Goal: Information Seeking & Learning: Learn about a topic

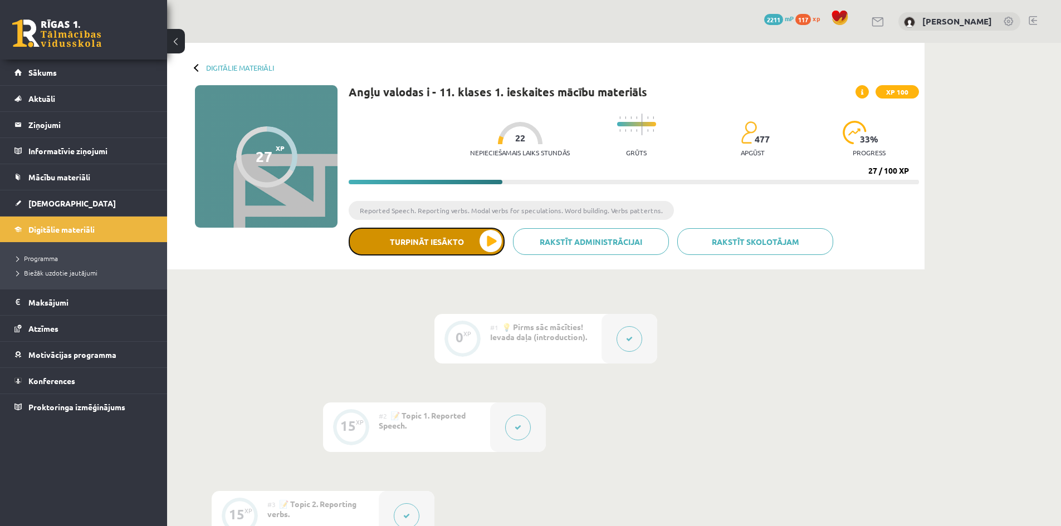
click at [494, 250] on button "Turpināt iesākto" at bounding box center [427, 242] width 156 height 28
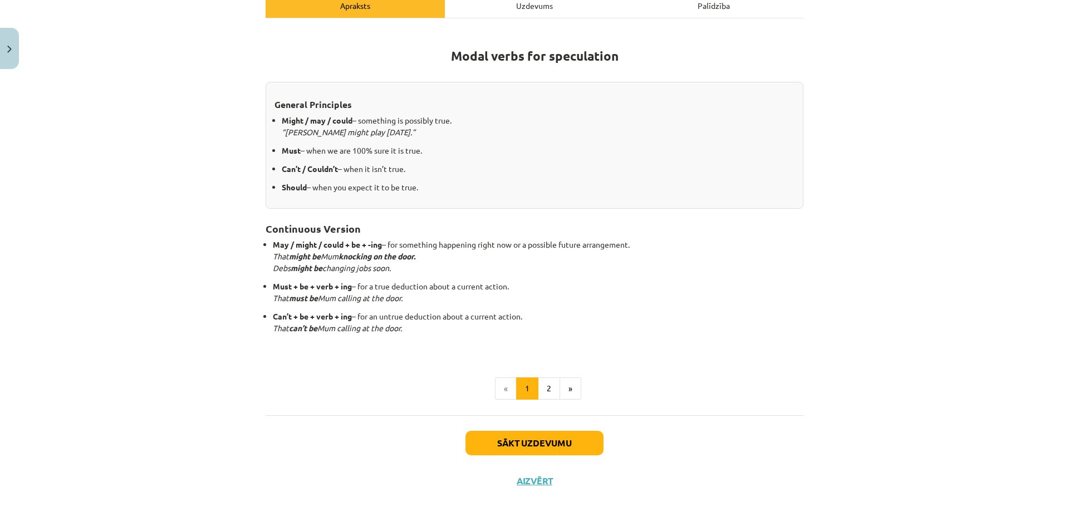
scroll to position [171, 0]
click at [563, 438] on button "Sākt uzdevumu" at bounding box center [534, 442] width 138 height 24
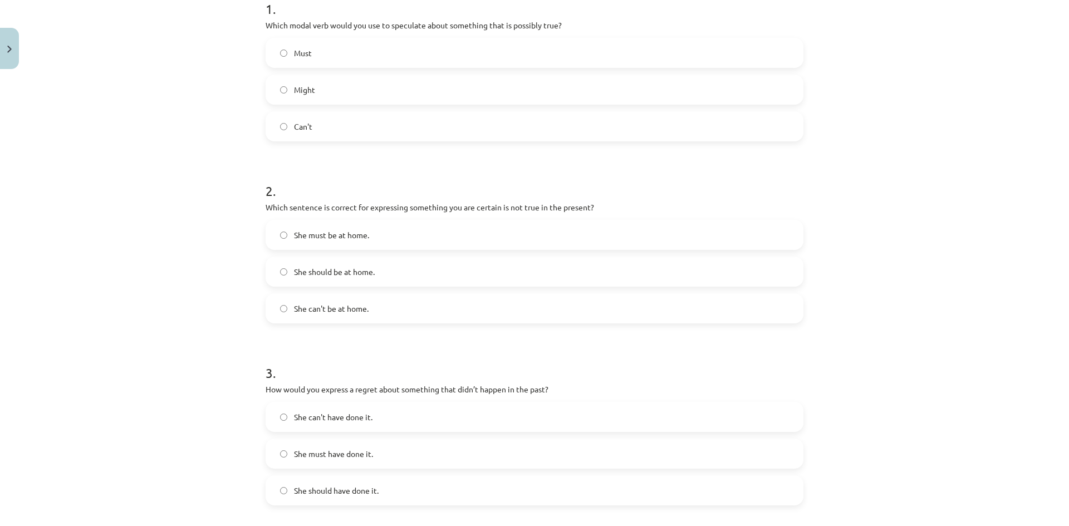
scroll to position [241, 0]
click at [485, 93] on label "Might" at bounding box center [535, 89] width 536 height 28
click at [453, 316] on label "She can't be at home." at bounding box center [535, 307] width 536 height 28
click at [362, 487] on span "She should have done it." at bounding box center [336, 490] width 85 height 12
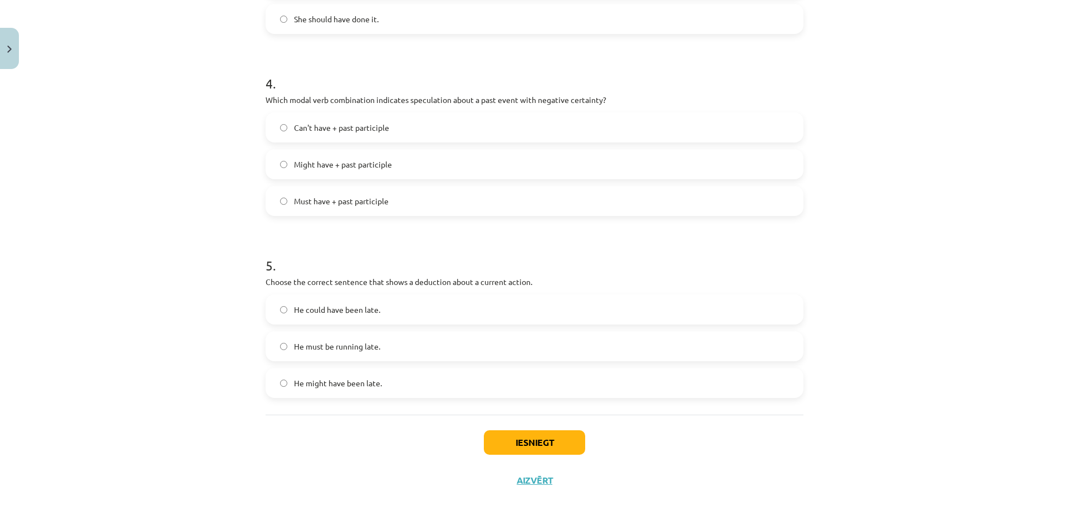
scroll to position [713, 0]
click at [513, 124] on label "Can't have + past participle" at bounding box center [535, 126] width 536 height 28
click at [368, 345] on span "He must be running late." at bounding box center [337, 346] width 86 height 12
click at [558, 443] on button "Iesniegt" at bounding box center [534, 441] width 101 height 24
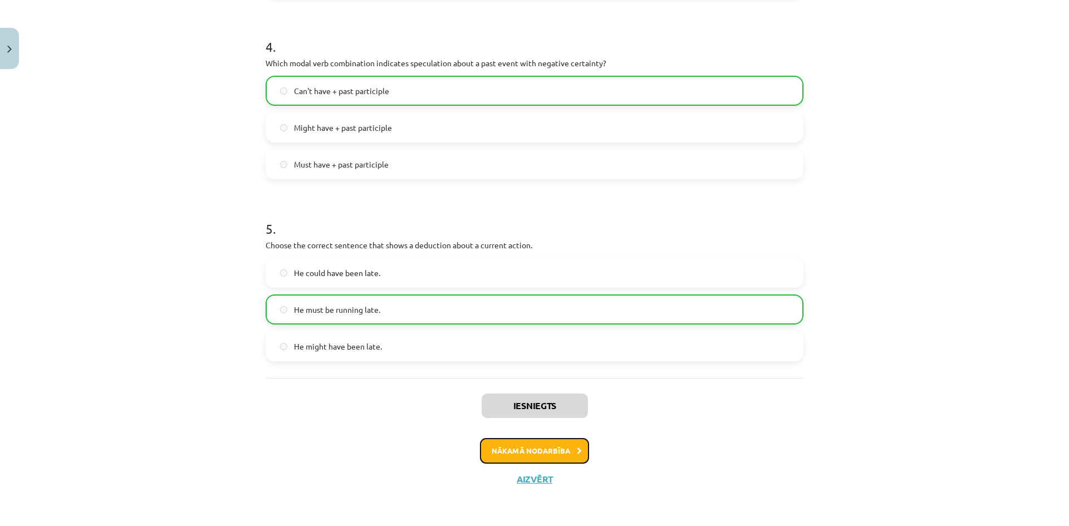
click at [567, 448] on button "Nākamā nodarbība" at bounding box center [534, 451] width 109 height 26
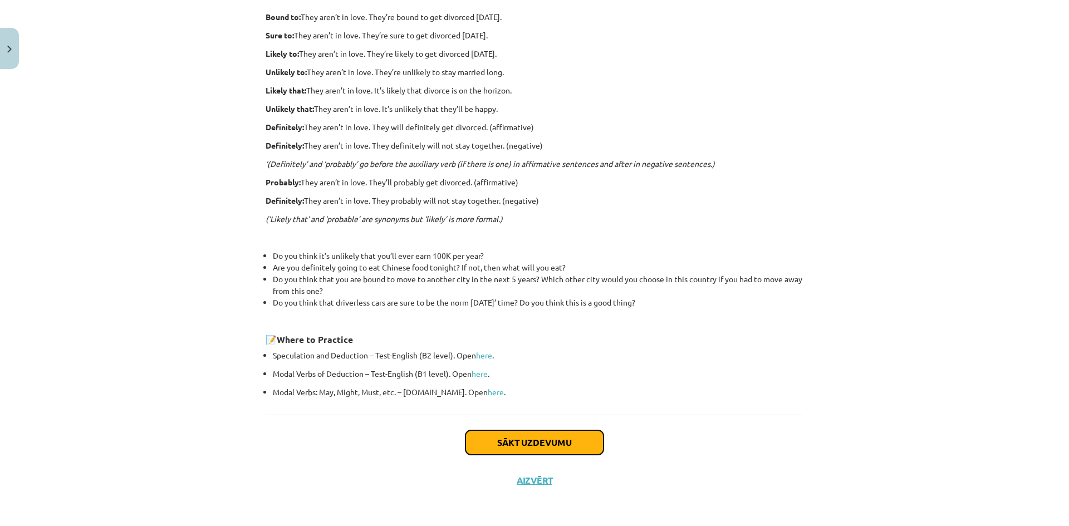
click at [566, 444] on button "Sākt uzdevumu" at bounding box center [534, 442] width 138 height 24
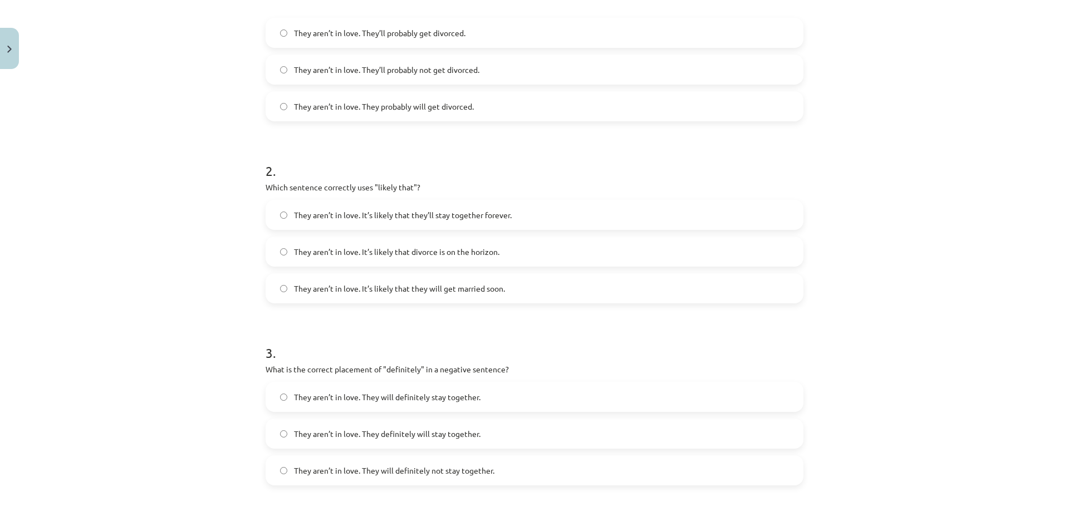
scroll to position [242, 0]
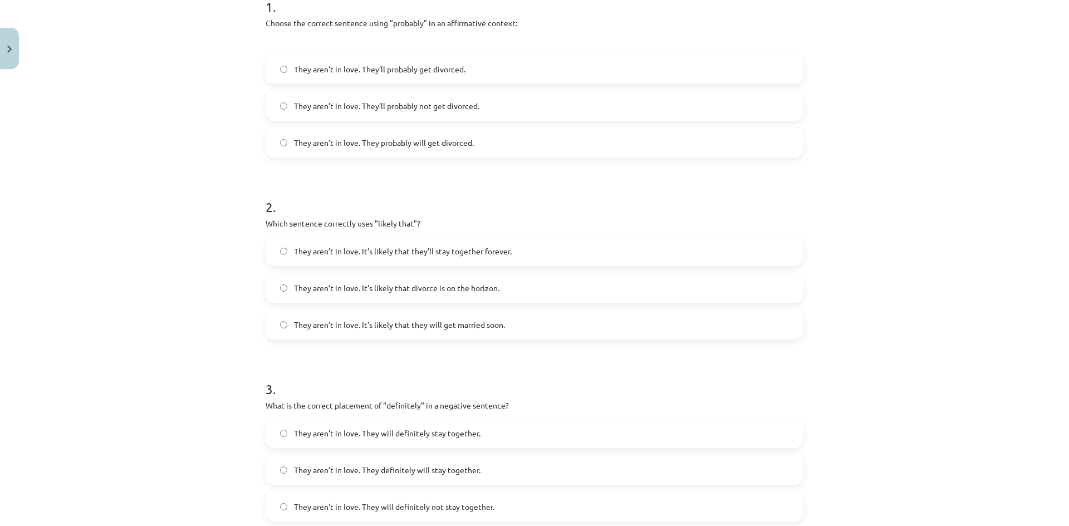
click at [459, 151] on label "They aren’t in love. They probably will get divorced." at bounding box center [535, 143] width 536 height 28
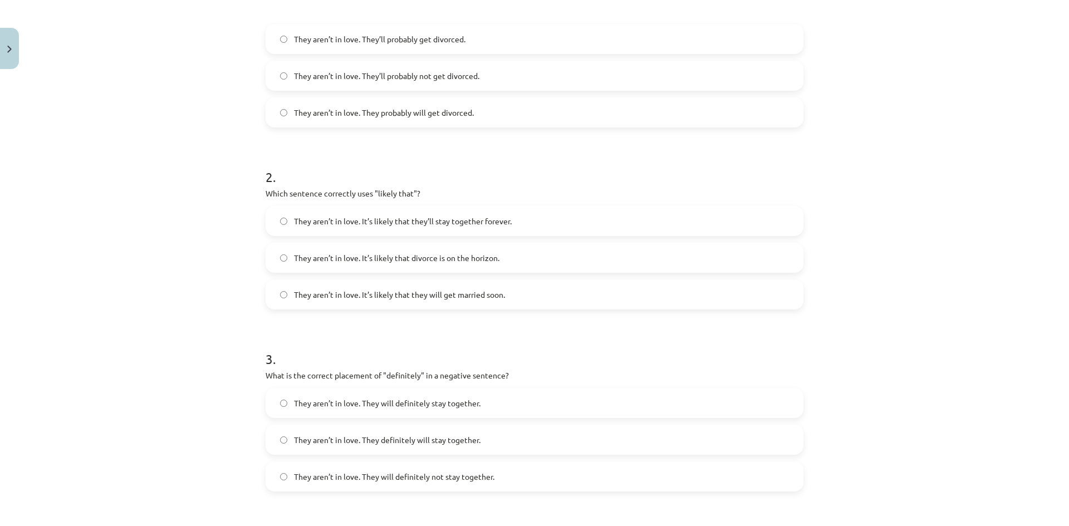
scroll to position [298, 0]
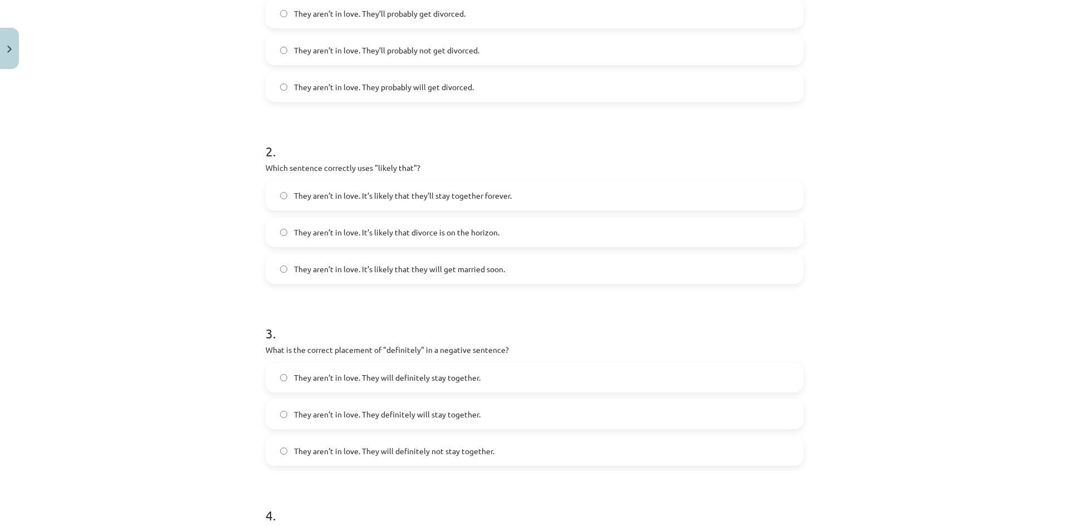
click at [443, 231] on span "They aren’t in love. It’s likely that divorce is on the horizon." at bounding box center [396, 233] width 205 height 12
click at [454, 449] on span "They aren’t in love. They will definitely not stay together." at bounding box center [394, 451] width 200 height 12
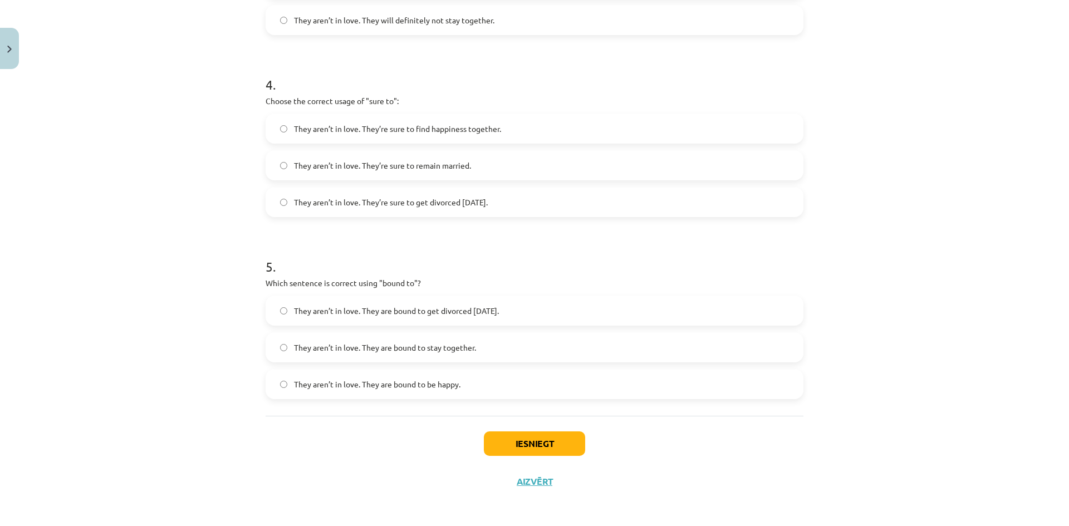
scroll to position [731, 0]
click at [443, 204] on span "They aren’t in love. They’re sure to get divorced within six months." at bounding box center [391, 200] width 194 height 12
click at [442, 308] on span "They aren’t in love. They are bound to get divorced within six months." at bounding box center [396, 309] width 205 height 12
click at [540, 435] on button "Iesniegt" at bounding box center [534, 441] width 101 height 24
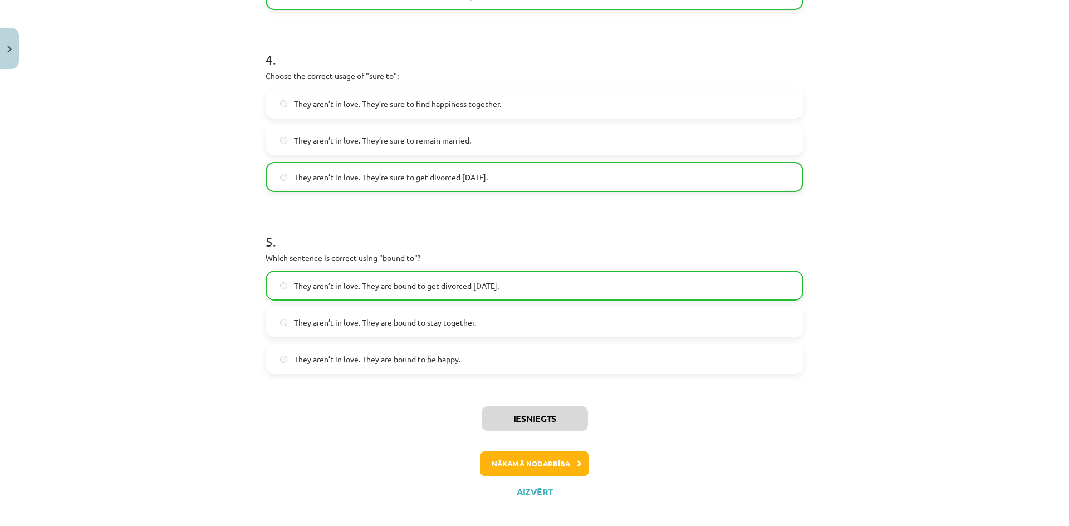
scroll to position [767, 0]
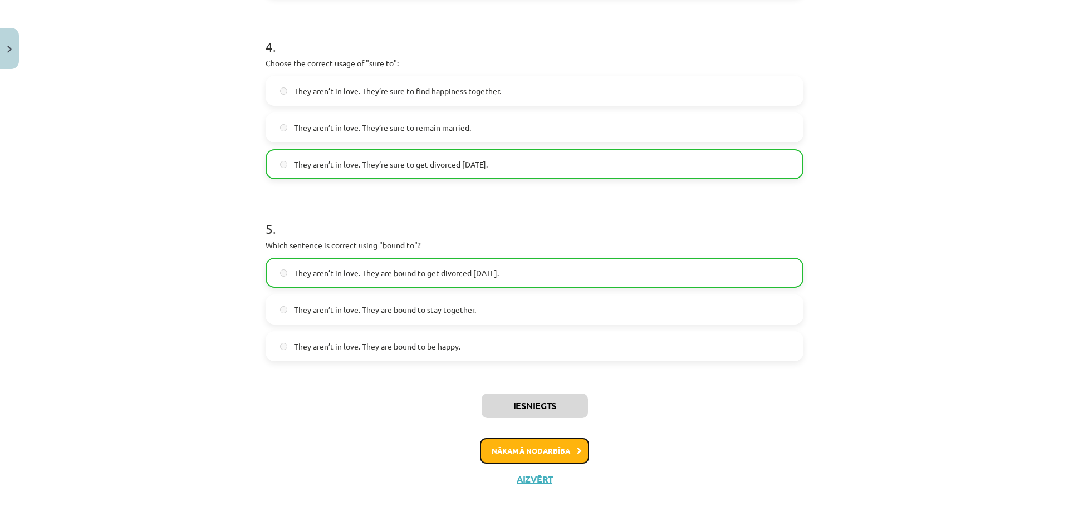
click at [565, 445] on button "Nākamā nodarbība" at bounding box center [534, 451] width 109 height 26
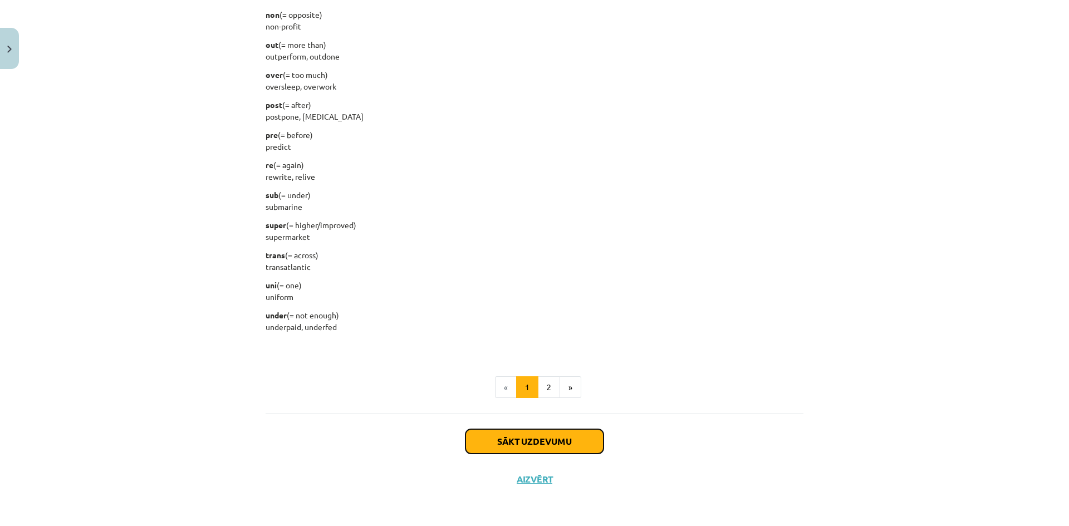
click at [565, 442] on button "Sākt uzdevumu" at bounding box center [534, 441] width 138 height 24
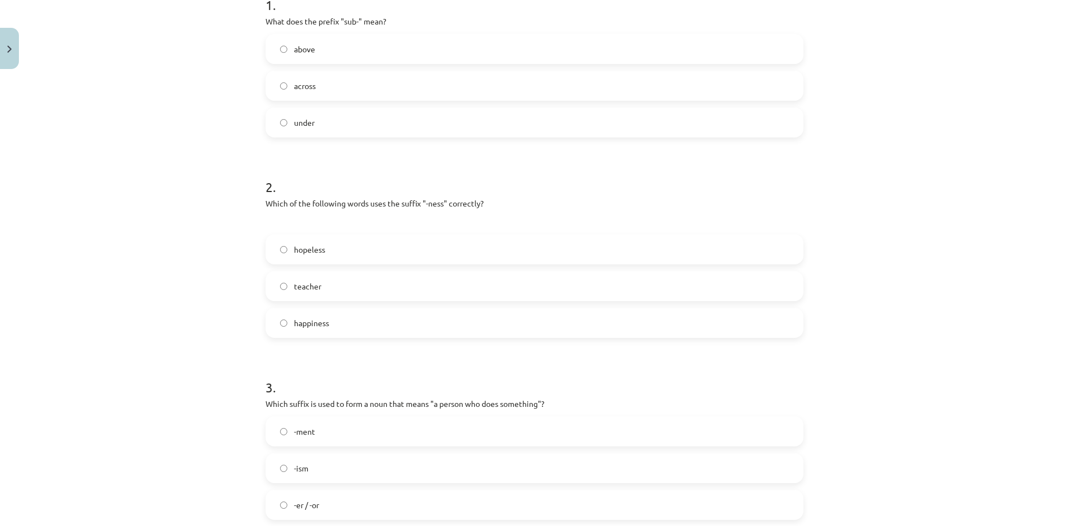
scroll to position [251, 0]
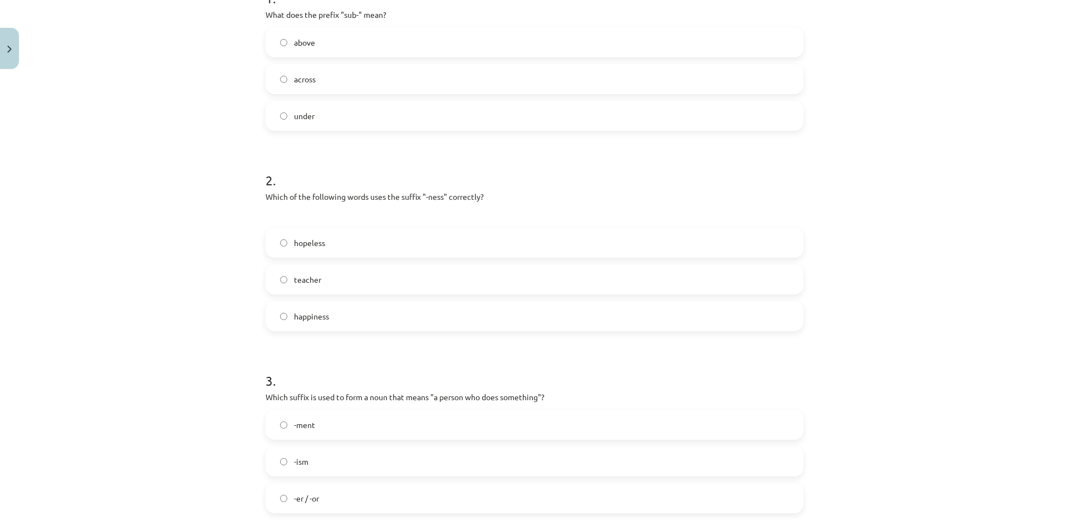
click at [348, 111] on label "under" at bounding box center [535, 116] width 536 height 28
click at [346, 320] on label "happiness" at bounding box center [535, 316] width 536 height 28
click at [327, 498] on label "-er / -or" at bounding box center [535, 498] width 536 height 28
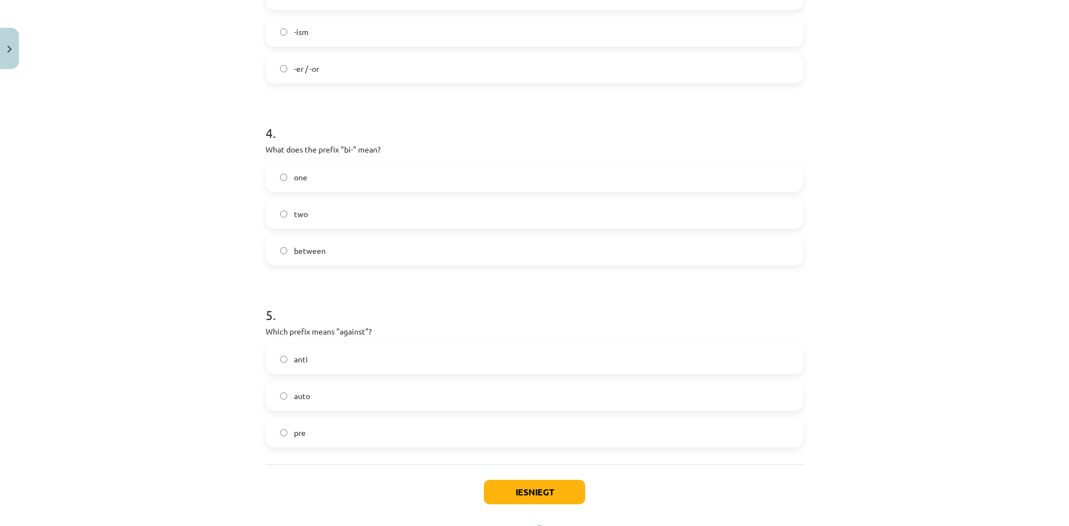
scroll to position [696, 0]
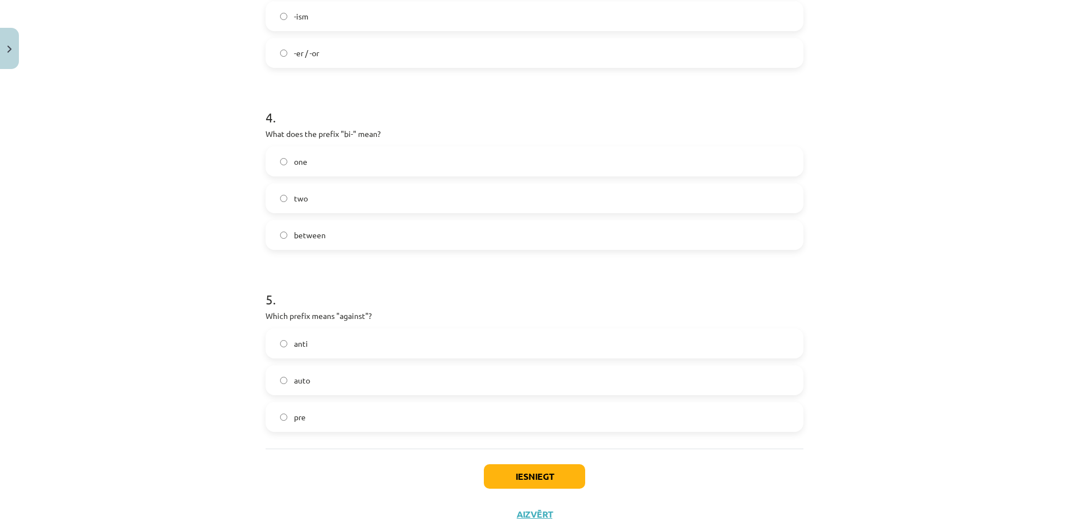
click at [384, 190] on label "two" at bounding box center [535, 198] width 536 height 28
click at [355, 341] on label "anti" at bounding box center [535, 344] width 536 height 28
click at [517, 479] on button "Iesniegt" at bounding box center [534, 476] width 101 height 24
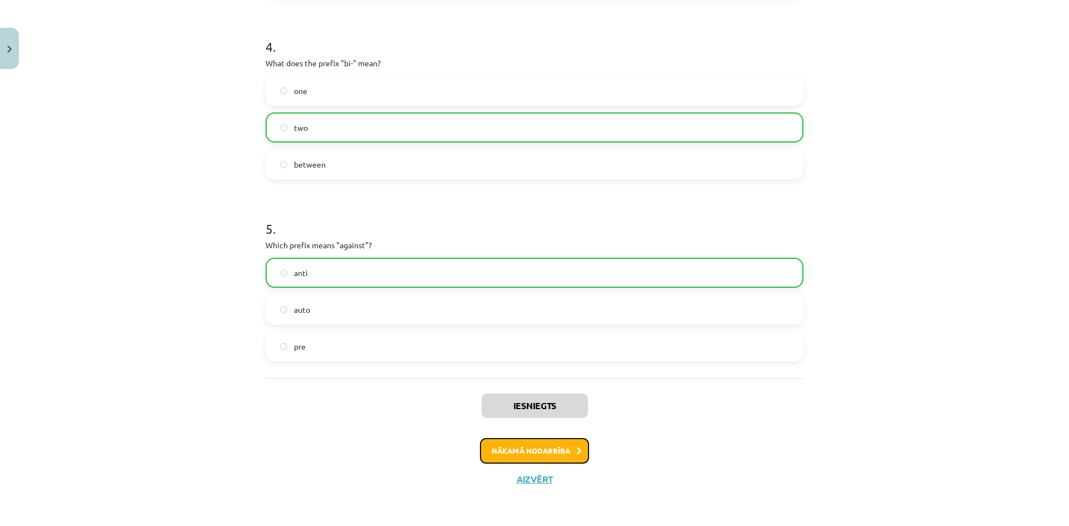
click at [536, 454] on button "Nākamā nodarbība" at bounding box center [534, 451] width 109 height 26
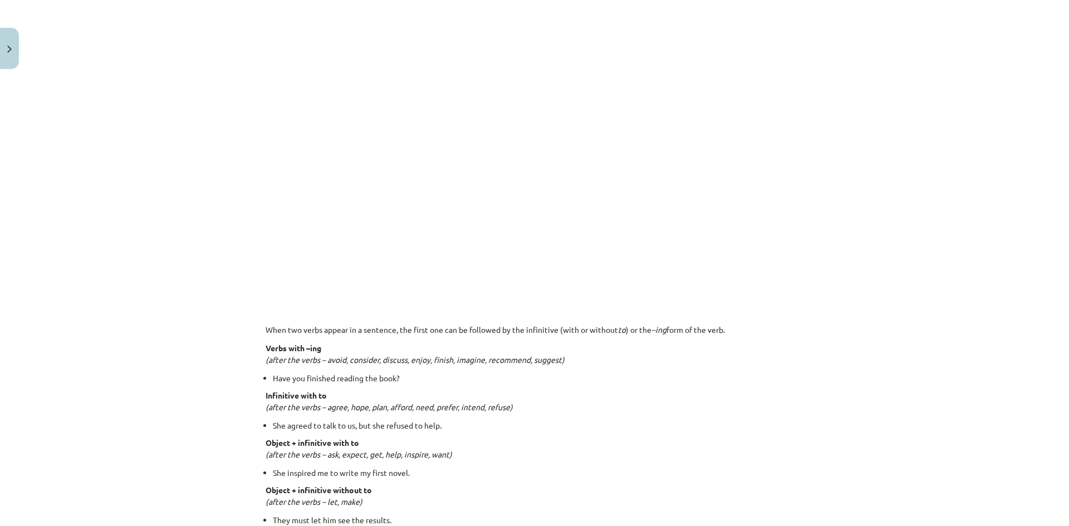
scroll to position [675, 0]
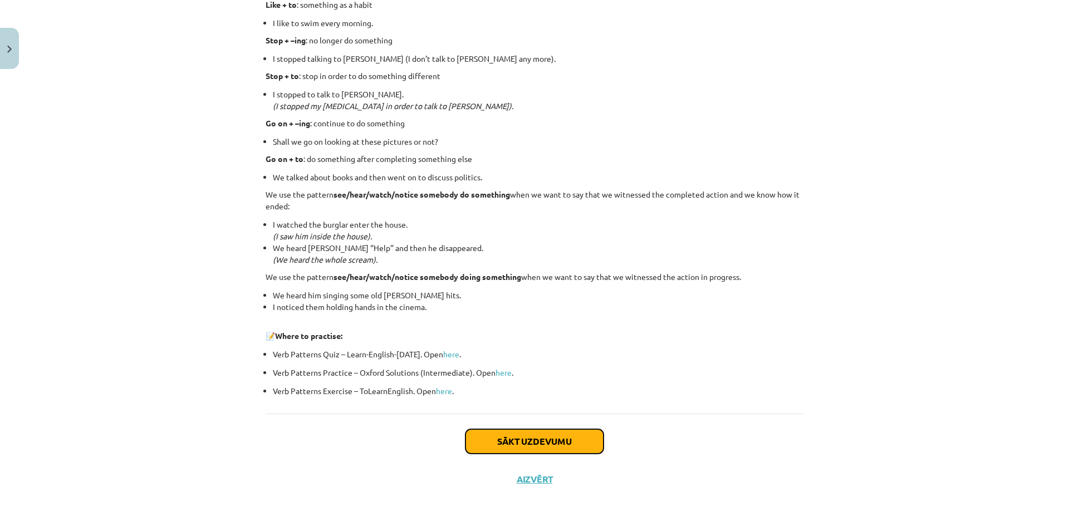
click at [468, 441] on button "Sākt uzdevumu" at bounding box center [534, 441] width 138 height 24
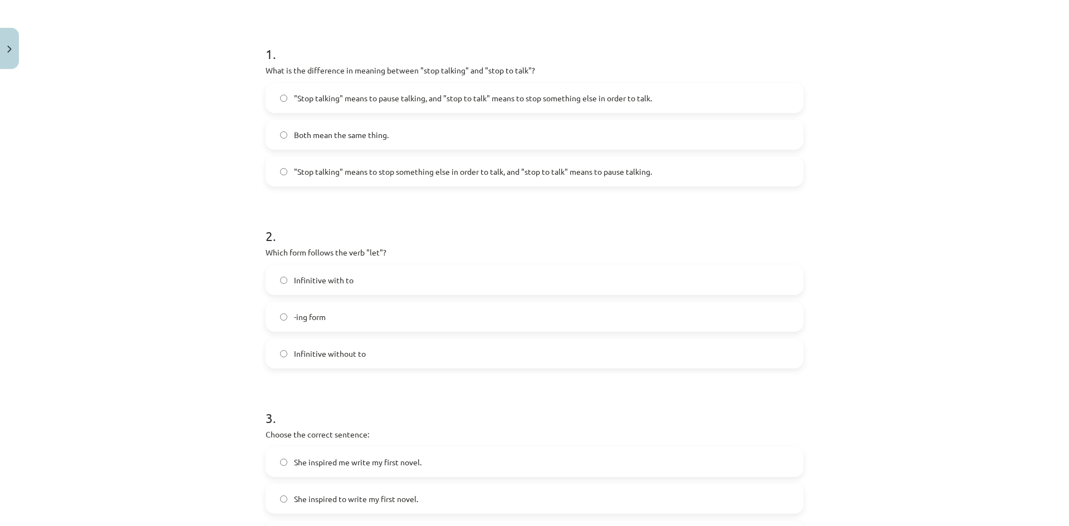
scroll to position [251, 0]
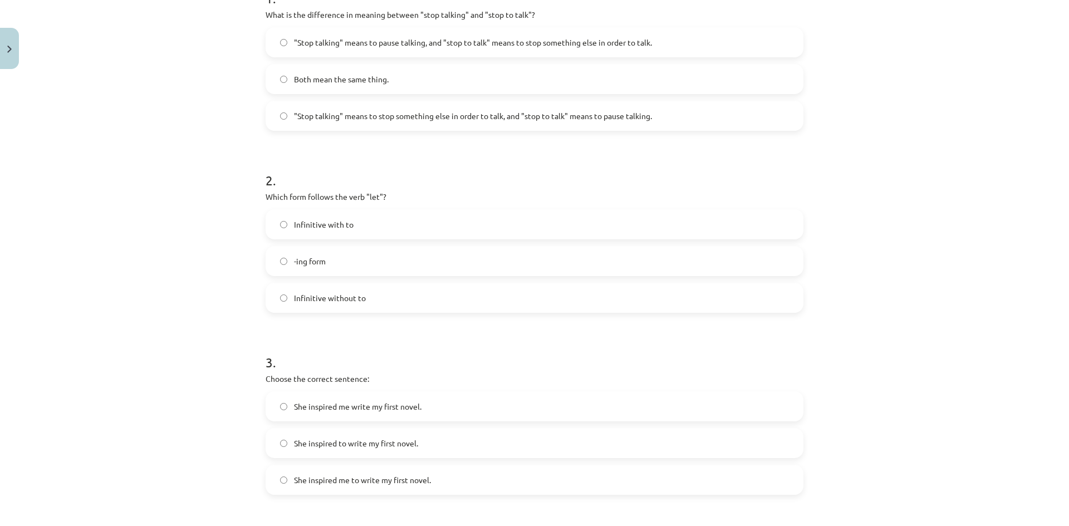
click at [464, 37] on span ""Stop talking" means to pause talking, and "stop to talk" means to stop somethi…" at bounding box center [473, 43] width 358 height 12
click at [398, 295] on label "Infinitive without to" at bounding box center [535, 298] width 536 height 28
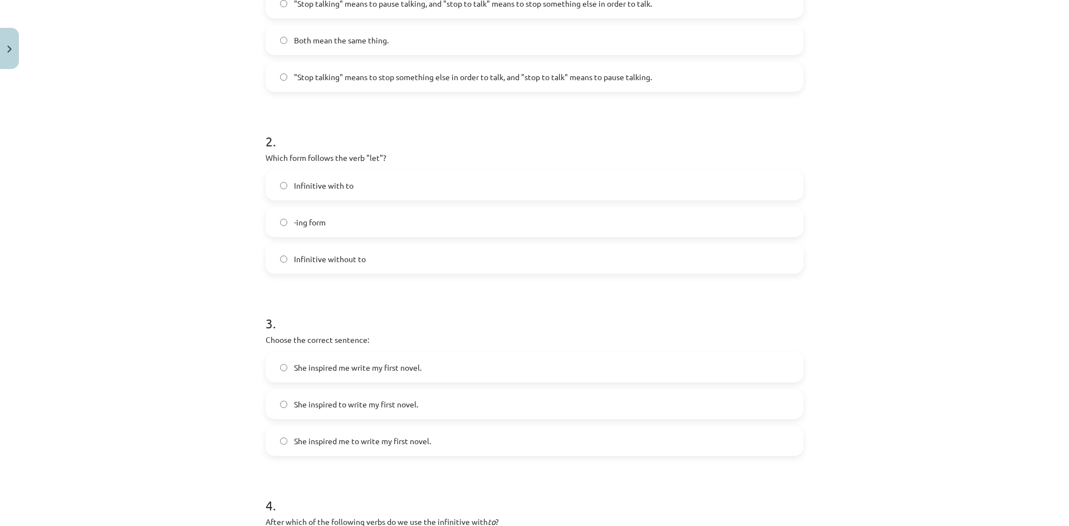
scroll to position [362, 0]
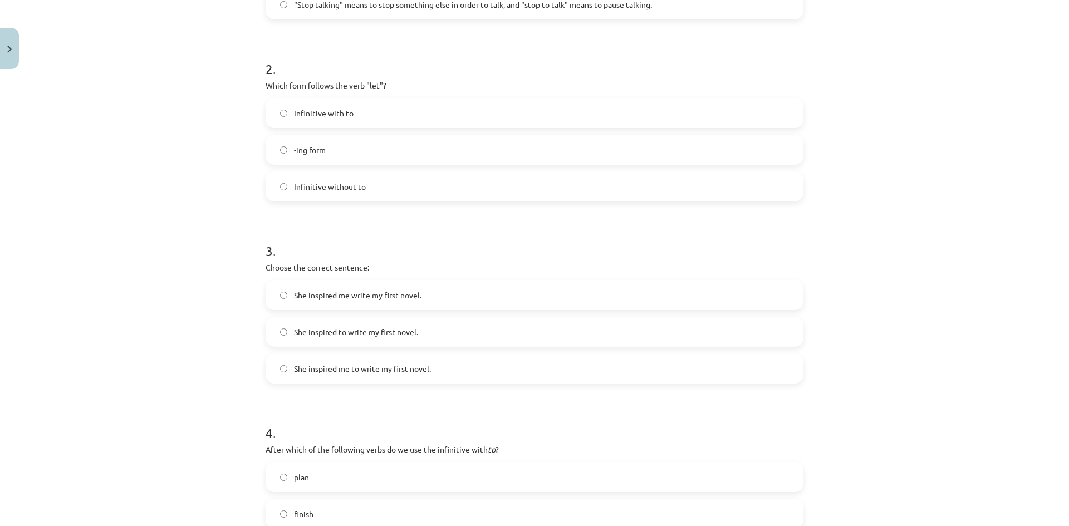
click at [408, 369] on span "She inspired me to write my first novel." at bounding box center [362, 369] width 137 height 12
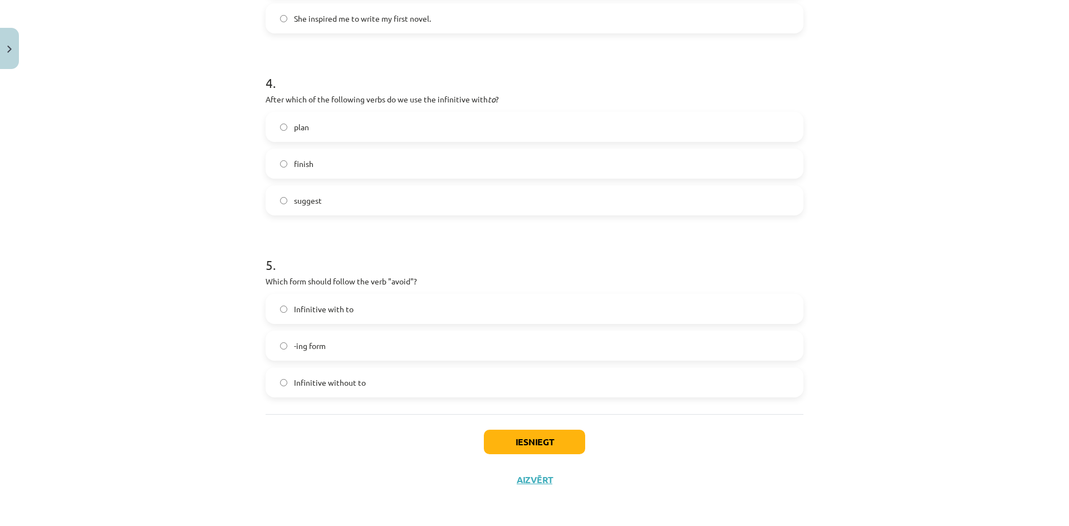
scroll to position [713, 0]
click at [487, 127] on label "plan" at bounding box center [535, 126] width 536 height 28
click at [438, 349] on label "-ing form" at bounding box center [535, 345] width 536 height 28
click at [521, 444] on button "Iesniegt" at bounding box center [534, 441] width 101 height 24
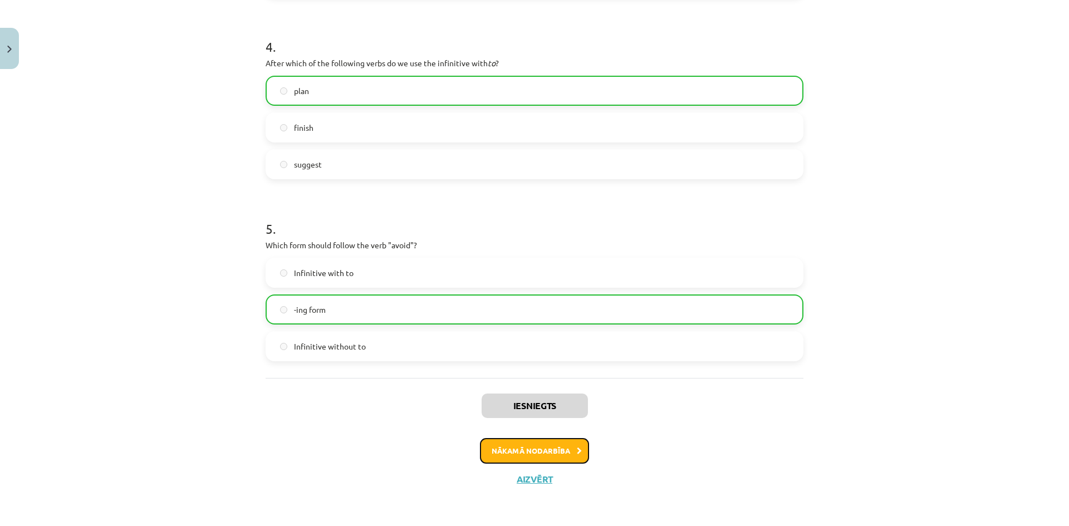
click at [531, 457] on button "Nākamā nodarbība" at bounding box center [534, 451] width 109 height 26
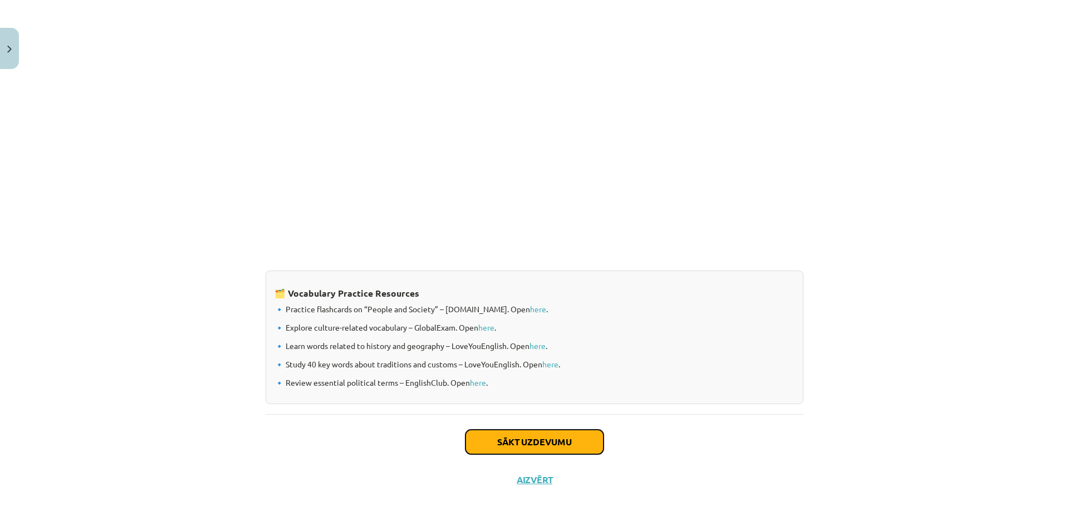
click at [547, 440] on button "Sākt uzdevumu" at bounding box center [534, 442] width 138 height 24
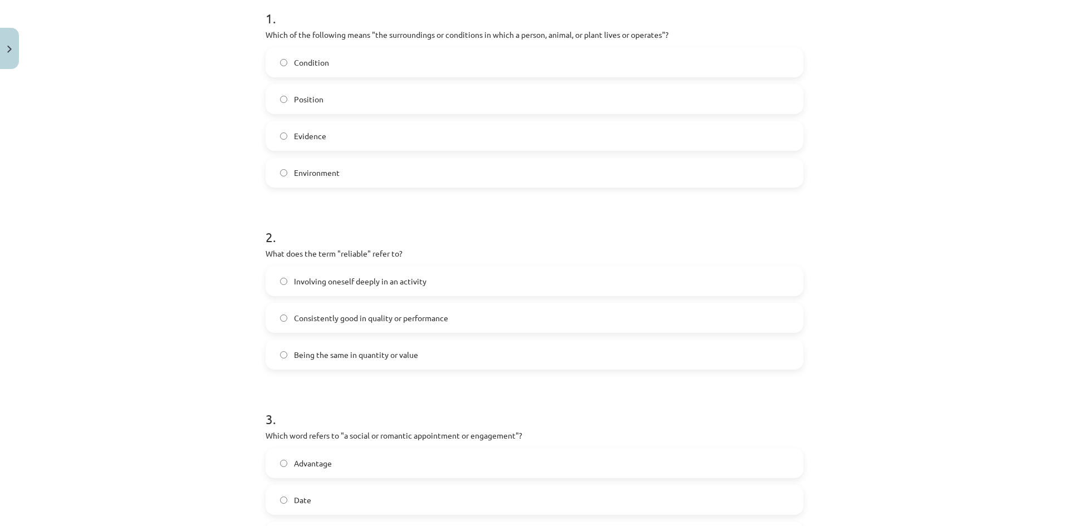
scroll to position [251, 0]
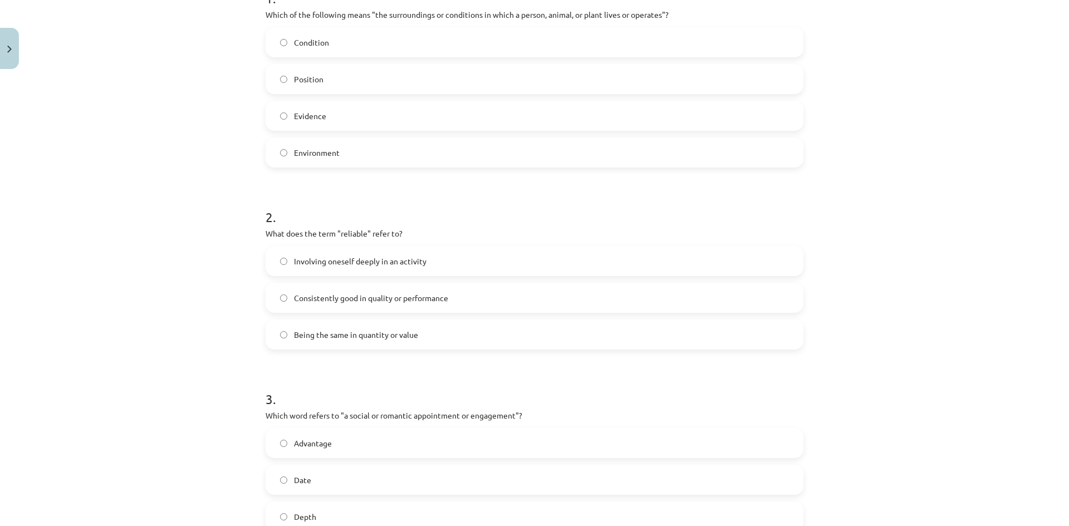
click at [428, 148] on label "Environment" at bounding box center [535, 153] width 536 height 28
click at [402, 297] on span "Consistently good in quality or performance" at bounding box center [371, 298] width 154 height 12
click at [328, 477] on label "Date" at bounding box center [535, 480] width 536 height 28
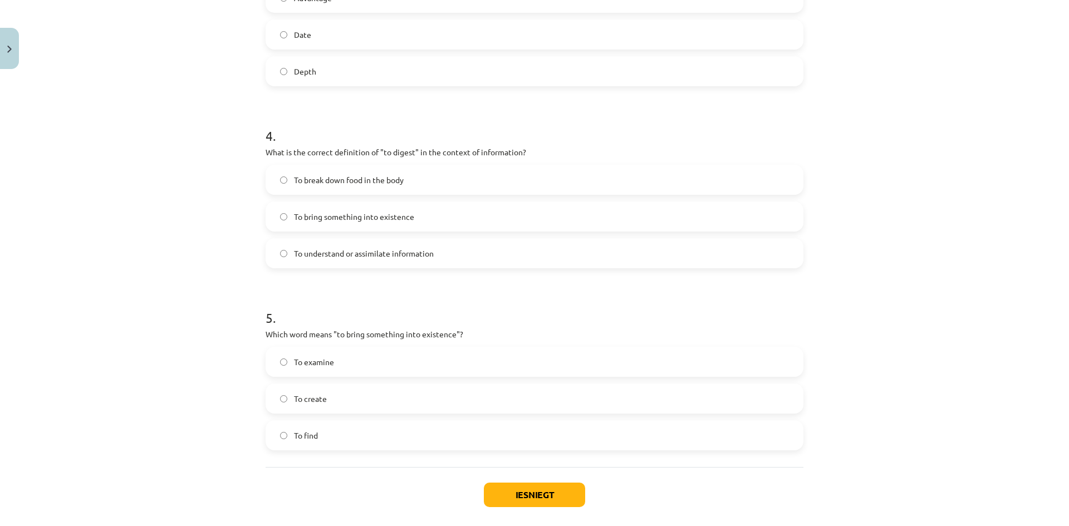
scroll to position [749, 0]
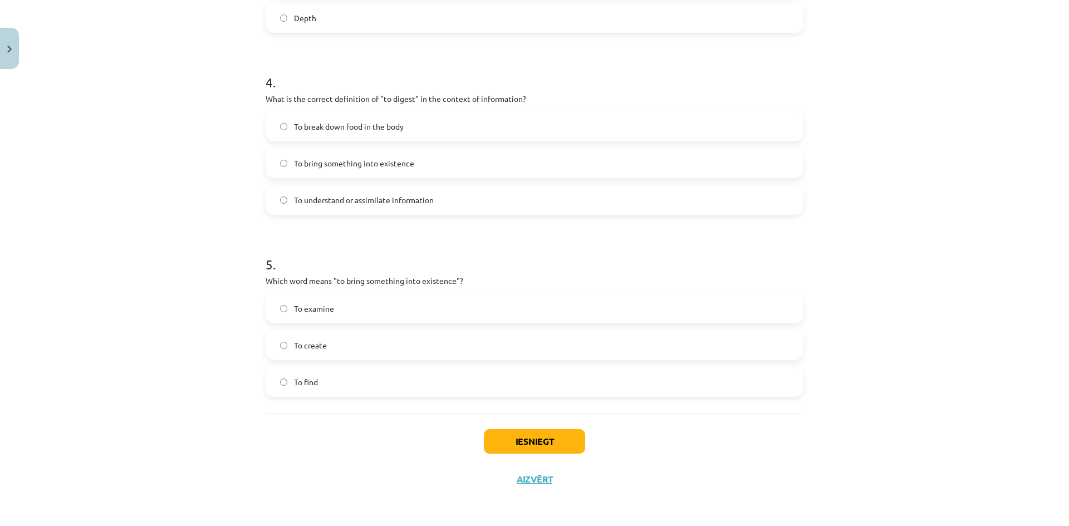
click at [322, 204] on span "To understand or assimilate information" at bounding box center [364, 200] width 140 height 12
click at [346, 344] on label "To create" at bounding box center [535, 345] width 536 height 28
click at [512, 438] on button "Iesniegt" at bounding box center [534, 441] width 101 height 24
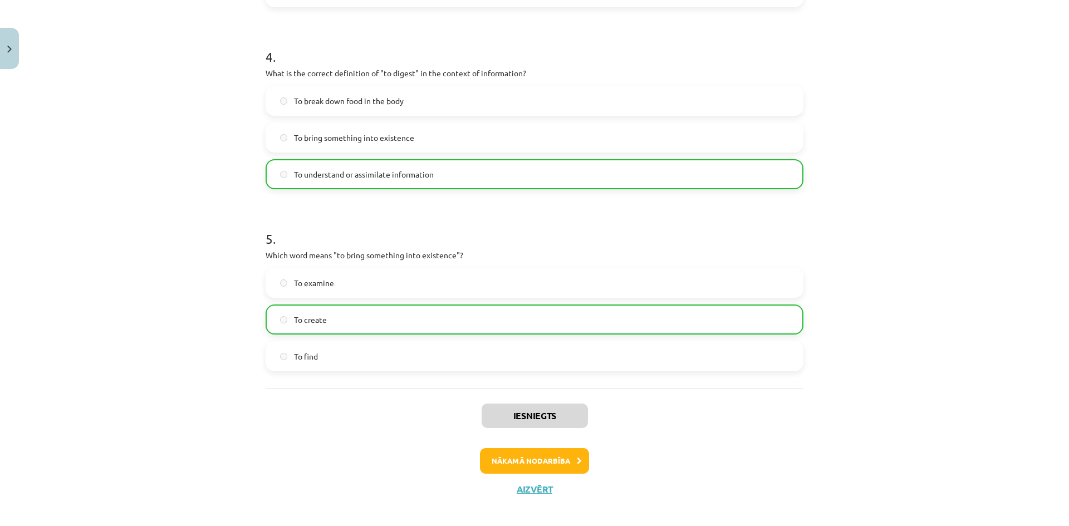
scroll to position [785, 0]
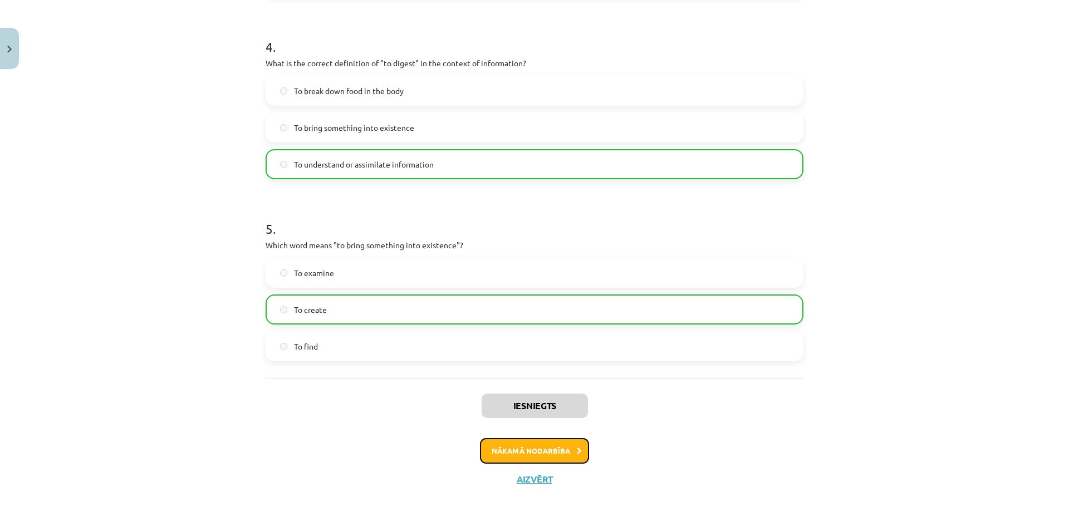
click at [523, 445] on button "Nākamā nodarbība" at bounding box center [534, 451] width 109 height 26
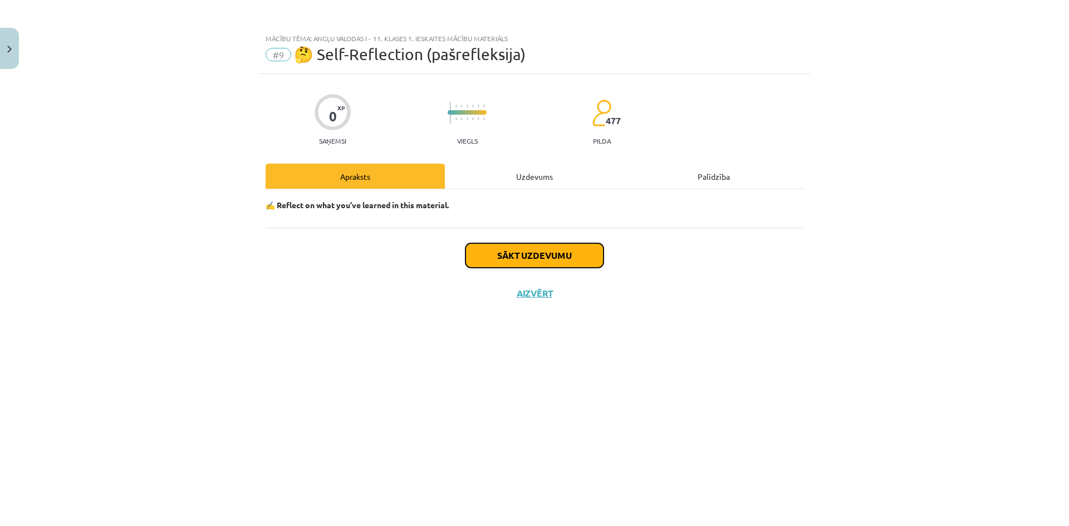
click at [536, 259] on button "Sākt uzdevumu" at bounding box center [534, 255] width 138 height 24
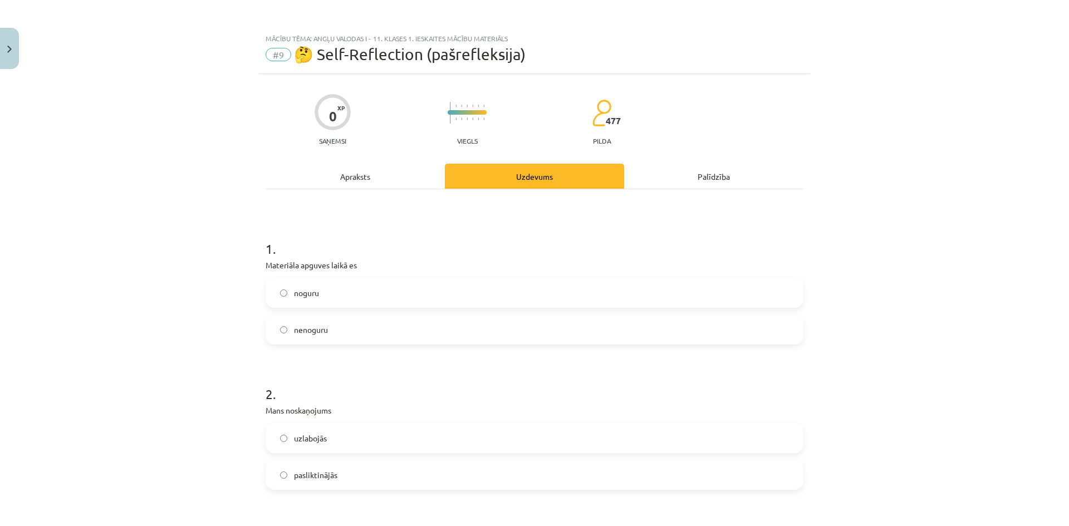
scroll to position [56, 0]
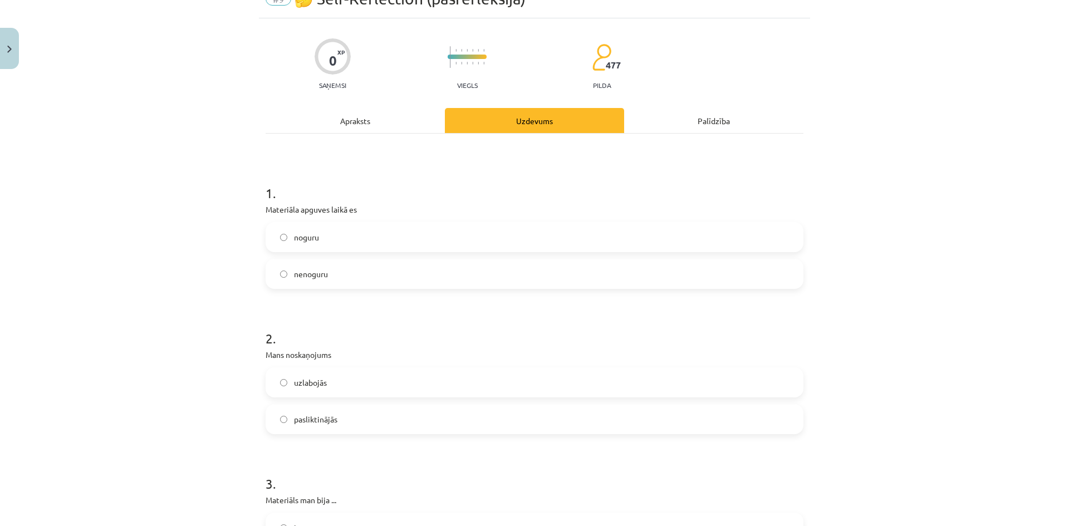
click at [406, 279] on label "nenoguru" at bounding box center [535, 274] width 536 height 28
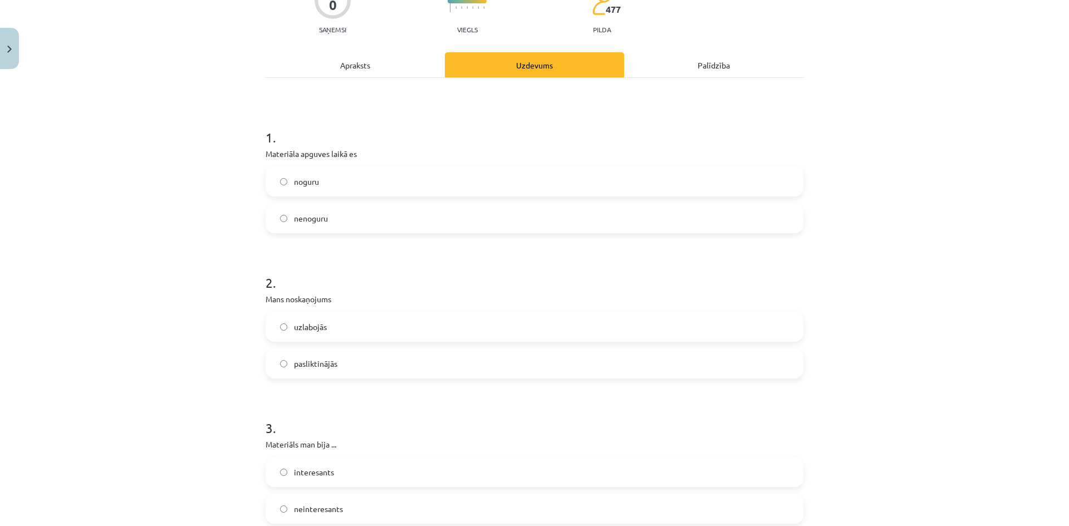
scroll to position [167, 0]
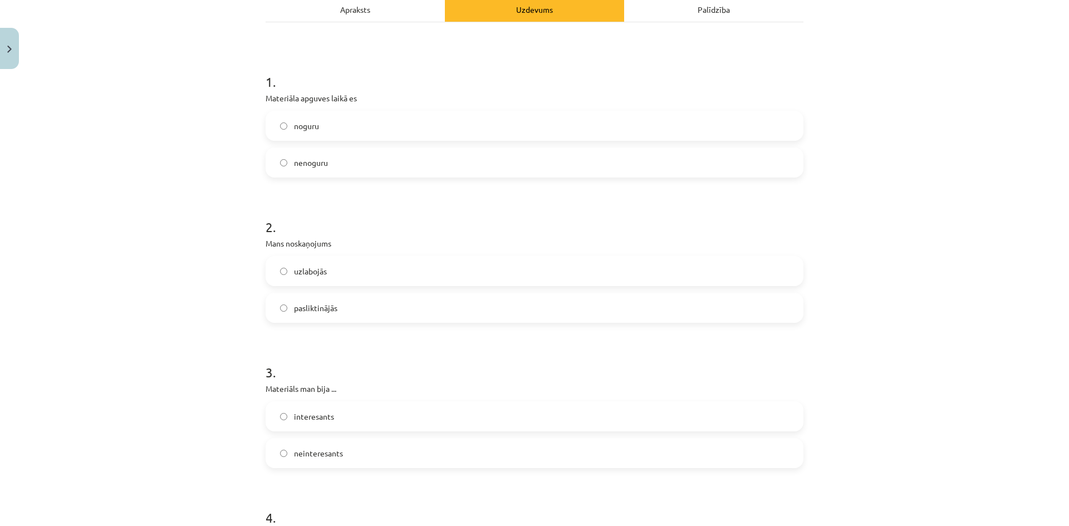
click at [407, 273] on label "uzlabojās" at bounding box center [535, 271] width 536 height 28
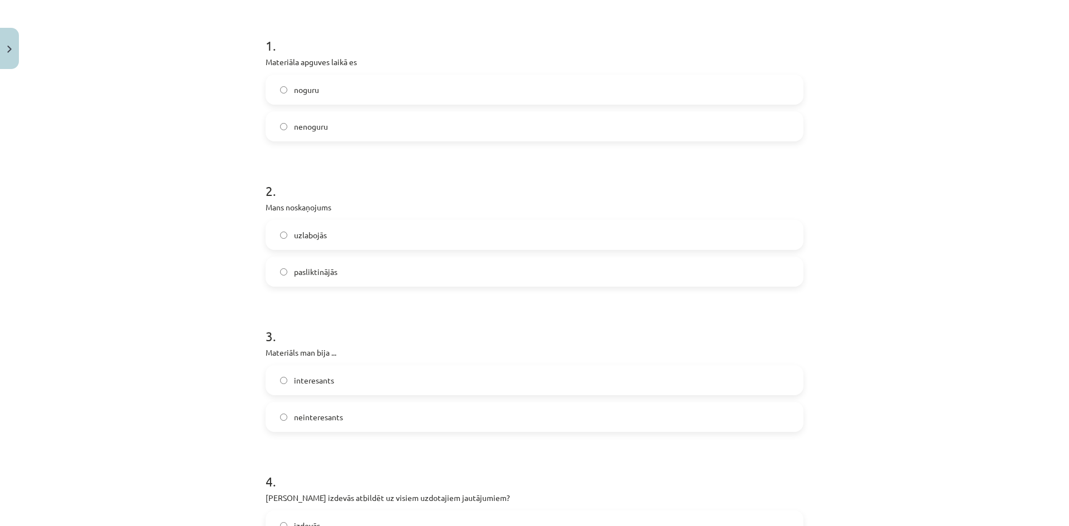
scroll to position [223, 0]
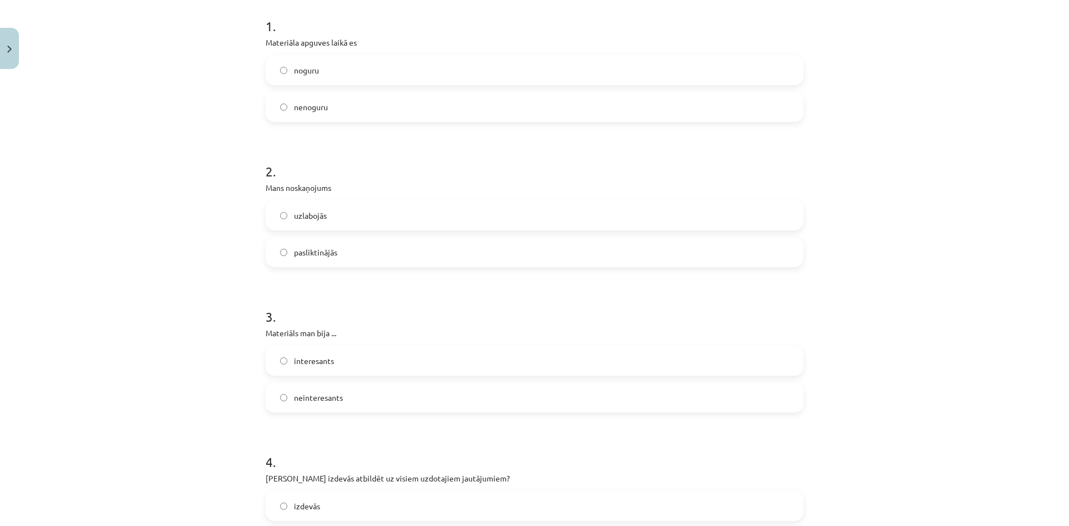
click at [368, 360] on label "interesants" at bounding box center [535, 361] width 536 height 28
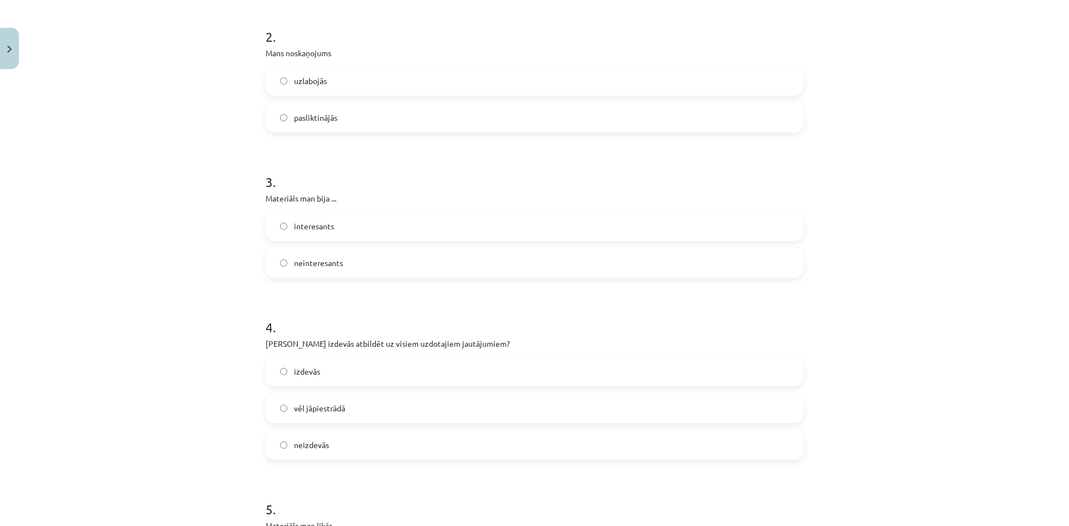
scroll to position [445, 0]
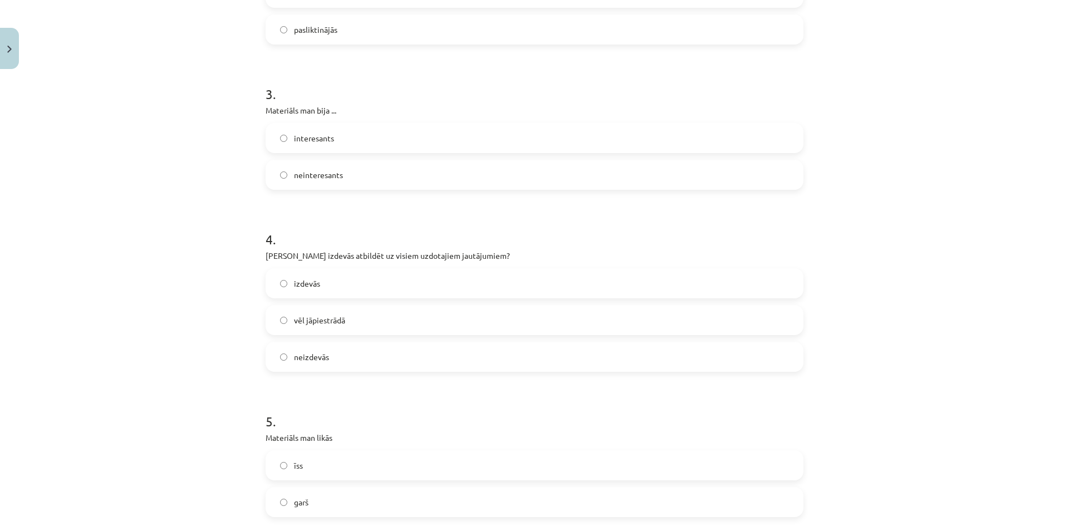
click at [401, 285] on label "izdevās" at bounding box center [535, 283] width 536 height 28
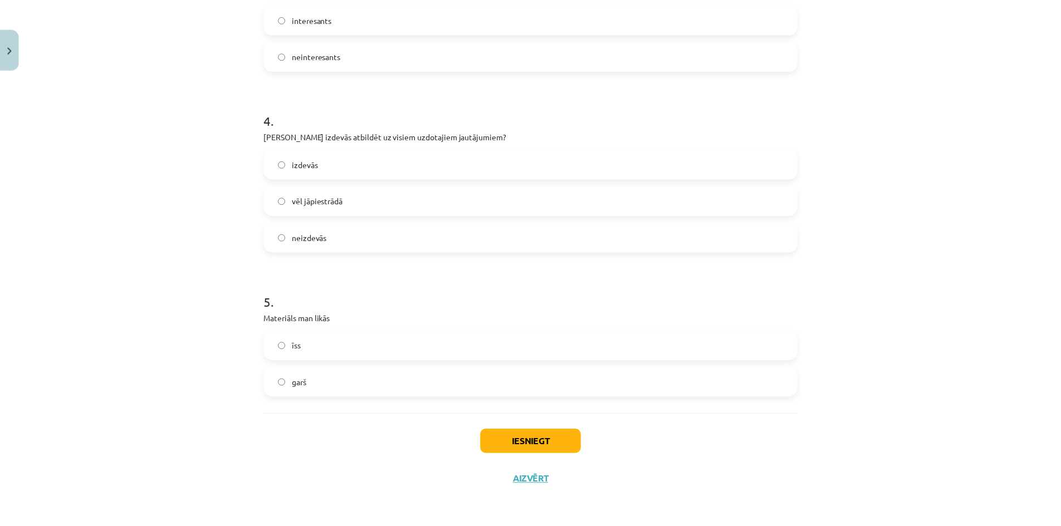
scroll to position [566, 0]
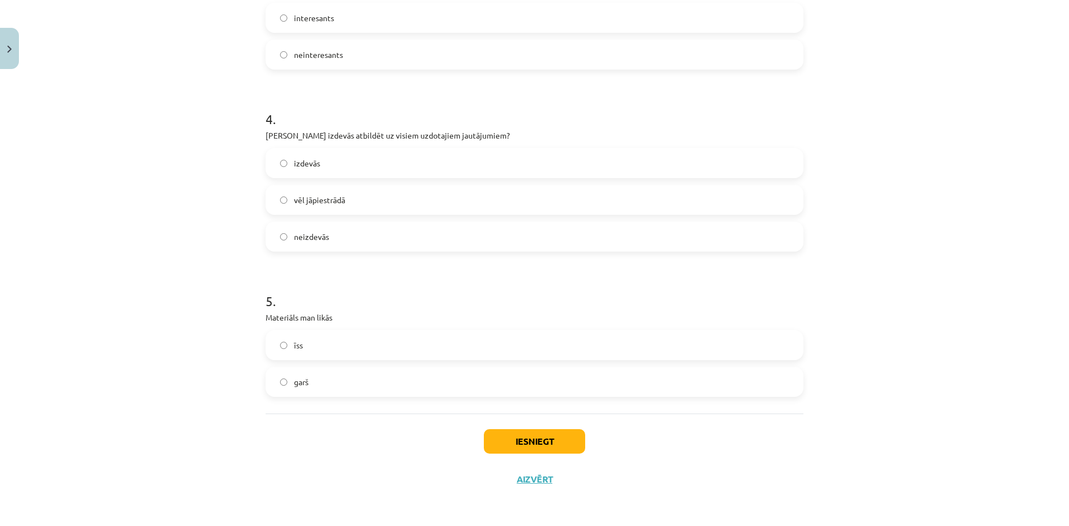
click at [311, 375] on label "garš" at bounding box center [535, 382] width 536 height 28
click at [556, 445] on button "Iesniegt" at bounding box center [534, 441] width 101 height 24
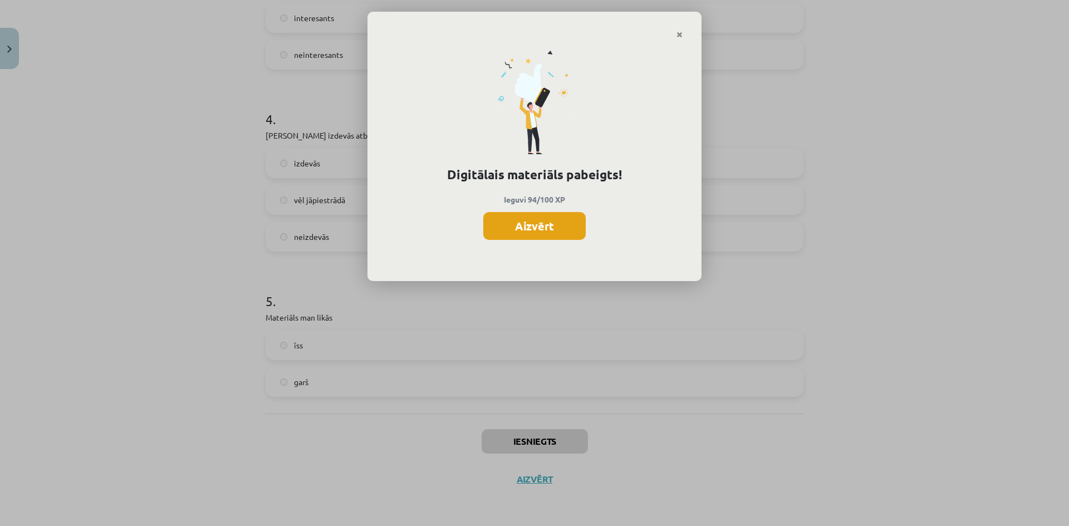
click at [538, 233] on button "Aizvērt" at bounding box center [534, 226] width 102 height 28
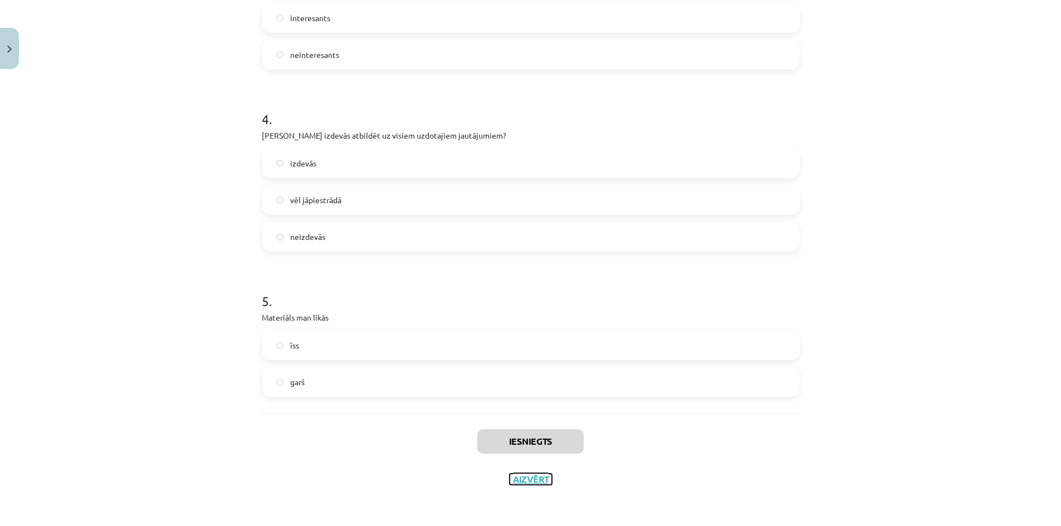
click at [531, 483] on button "Aizvērt" at bounding box center [530, 479] width 42 height 11
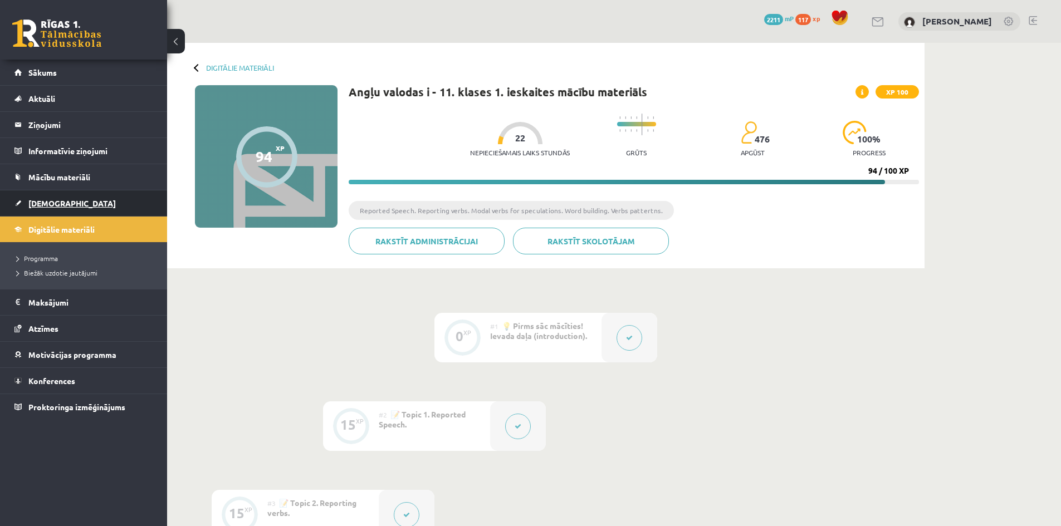
click at [63, 204] on link "[DEMOGRAPHIC_DATA]" at bounding box center [83, 203] width 139 height 26
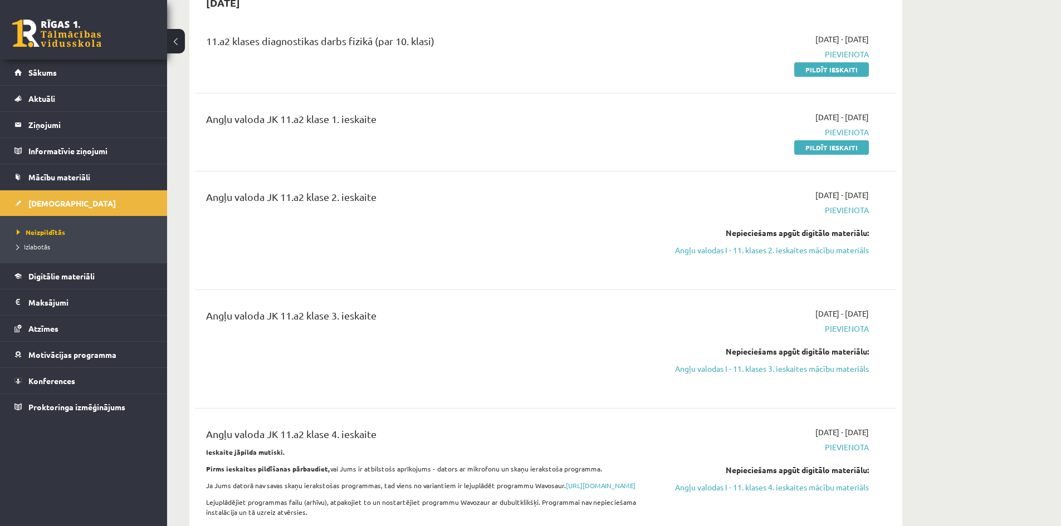
scroll to position [111, 0]
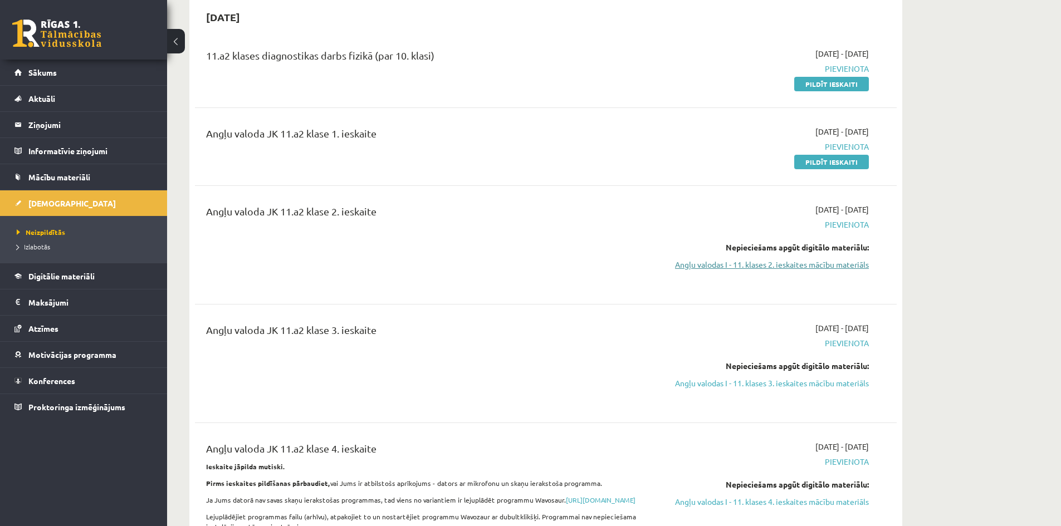
click at [802, 262] on link "Angļu valodas I - 11. klases 2. ieskaites mācību materiāls" at bounding box center [764, 265] width 210 height 12
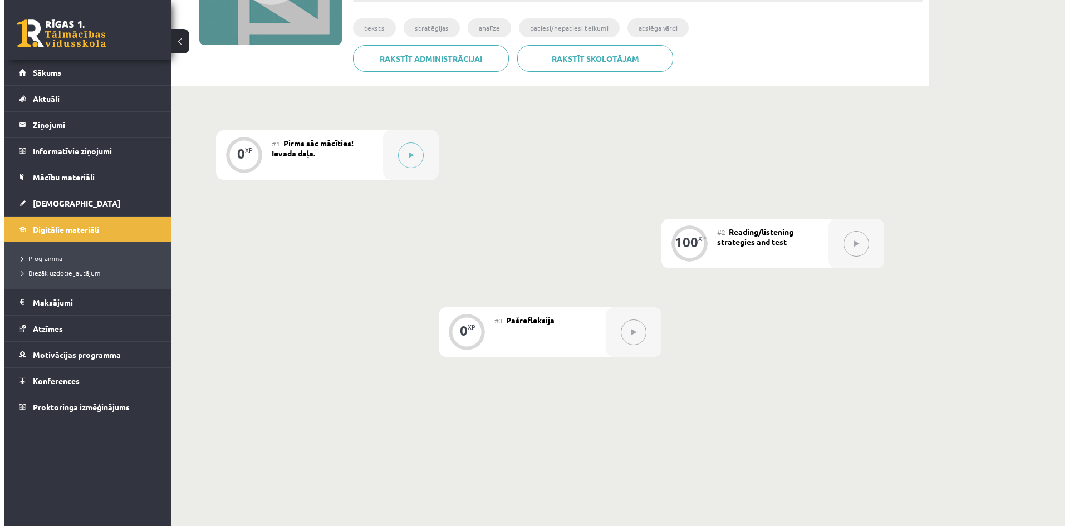
scroll to position [208, 0]
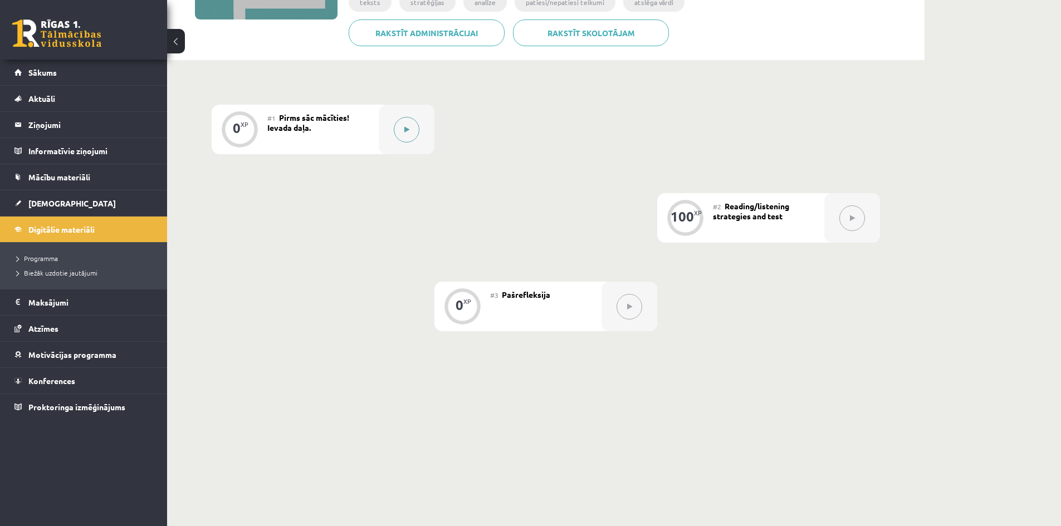
click at [400, 132] on button at bounding box center [407, 130] width 26 height 26
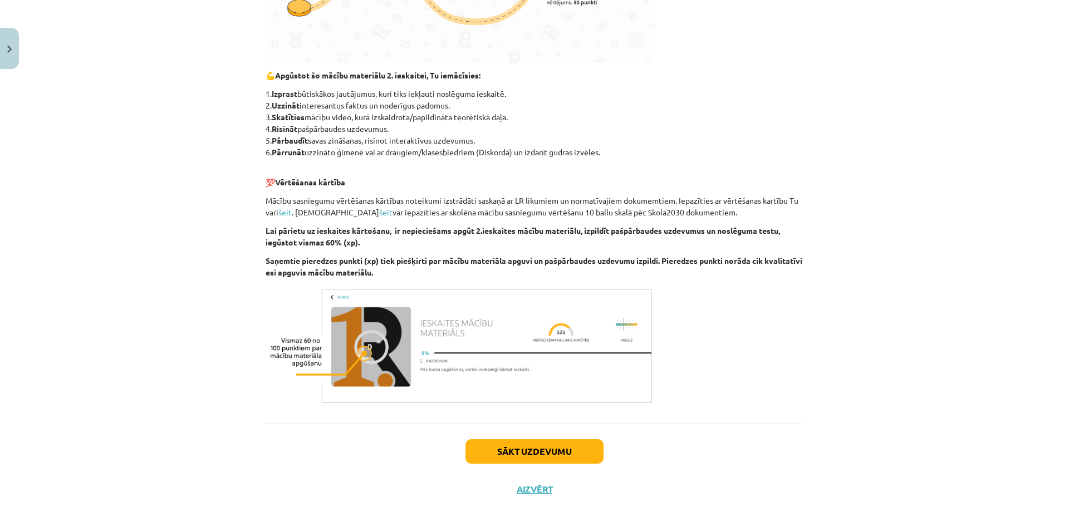
scroll to position [448, 0]
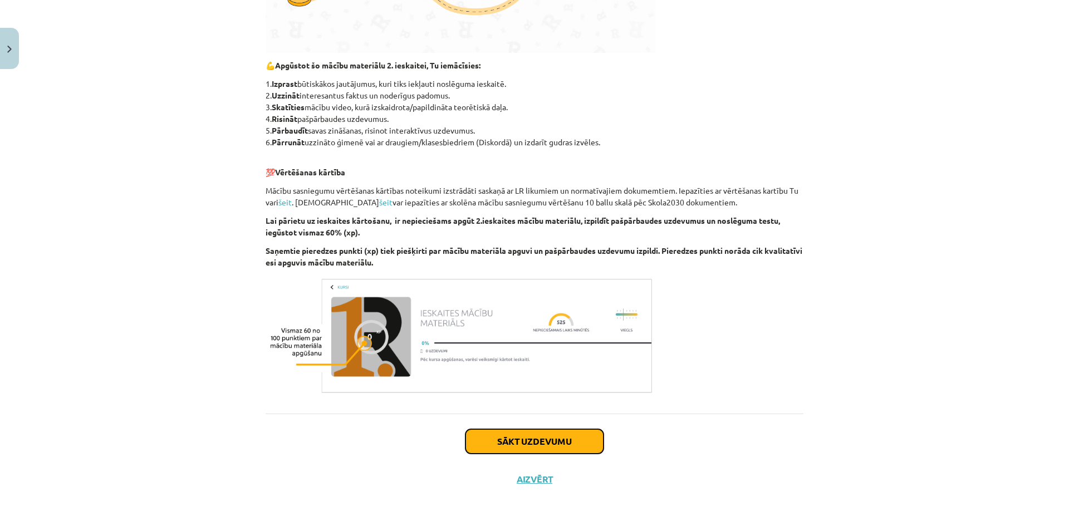
click at [514, 440] on button "Sākt uzdevumu" at bounding box center [534, 441] width 138 height 24
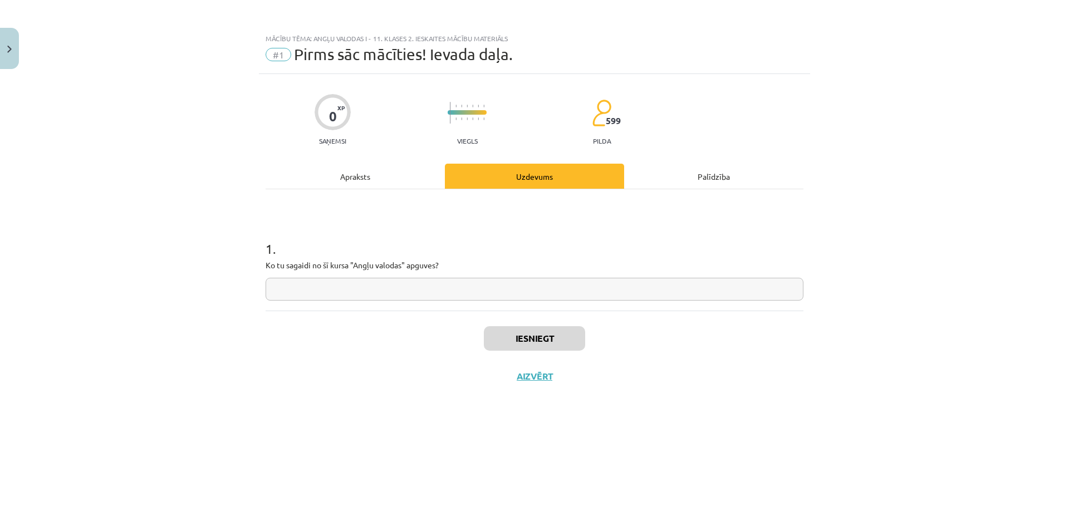
scroll to position [0, 0]
click at [531, 291] on input "text" at bounding box center [535, 289] width 538 height 23
type input "**********"
click at [522, 330] on button "Iesniegt" at bounding box center [534, 338] width 101 height 24
click at [517, 377] on button "Nākamā nodarbība" at bounding box center [534, 384] width 109 height 26
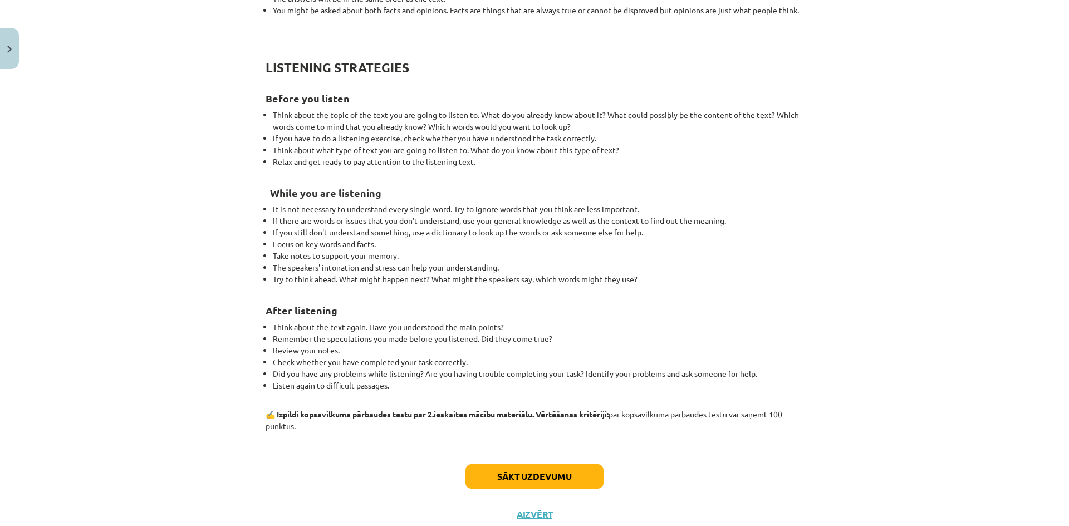
scroll to position [1097, 0]
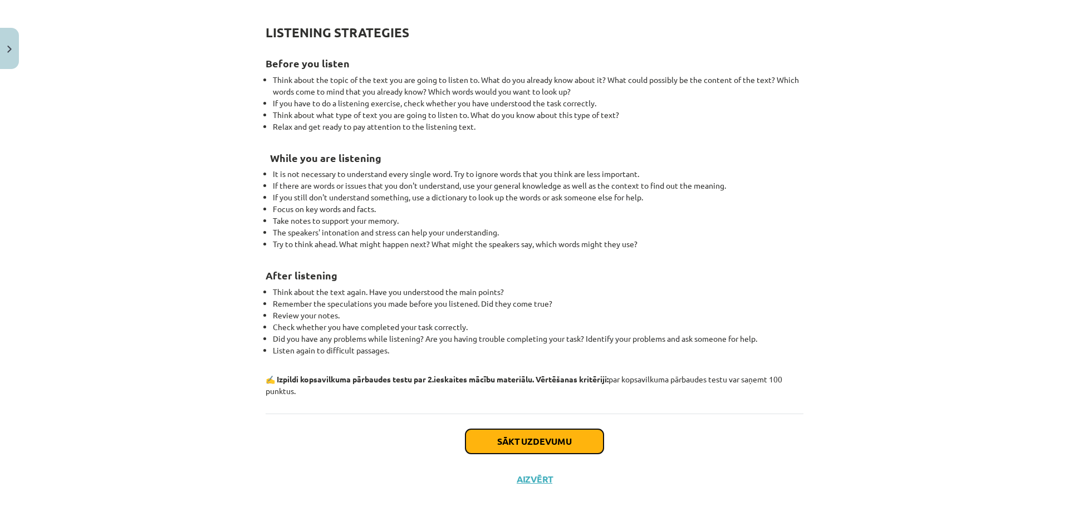
click at [503, 440] on button "Sākt uzdevumu" at bounding box center [534, 441] width 138 height 24
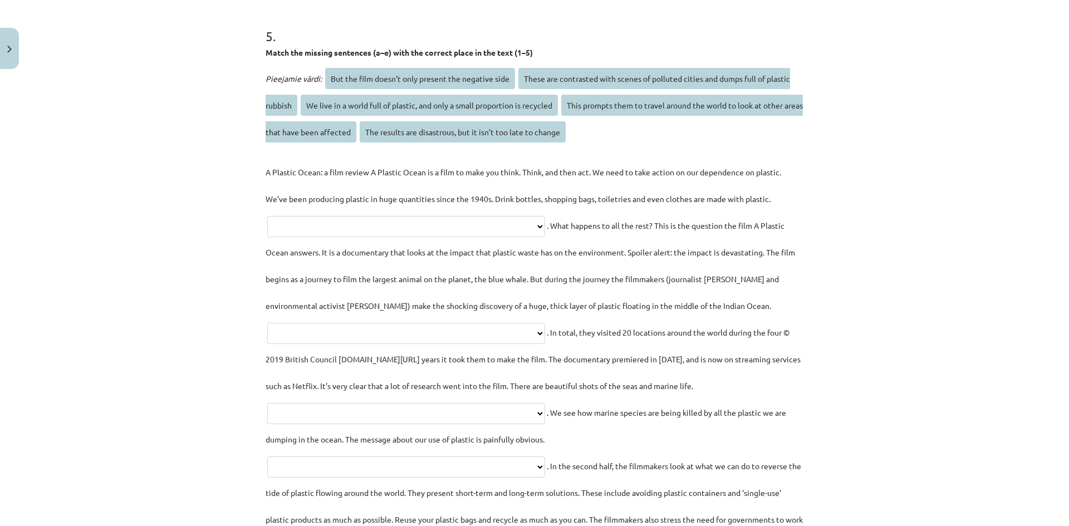
scroll to position [1587, 0]
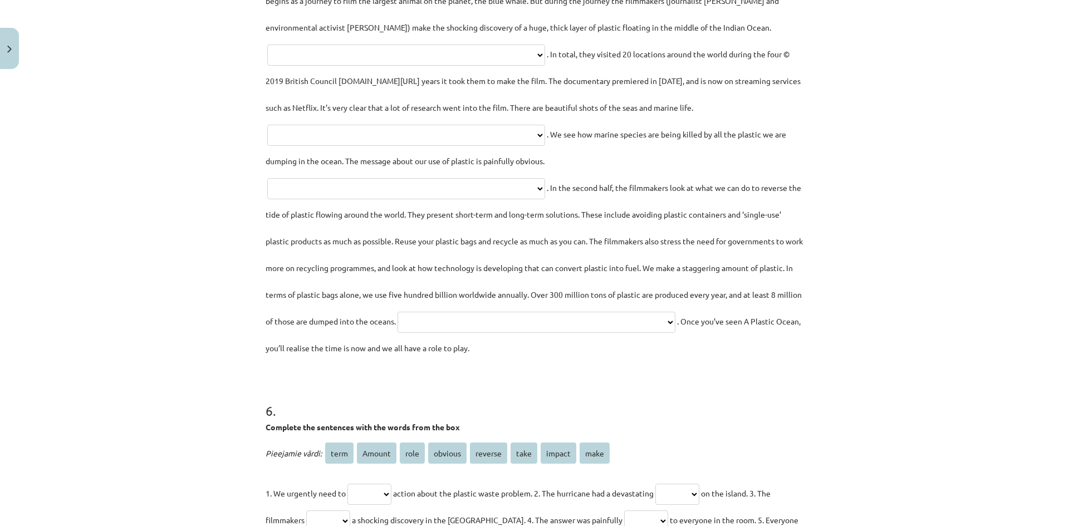
click at [560, 333] on select "**********" at bounding box center [537, 322] width 278 height 21
click at [689, 335] on p "**********" at bounding box center [535, 120] width 538 height 481
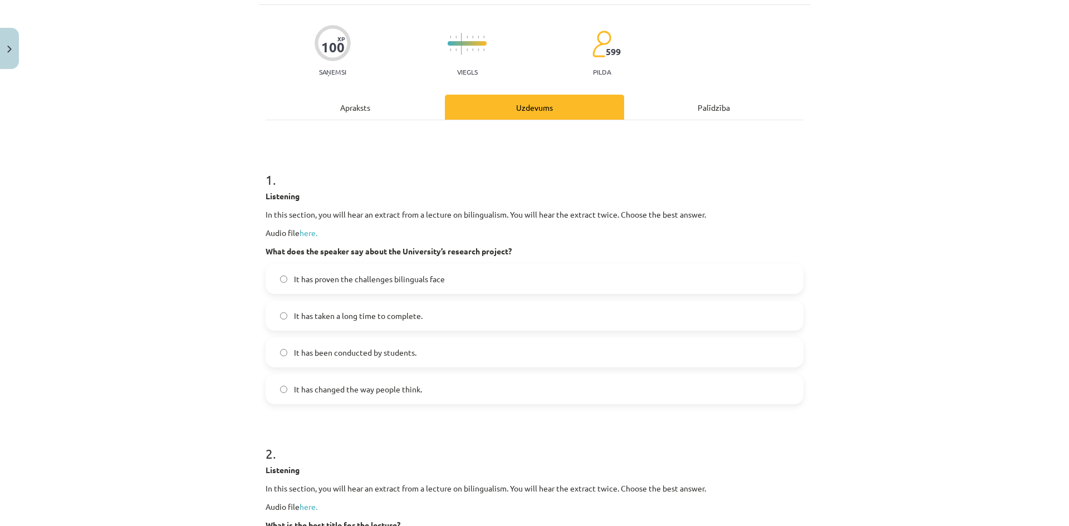
scroll to position [0, 0]
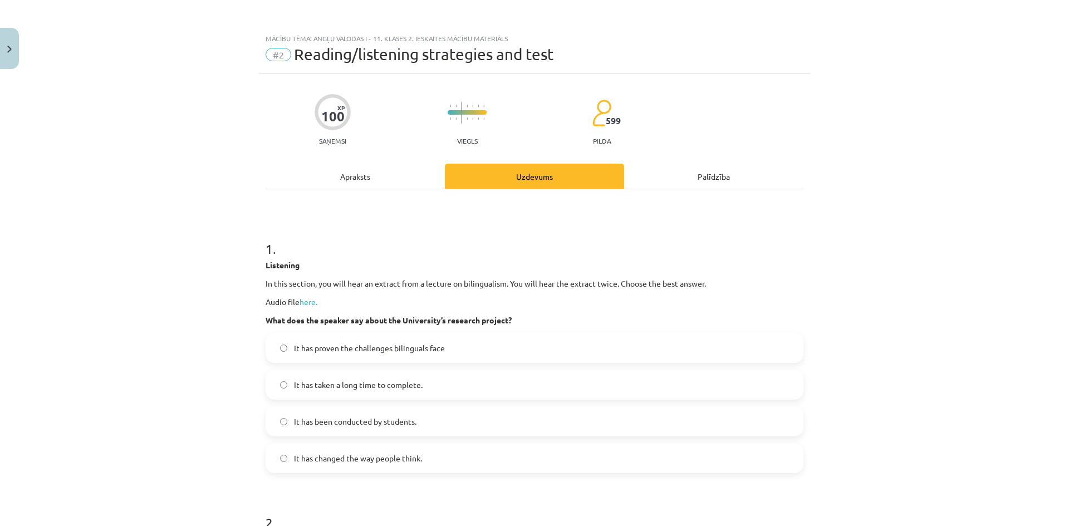
click at [349, 175] on div "Apraksts" at bounding box center [355, 176] width 179 height 25
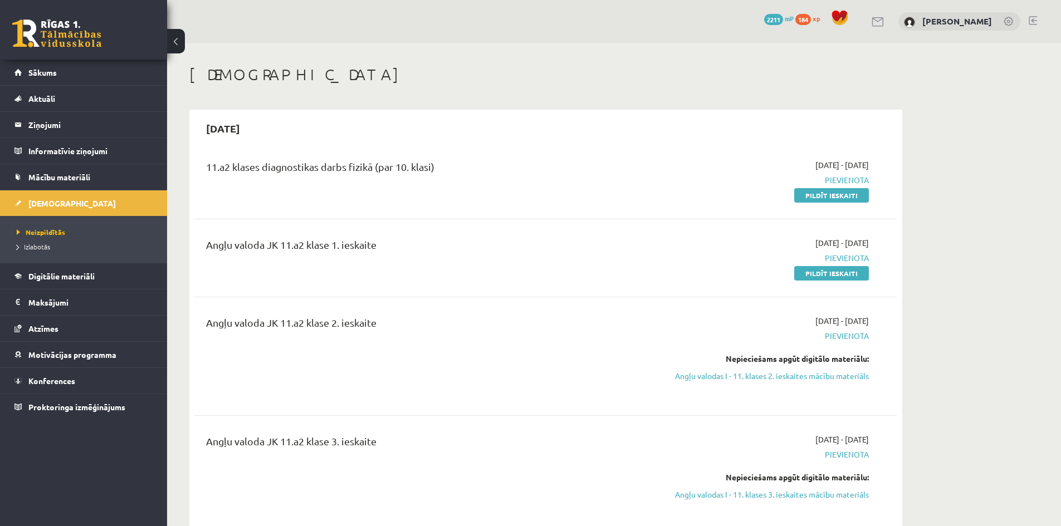
scroll to position [111, 0]
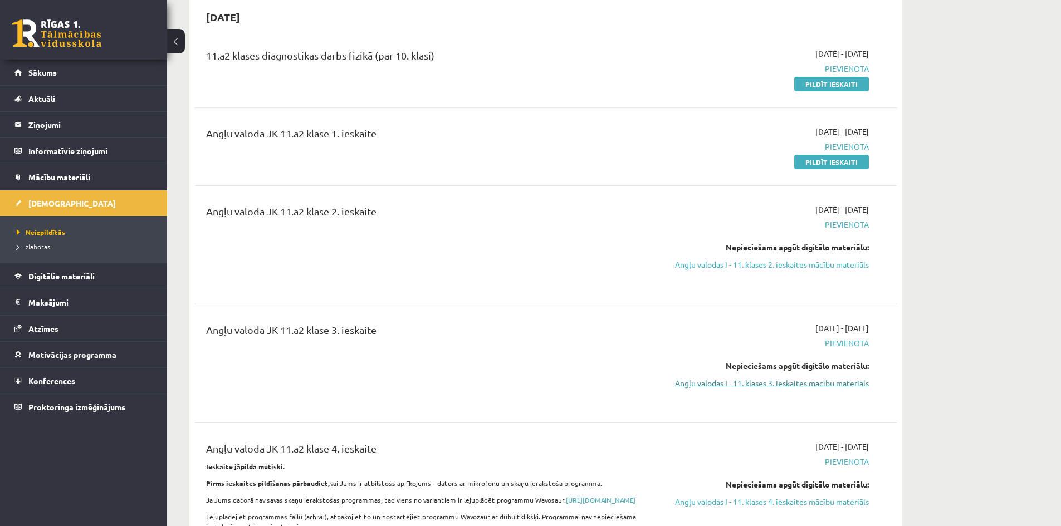
click at [791, 381] on link "Angļu valodas I - 11. klases 3. ieskaites mācību materiāls" at bounding box center [764, 383] width 210 height 12
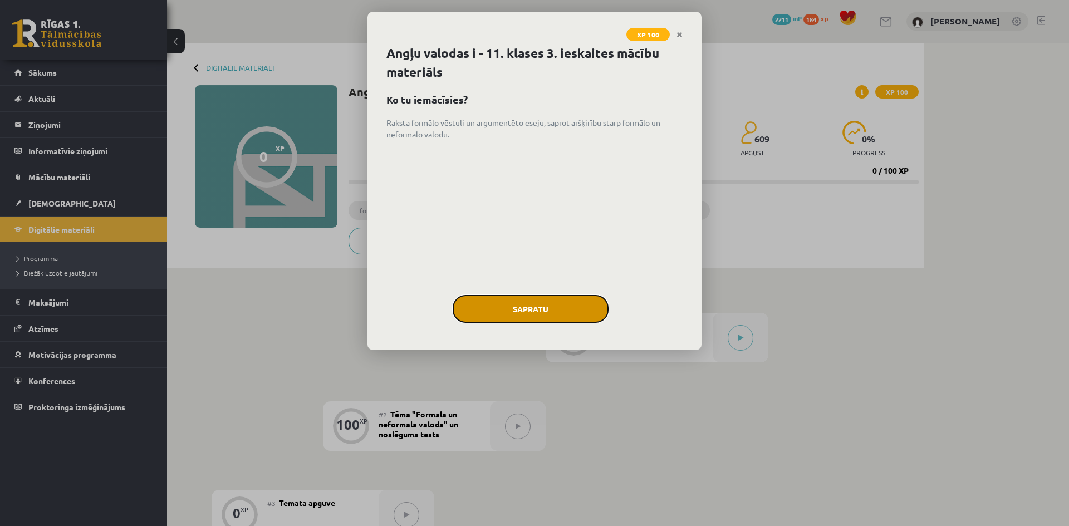
click at [538, 314] on button "Sapratu" at bounding box center [531, 309] width 156 height 28
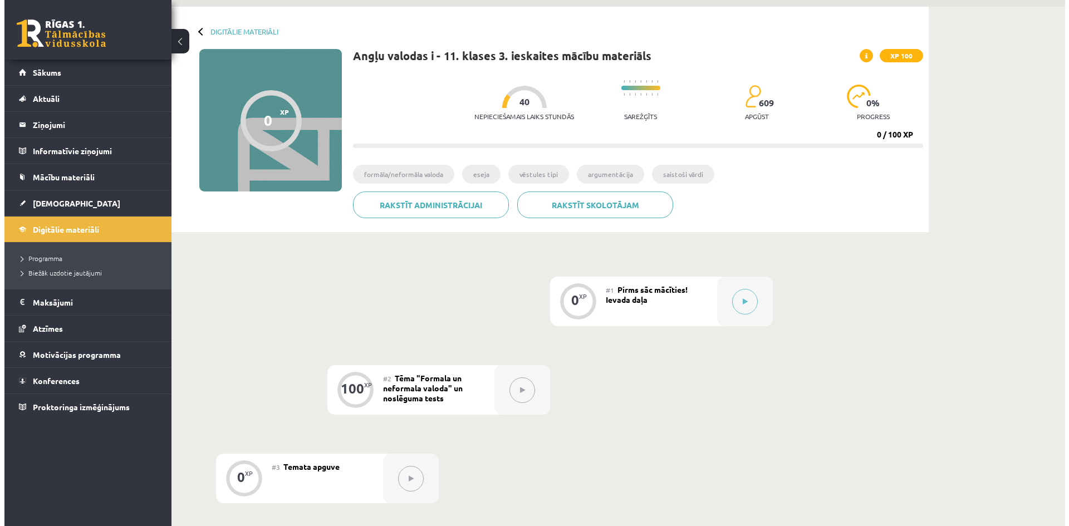
scroll to position [56, 0]
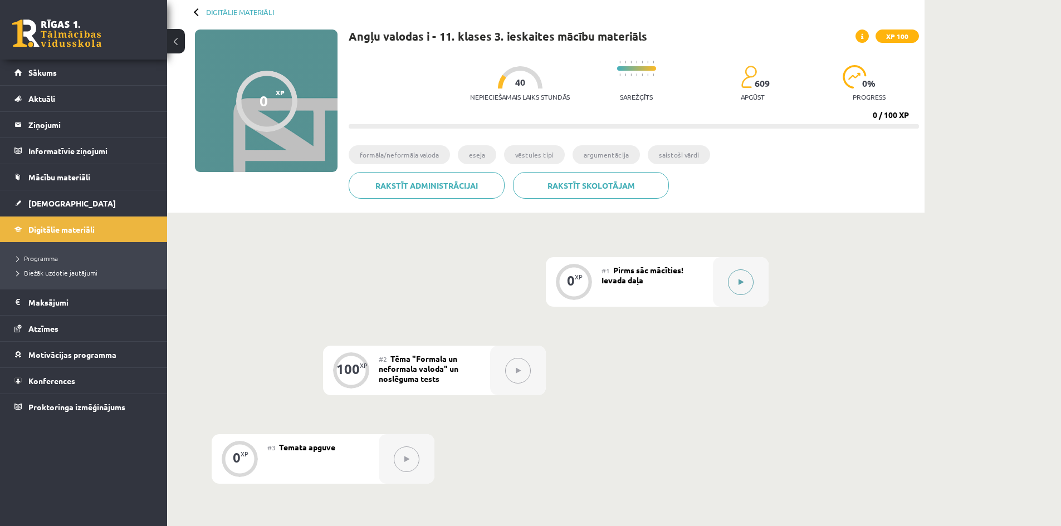
click at [750, 276] on button at bounding box center [741, 282] width 26 height 26
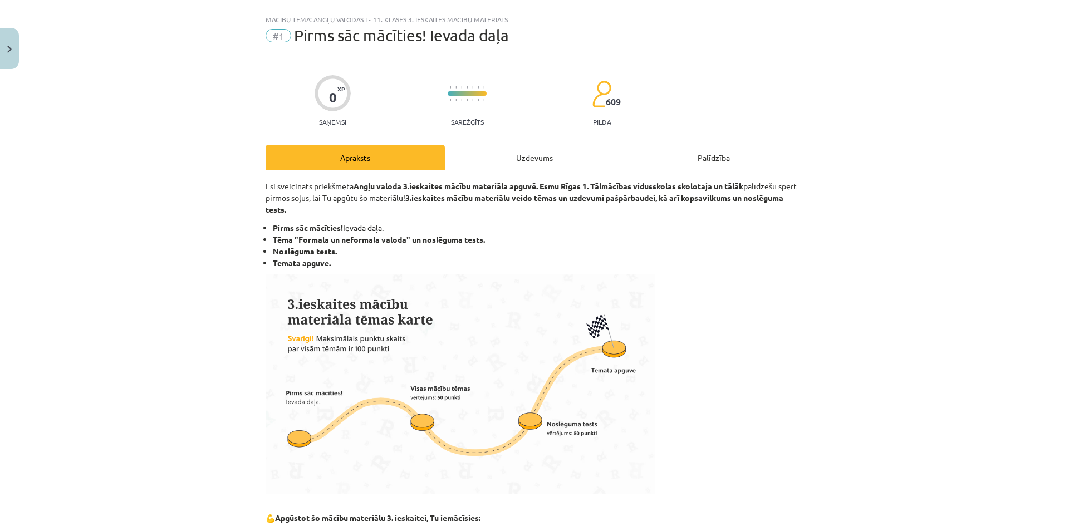
scroll to position [490, 0]
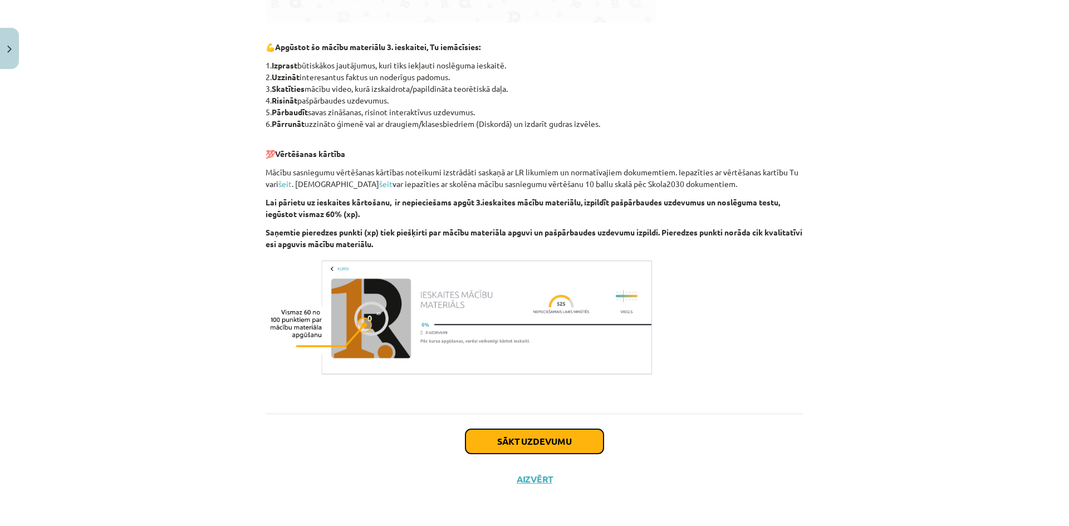
click at [544, 444] on button "Sākt uzdevumu" at bounding box center [534, 441] width 138 height 24
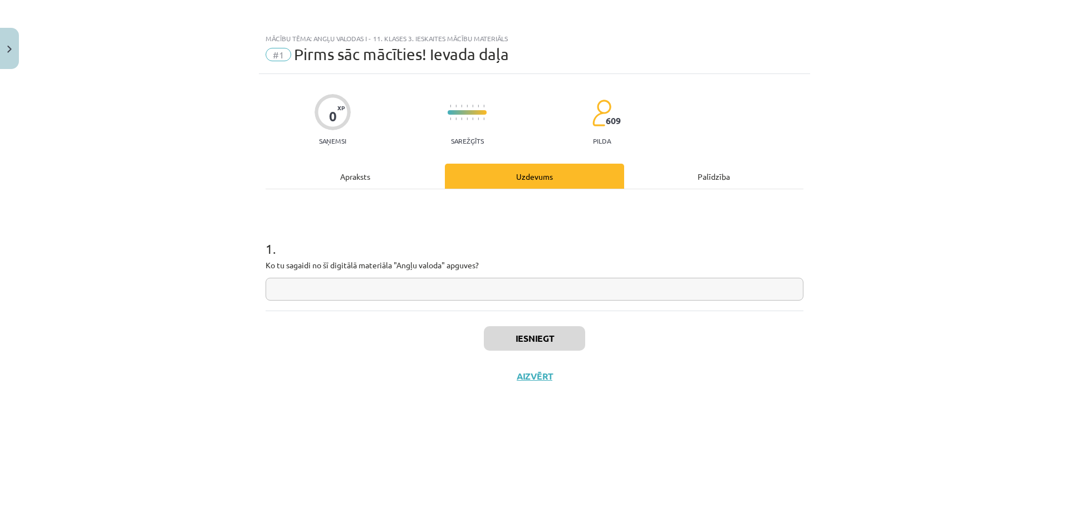
click at [515, 283] on input "text" at bounding box center [535, 289] width 538 height 23
type input "**********"
click at [532, 337] on button "Iesniegt" at bounding box center [534, 338] width 101 height 24
click at [541, 387] on button "Nākamā nodarbība" at bounding box center [534, 384] width 109 height 26
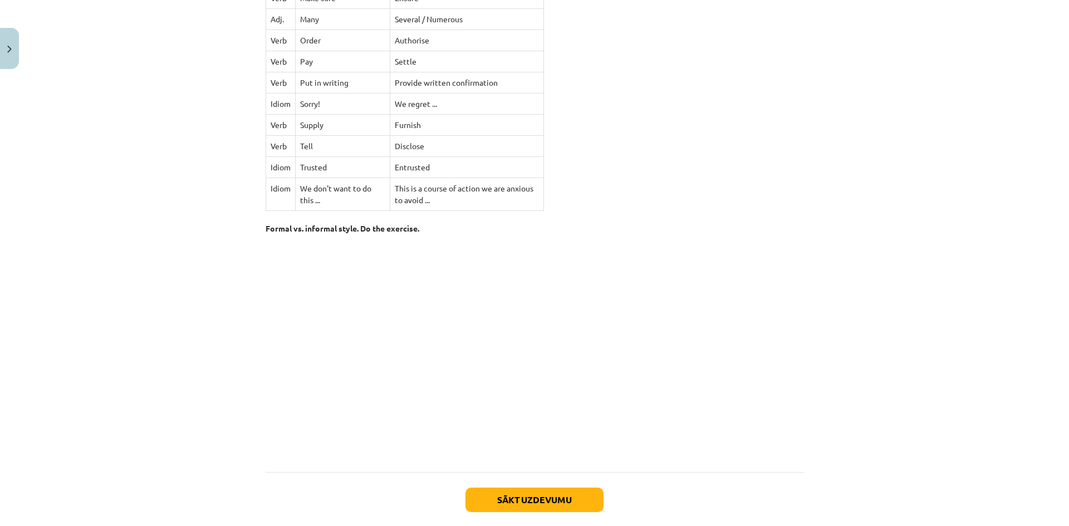
scroll to position [3836, 0]
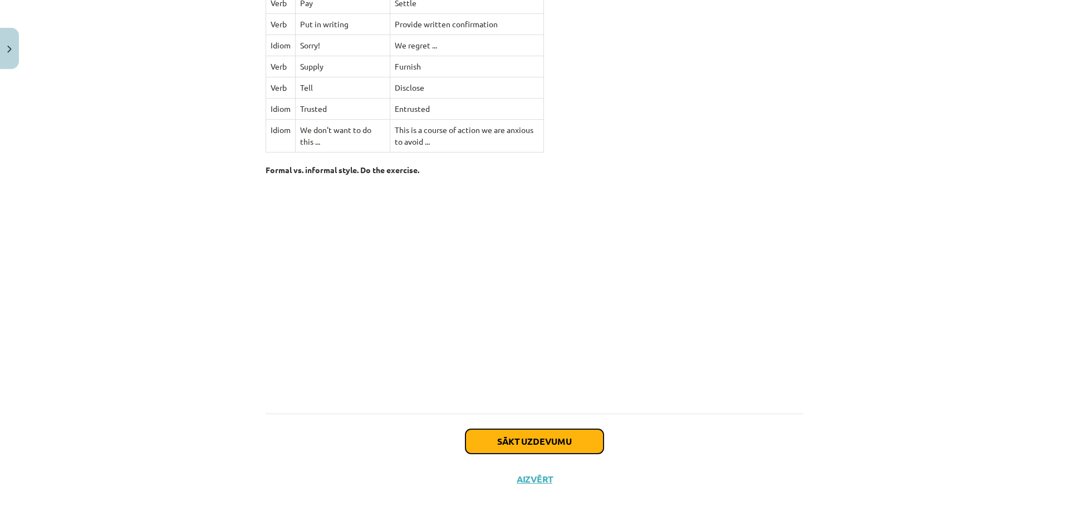
click at [529, 434] on button "Sākt uzdevumu" at bounding box center [534, 441] width 138 height 24
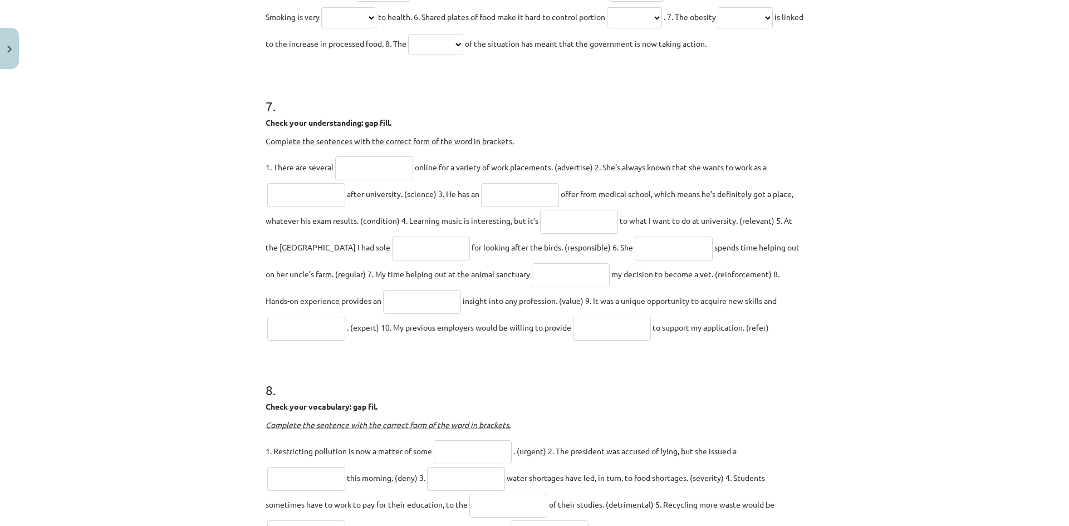
scroll to position [1642, 0]
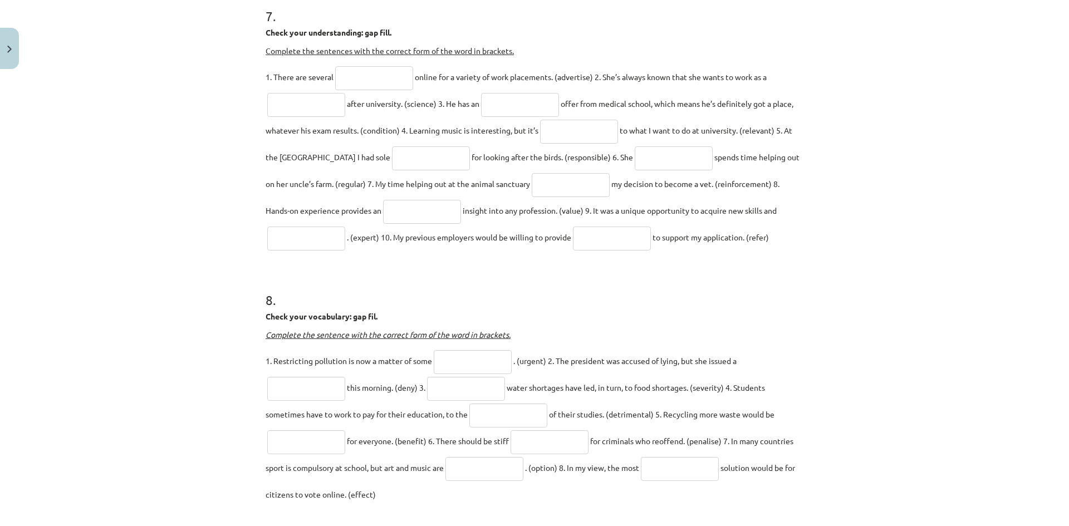
click at [390, 90] on input "text" at bounding box center [374, 78] width 78 height 24
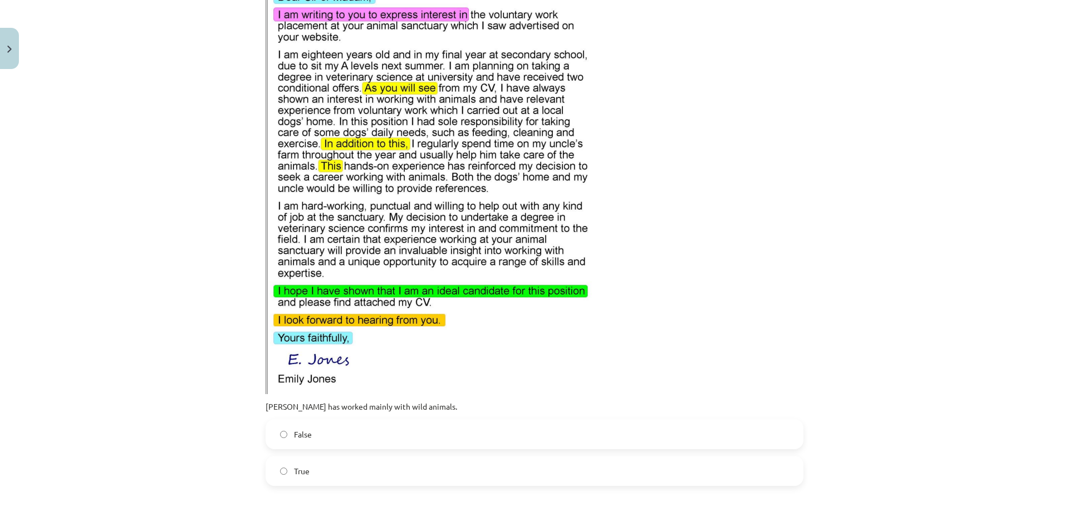
scroll to position [3257, 0]
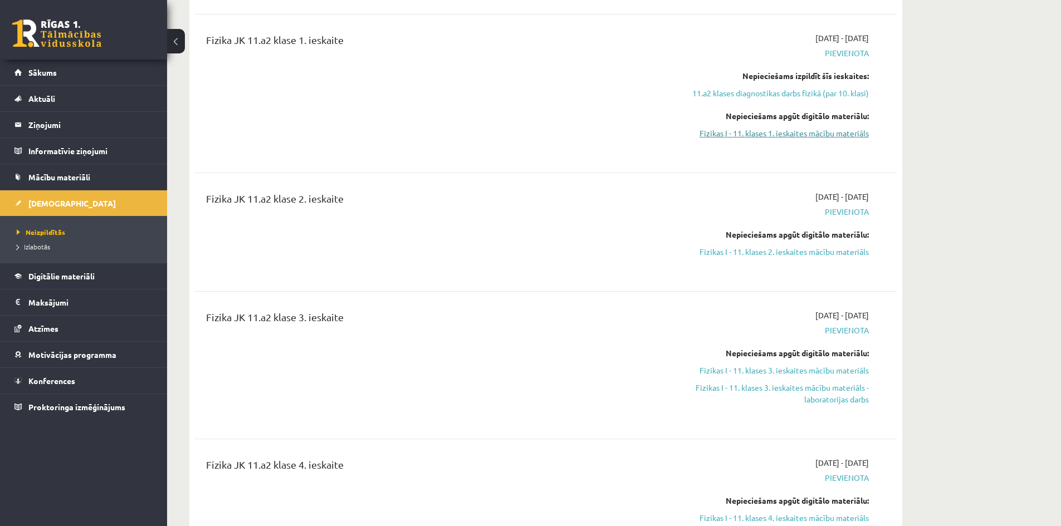
scroll to position [668, 0]
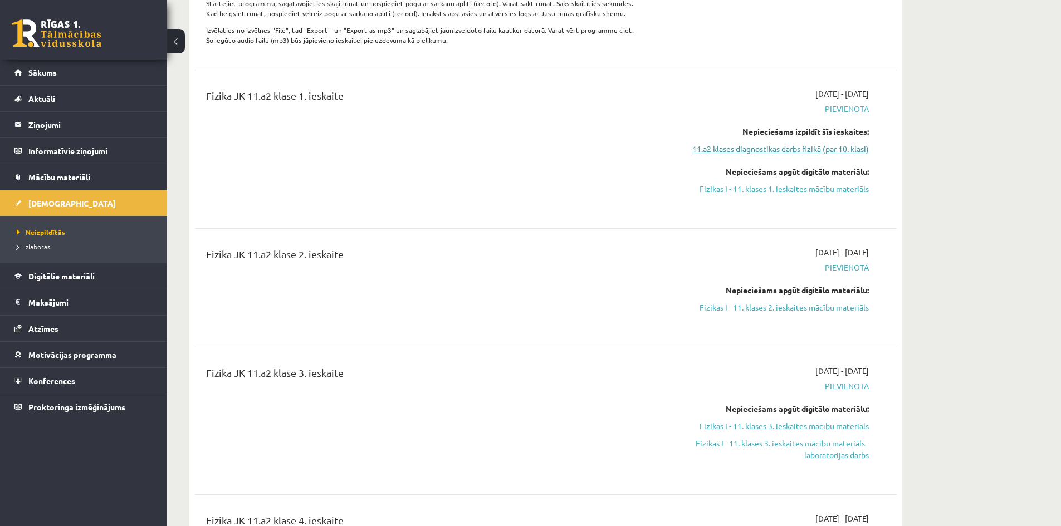
click at [802, 155] on link "11.a2 klases diagnostikas darbs fizikā (par 10. klasi)" at bounding box center [764, 149] width 210 height 12
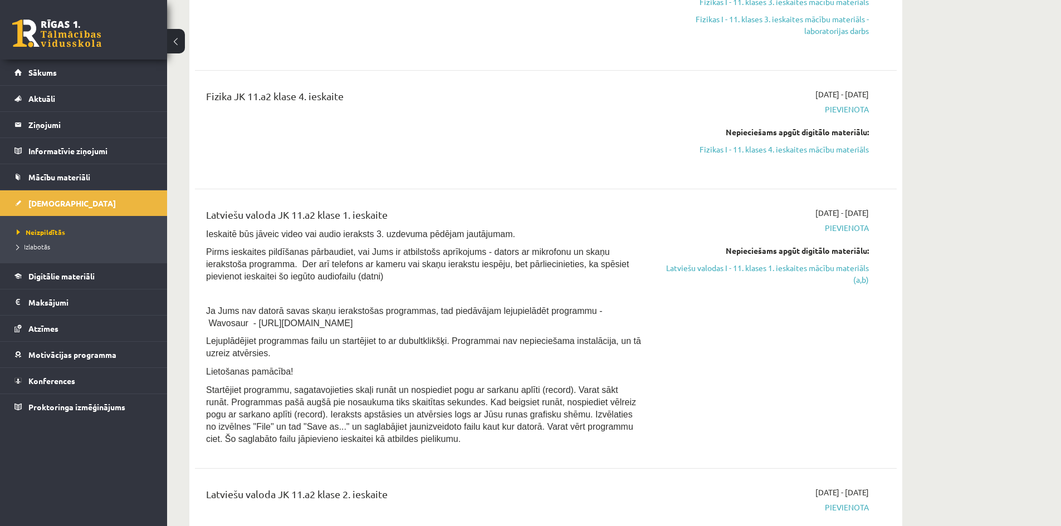
scroll to position [1095, 0]
click at [697, 283] on link "Latviešu valodas I - 11. klases 1. ieskaites mācību materiāls (a,b)" at bounding box center [764, 271] width 210 height 23
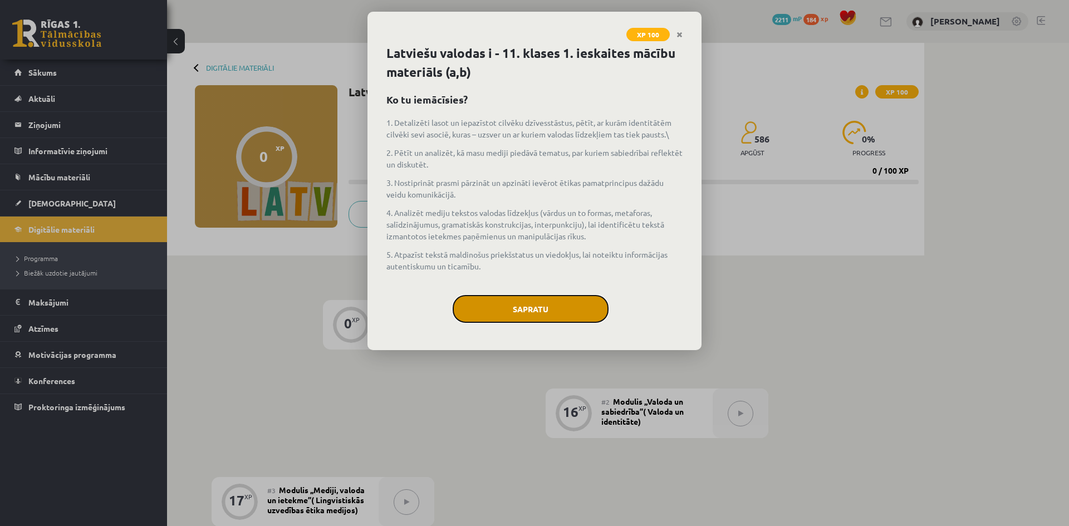
click at [533, 305] on button "Sapratu" at bounding box center [531, 309] width 156 height 28
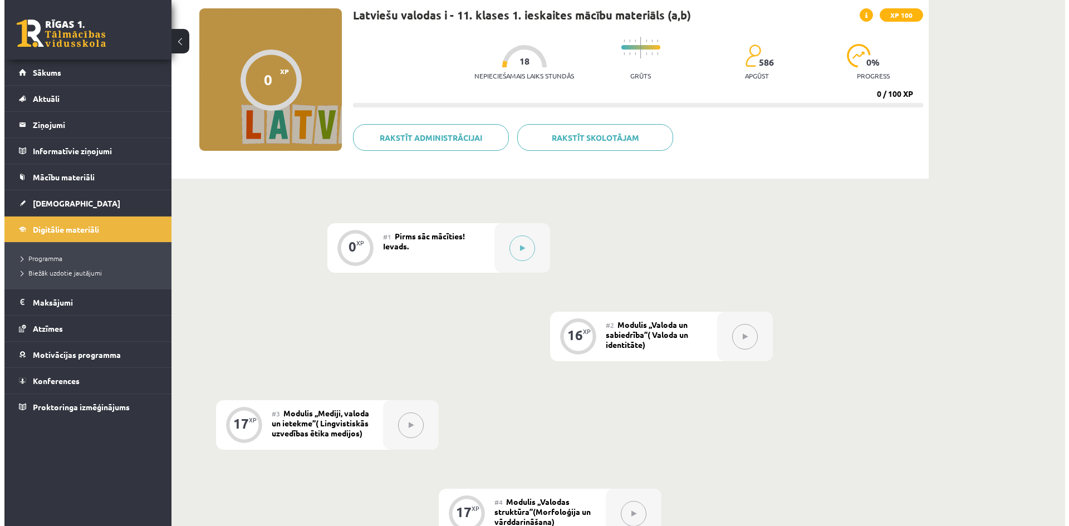
scroll to position [71, 0]
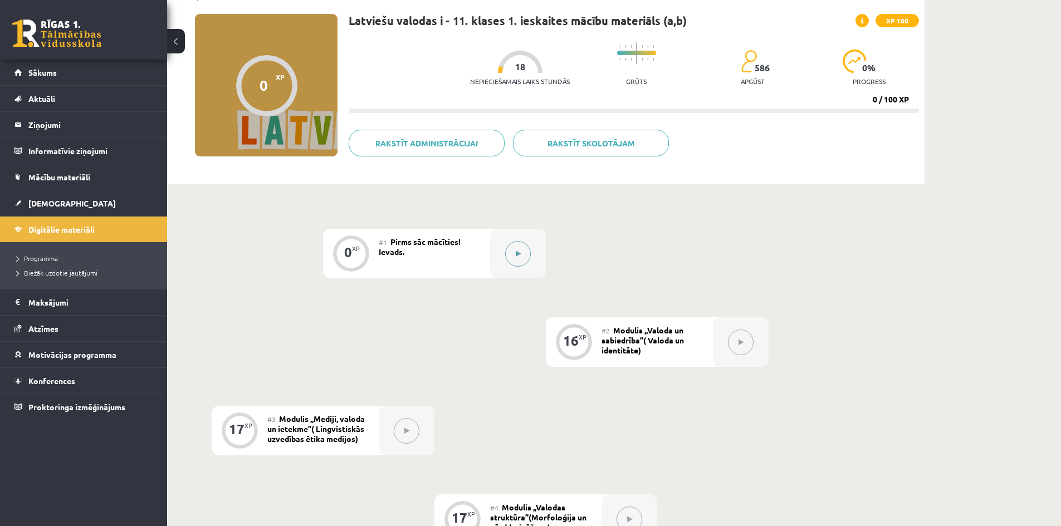
click at [516, 247] on button at bounding box center [518, 254] width 26 height 26
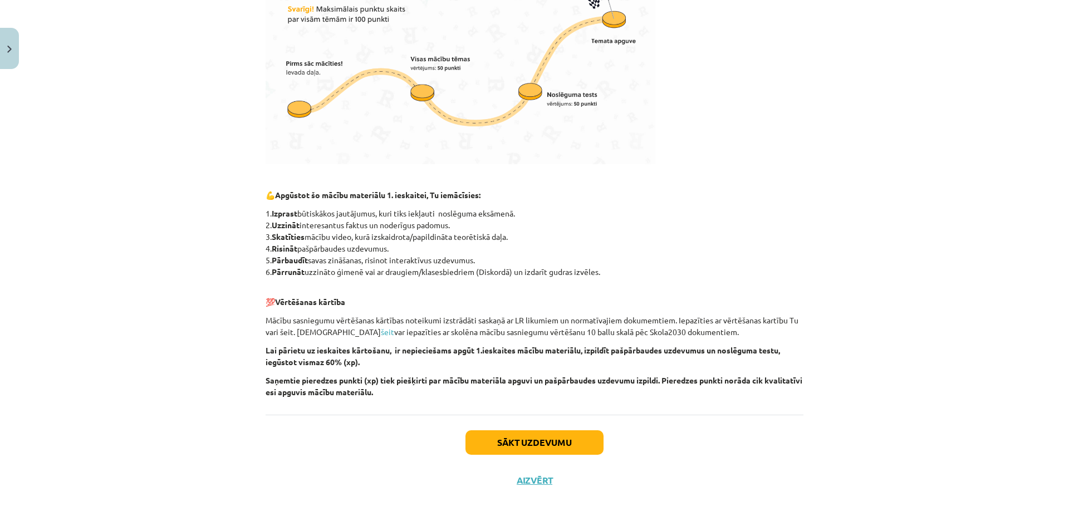
scroll to position [373, 0]
click at [526, 451] on button "Sākt uzdevumu" at bounding box center [534, 441] width 138 height 24
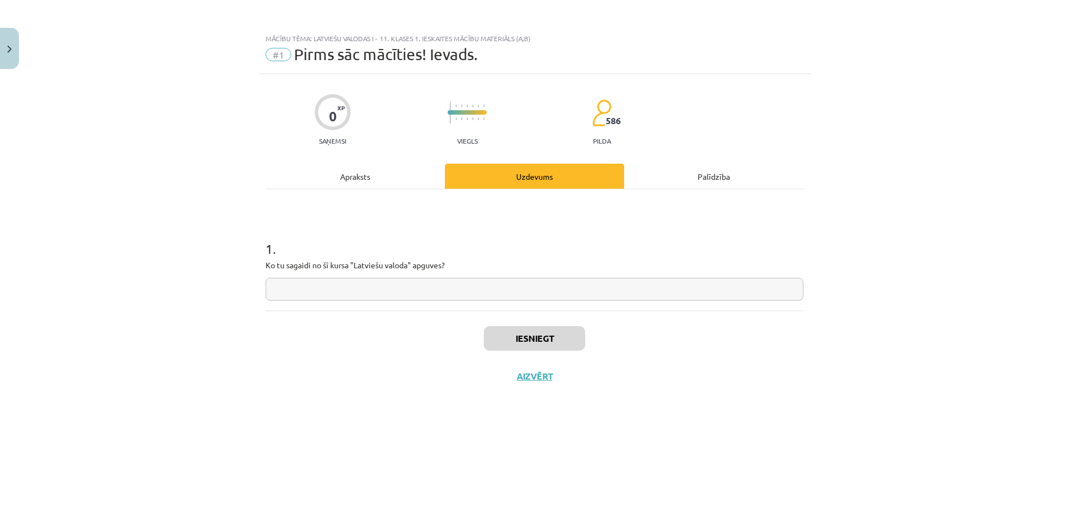
click at [545, 293] on input "text" at bounding box center [535, 289] width 538 height 23
type input "**********"
click at [547, 343] on button "Iesniegt" at bounding box center [534, 338] width 101 height 24
click at [551, 376] on button "Nākamā nodarbība" at bounding box center [534, 384] width 109 height 26
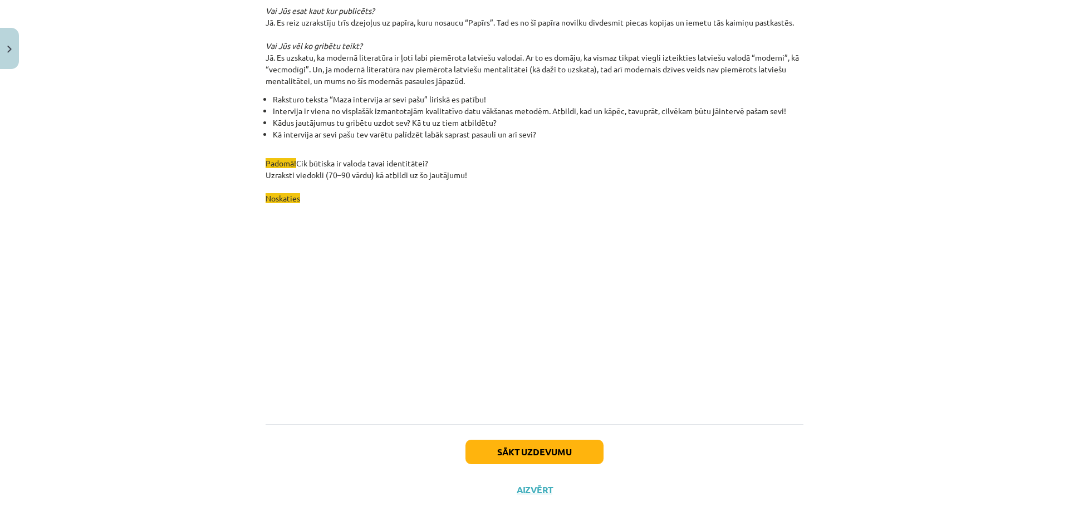
scroll to position [3073, 0]
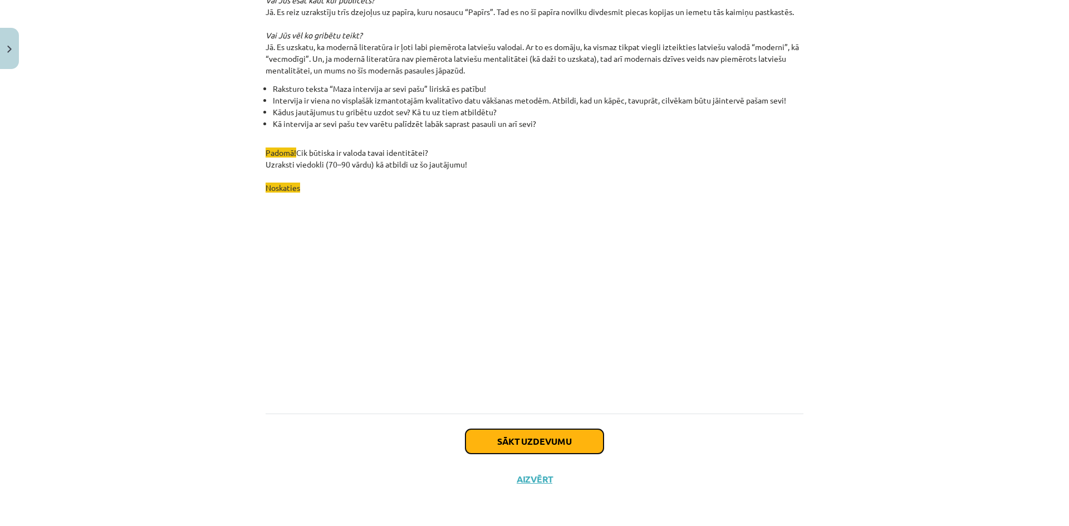
click at [535, 435] on button "Sākt uzdevumu" at bounding box center [534, 441] width 138 height 24
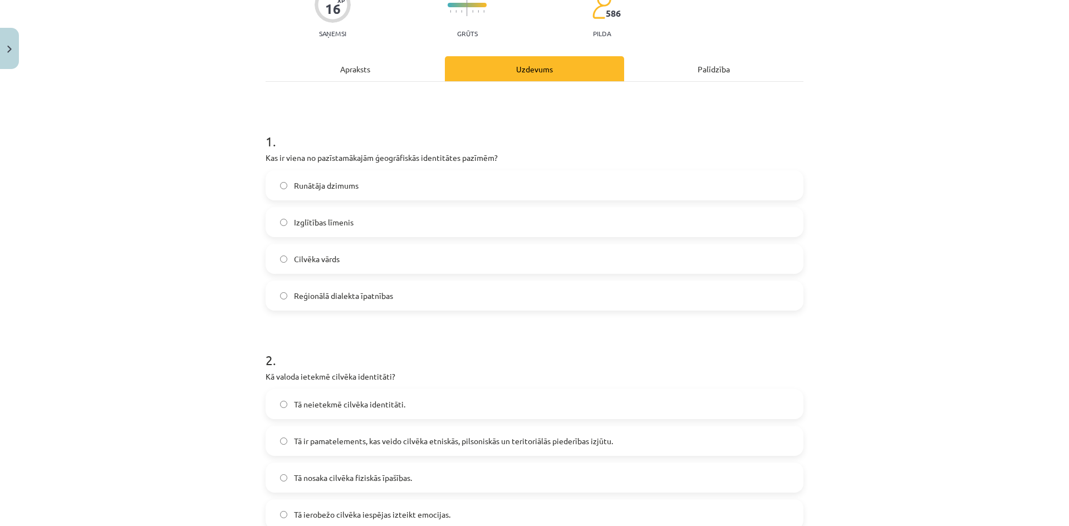
scroll to position [178, 0]
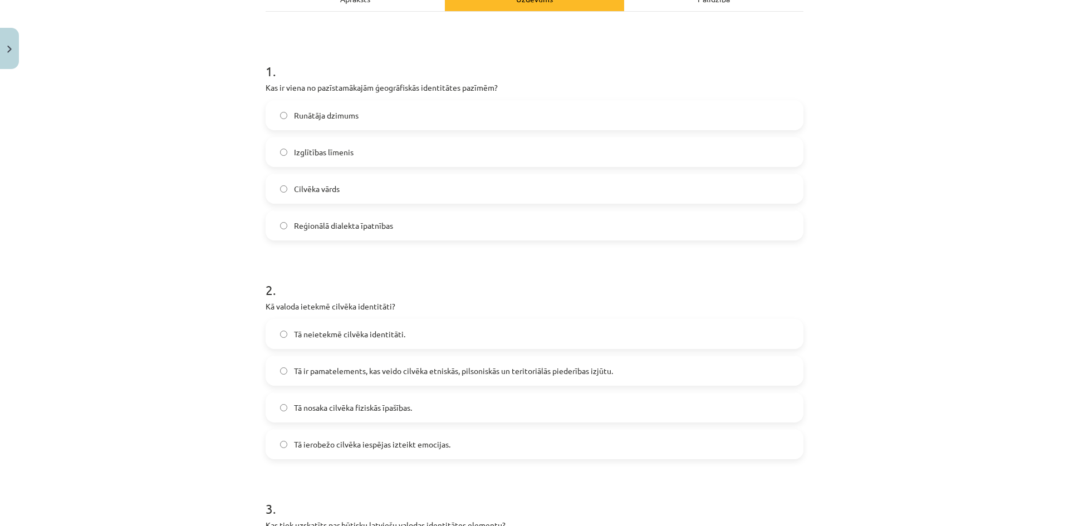
click at [368, 234] on label "Reģionālā dialekta īpatnības" at bounding box center [535, 226] width 536 height 28
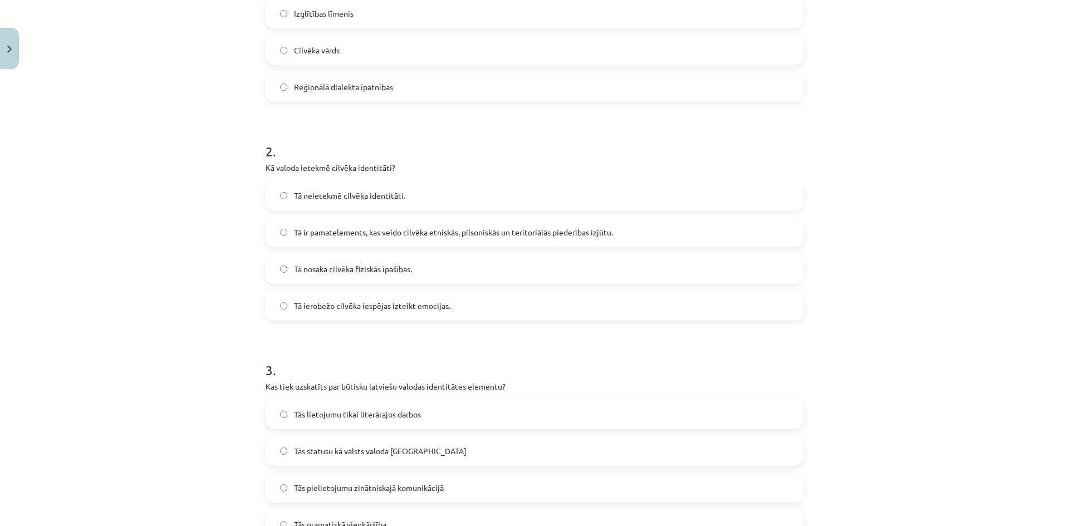
scroll to position [400, 0]
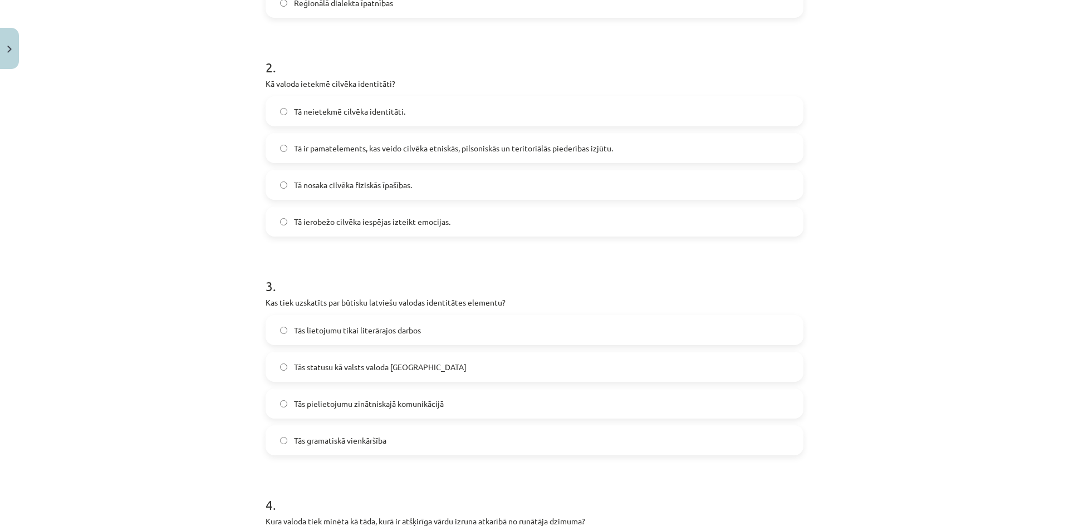
click at [380, 149] on span "Tā ir pamatelements, kas veido cilvēka etniskās, pilsoniskās un teritoriālās pi…" at bounding box center [453, 149] width 319 height 12
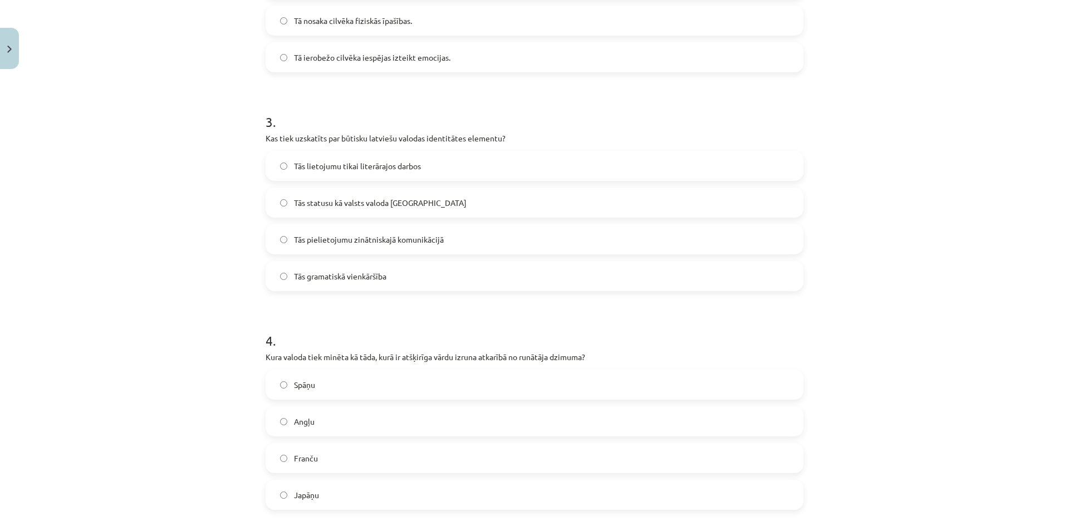
scroll to position [567, 0]
click at [375, 195] on span "Tās statusu kā valsts valoda [GEOGRAPHIC_DATA]" at bounding box center [380, 200] width 173 height 12
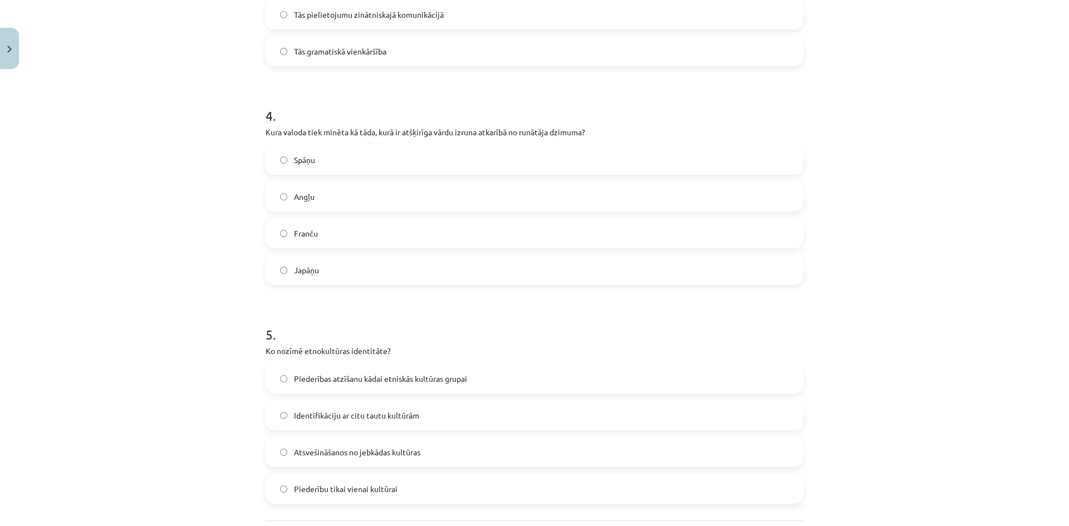
scroll to position [790, 0]
click at [364, 268] on label "Japāņu" at bounding box center [535, 270] width 536 height 28
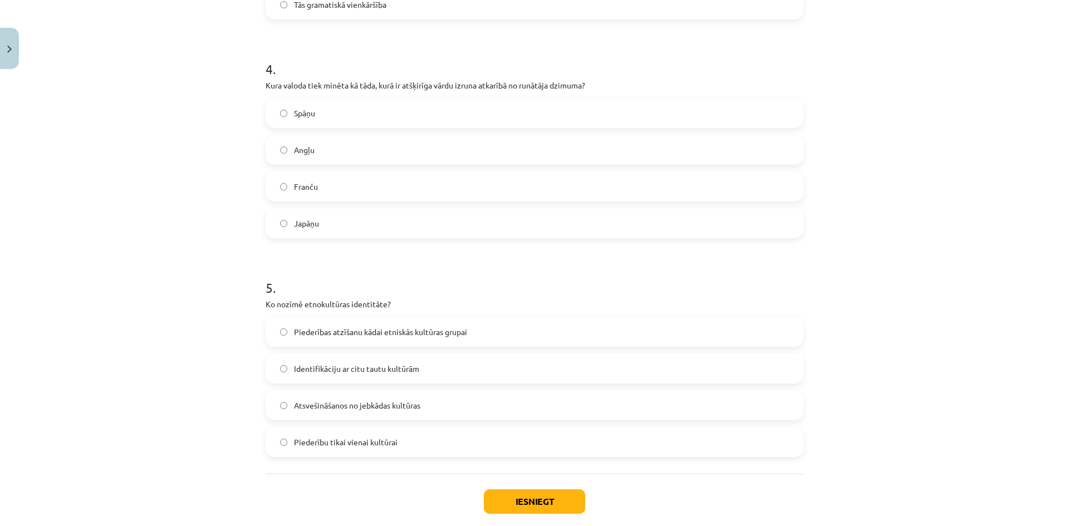
scroll to position [896, 0]
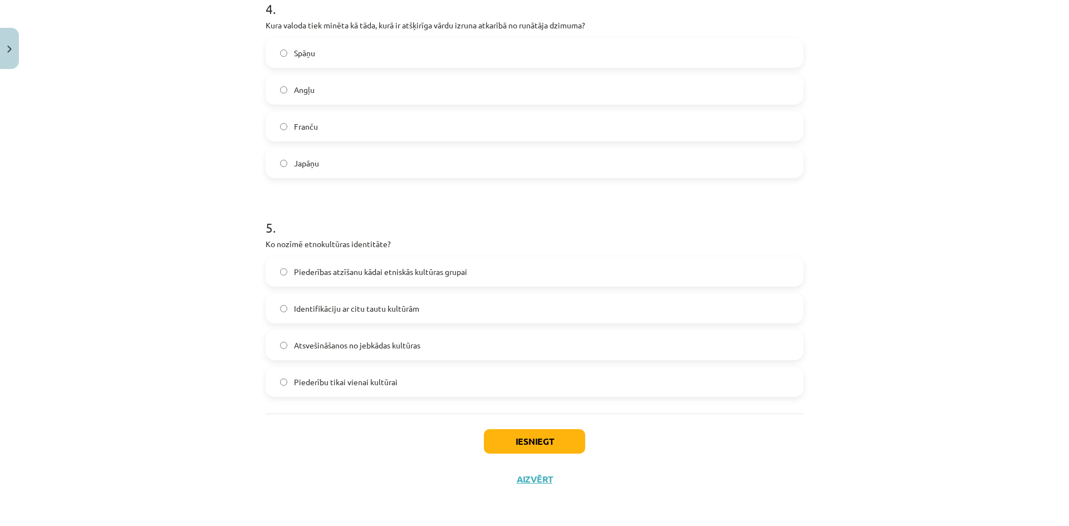
click at [351, 274] on span "Piederības atzīšanu kādai etniskās kultūras grupai" at bounding box center [380, 272] width 173 height 12
click at [487, 445] on button "Iesniegt" at bounding box center [534, 441] width 101 height 24
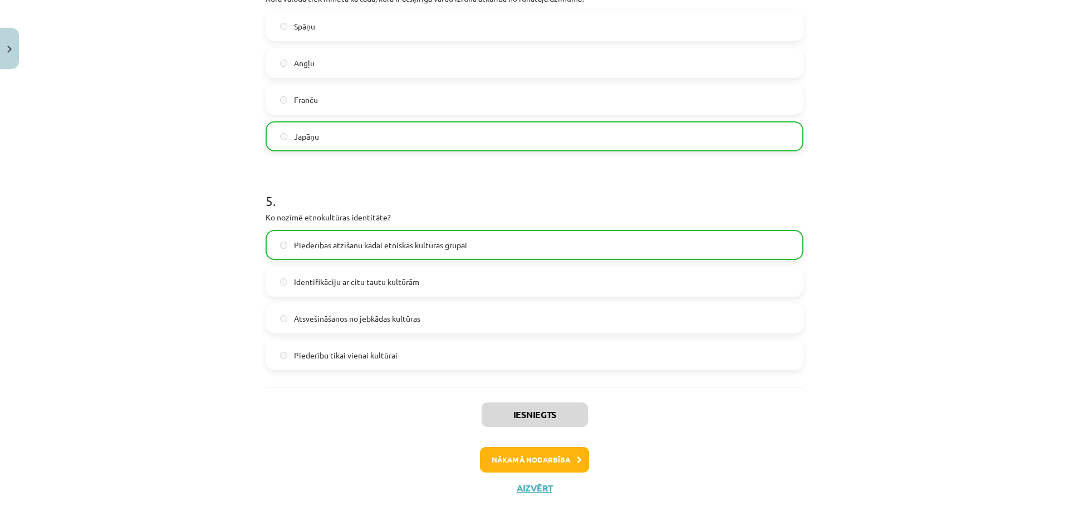
scroll to position [932, 0]
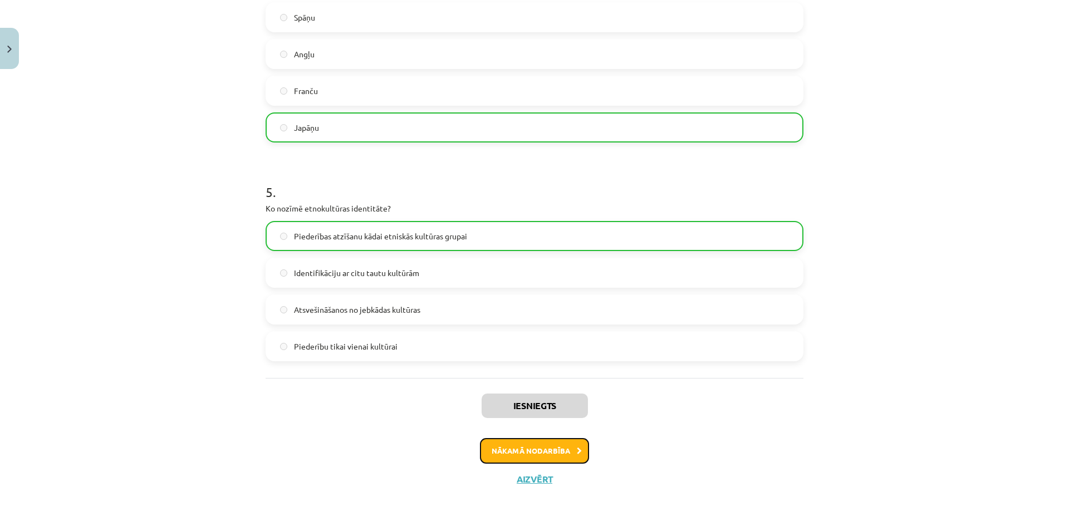
click at [488, 440] on button "Nākamā nodarbība" at bounding box center [534, 451] width 109 height 26
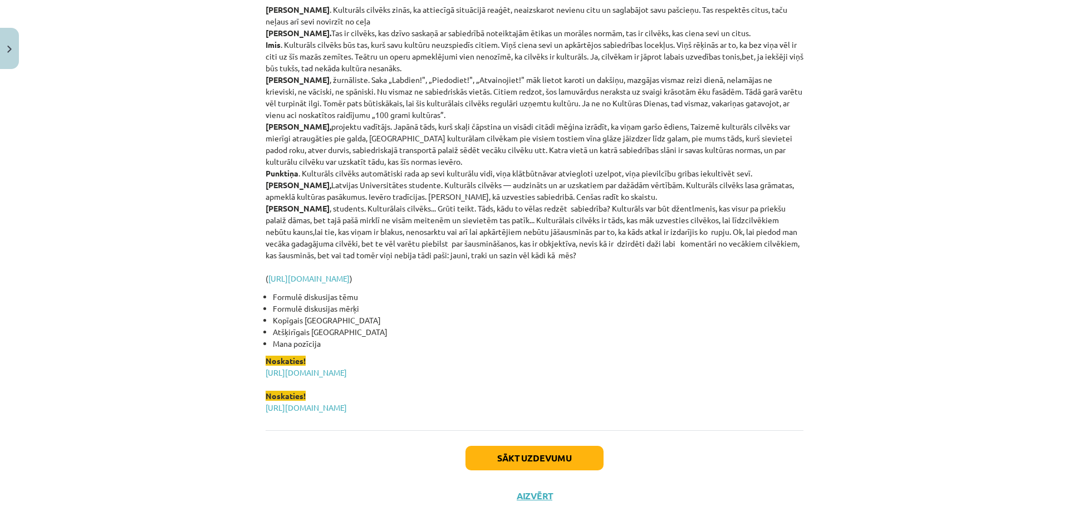
scroll to position [2555, 0]
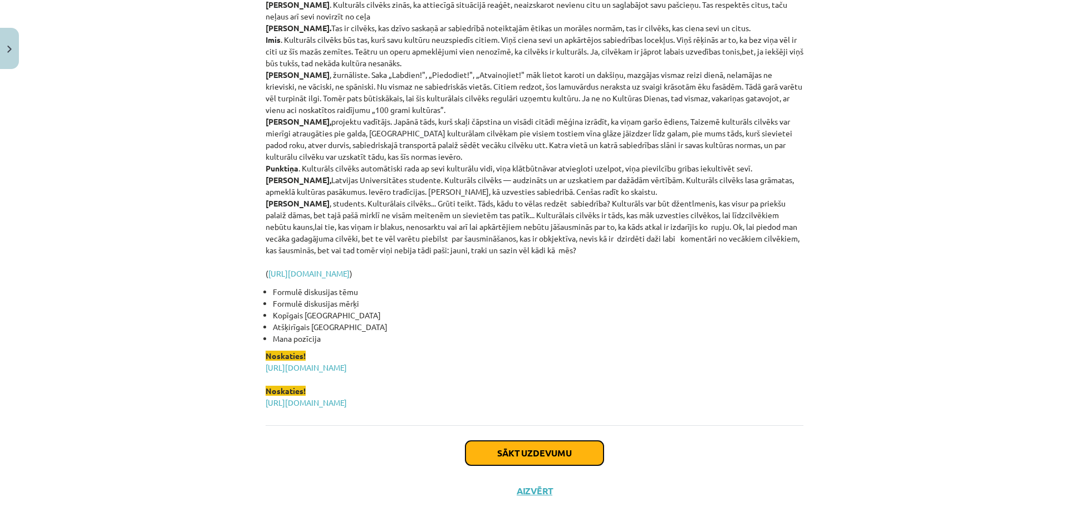
click at [496, 441] on button "Sākt uzdevumu" at bounding box center [534, 453] width 138 height 24
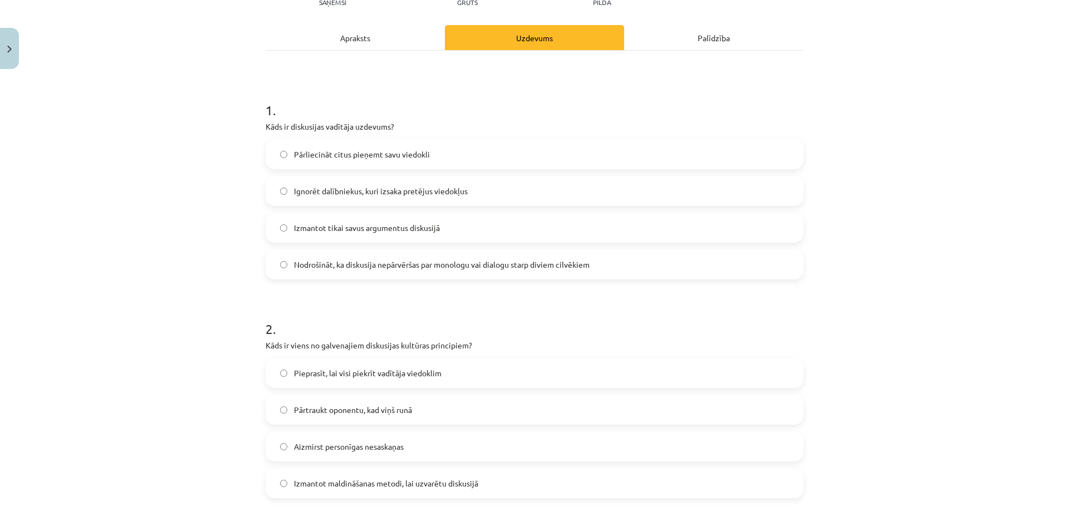
scroll to position [128, 0]
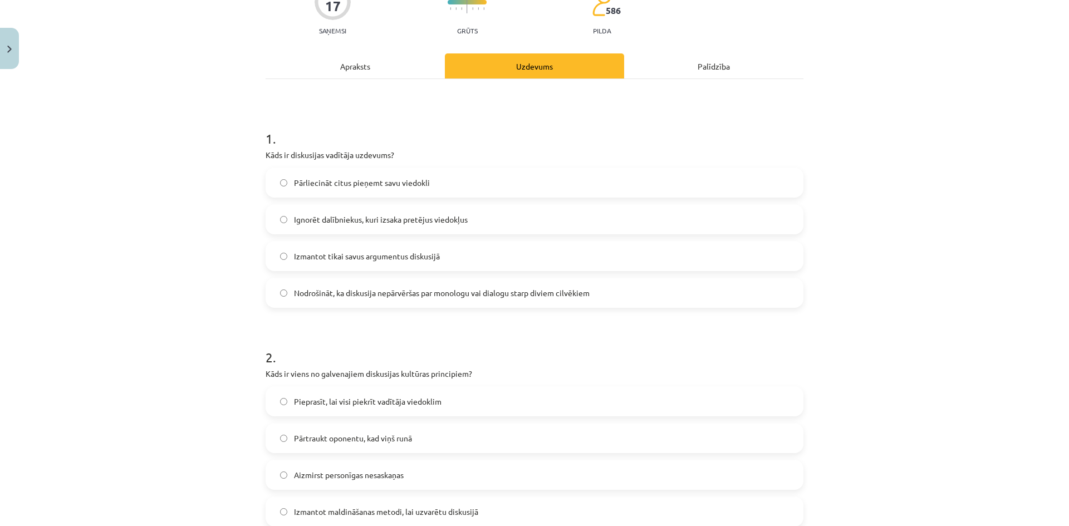
click at [399, 290] on span "Nodrošināt, ka diskusija nepārvēršas par monologu vai dialogu starp diviem cilv…" at bounding box center [442, 293] width 296 height 12
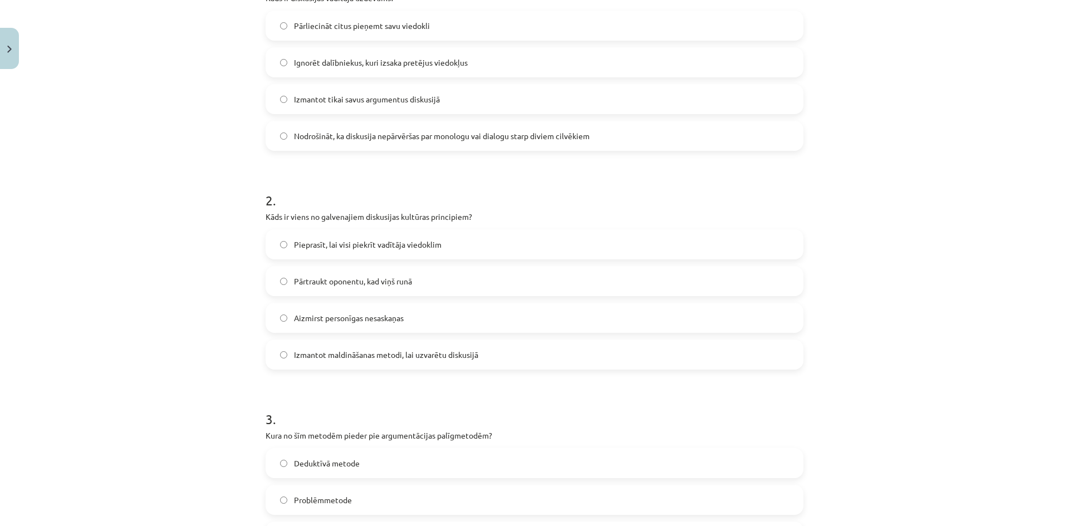
scroll to position [295, 0]
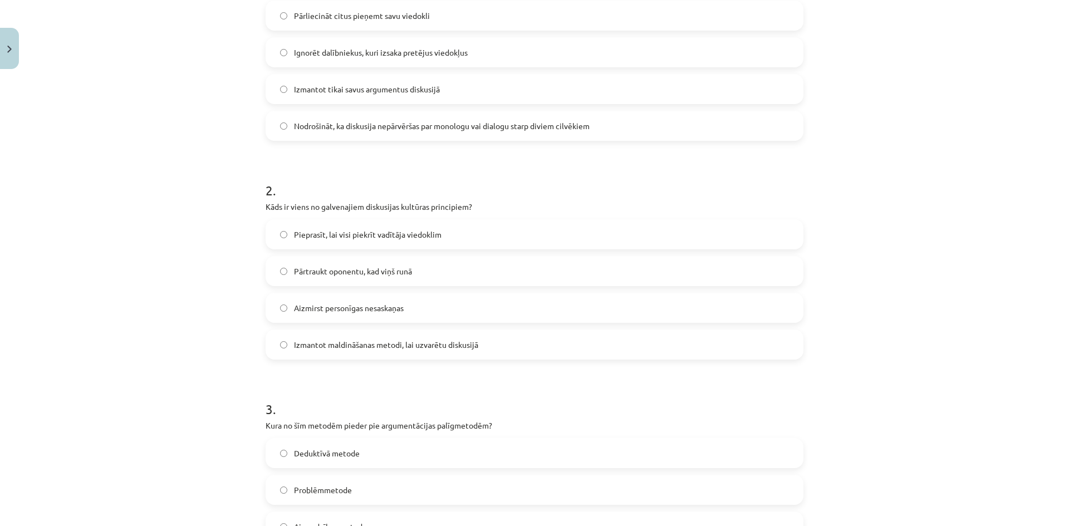
click at [390, 307] on span "Aizmirst personīgas nesaskaņas" at bounding box center [349, 308] width 110 height 12
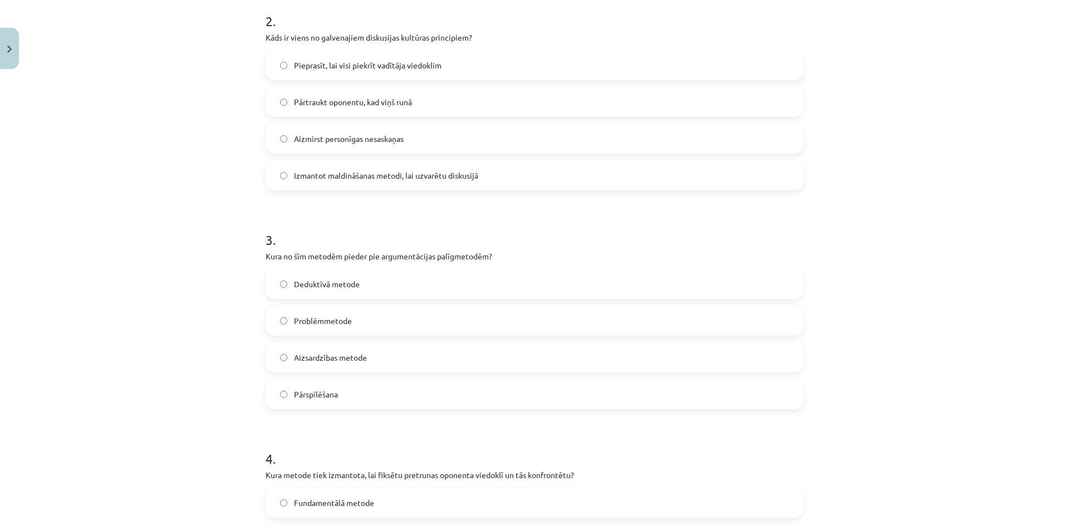
scroll to position [518, 0]
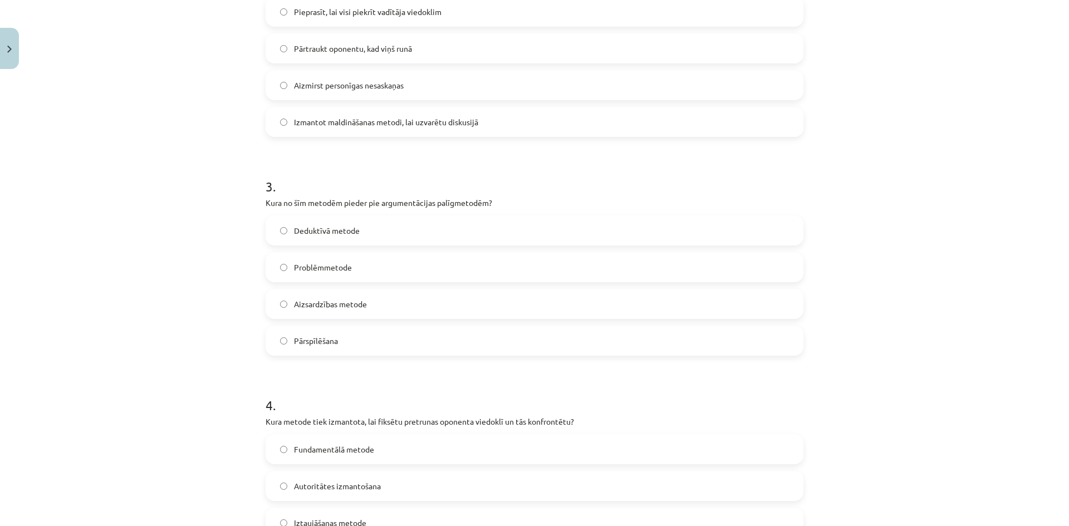
click at [377, 214] on div "3 . Kura no šīm metodēm pieder pie argumentācijas palīgmetodēm? Deduktīvā metod…" at bounding box center [535, 257] width 538 height 197
click at [382, 224] on label "Deduktīvā metode" at bounding box center [535, 231] width 536 height 28
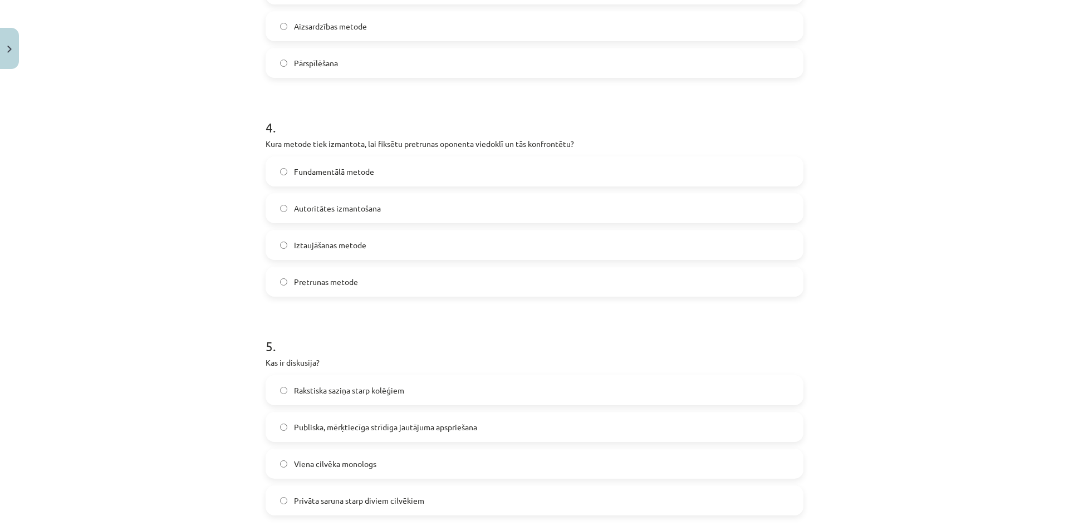
scroll to position [796, 0]
click at [374, 276] on label "Pretrunas metode" at bounding box center [535, 281] width 536 height 28
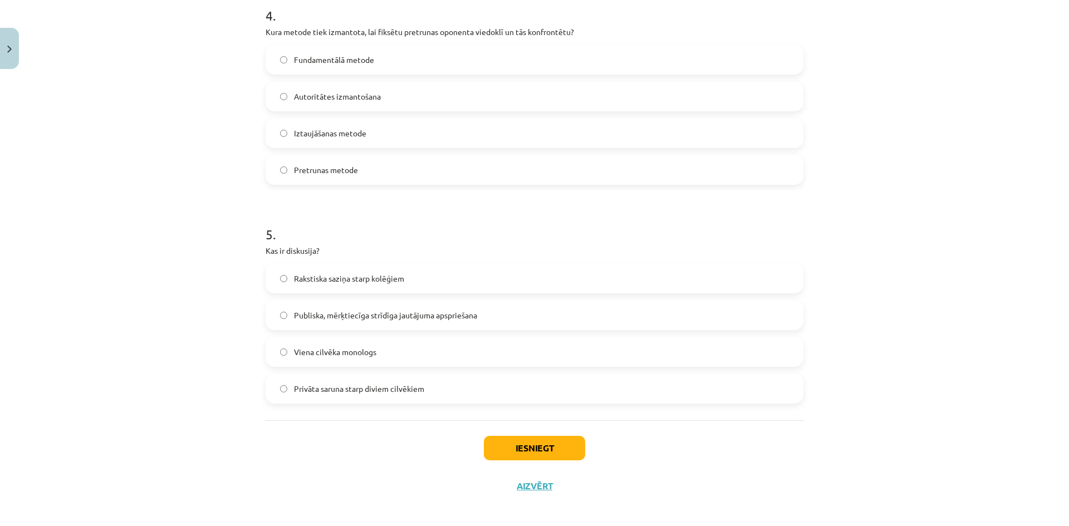
scroll to position [914, 0]
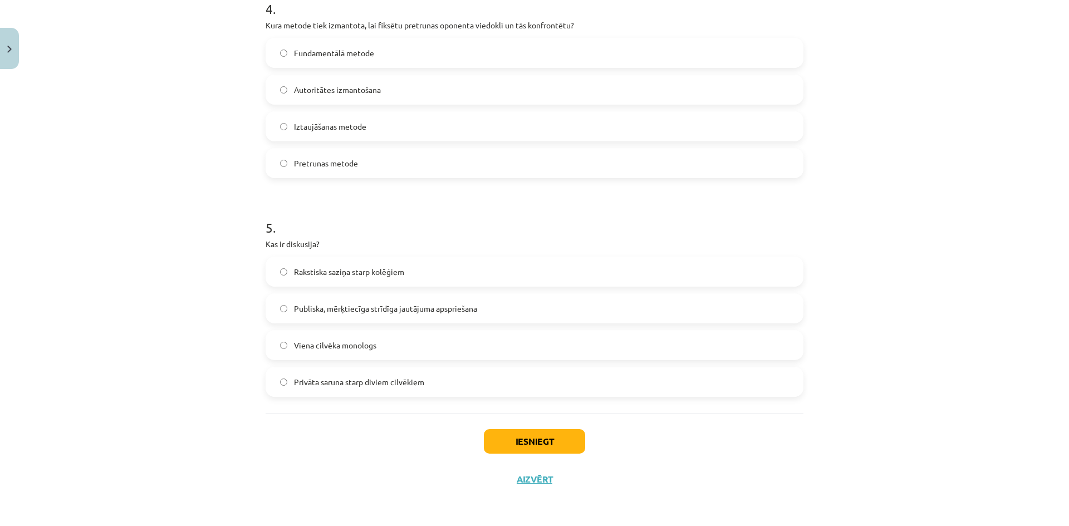
click at [367, 308] on span "Publiska, mērķtiecīga strīdīga jautājuma apspriešana" at bounding box center [385, 309] width 183 height 12
click at [518, 442] on button "Iesniegt" at bounding box center [534, 441] width 101 height 24
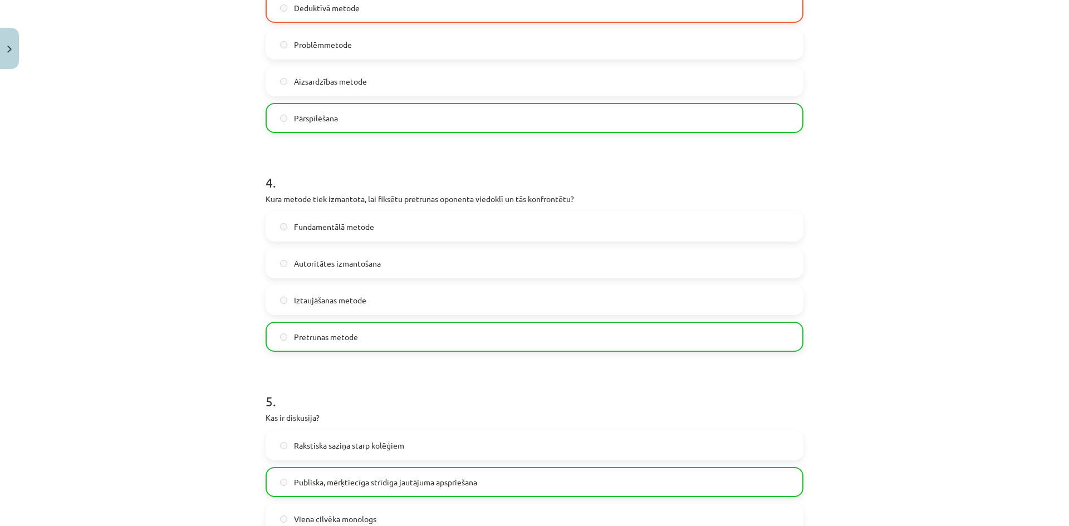
scroll to position [950, 0]
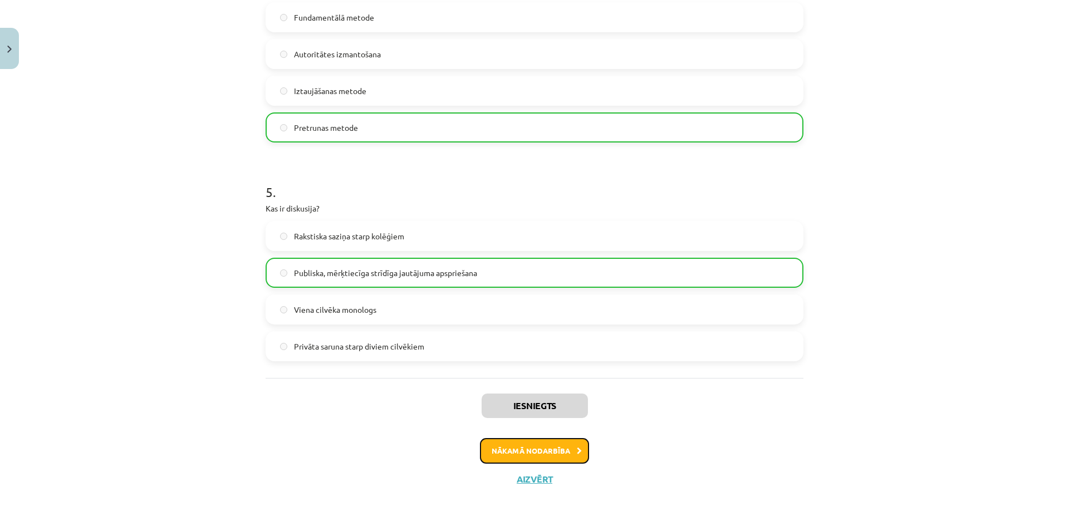
click at [539, 442] on button "Nākamā nodarbība" at bounding box center [534, 451] width 109 height 26
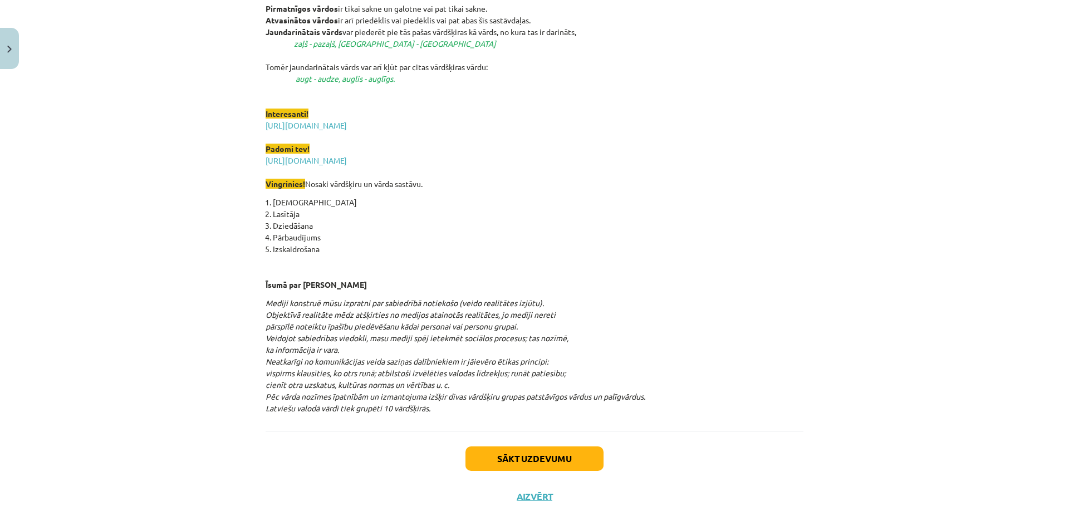
scroll to position [1389, 0]
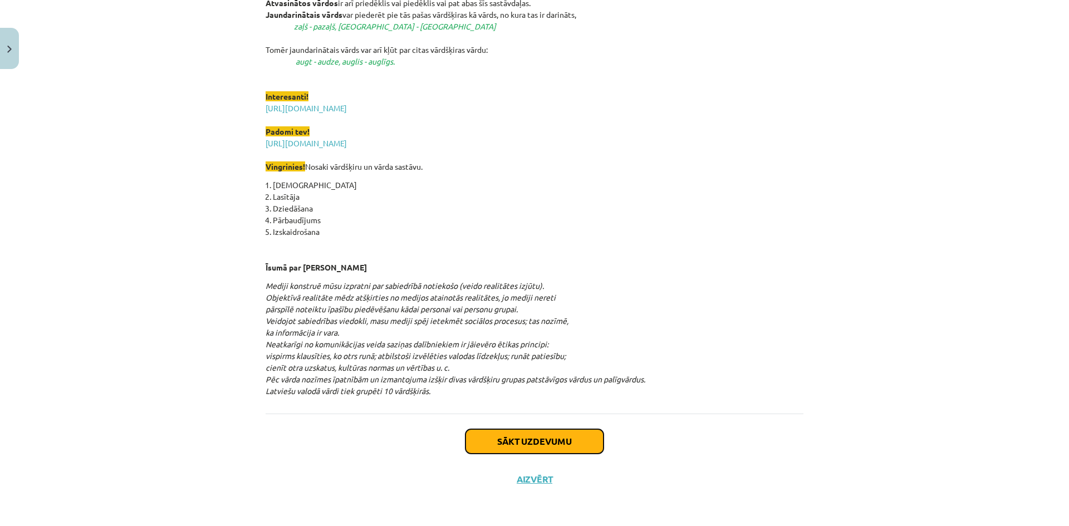
click at [546, 438] on button "Sākt uzdevumu" at bounding box center [534, 441] width 138 height 24
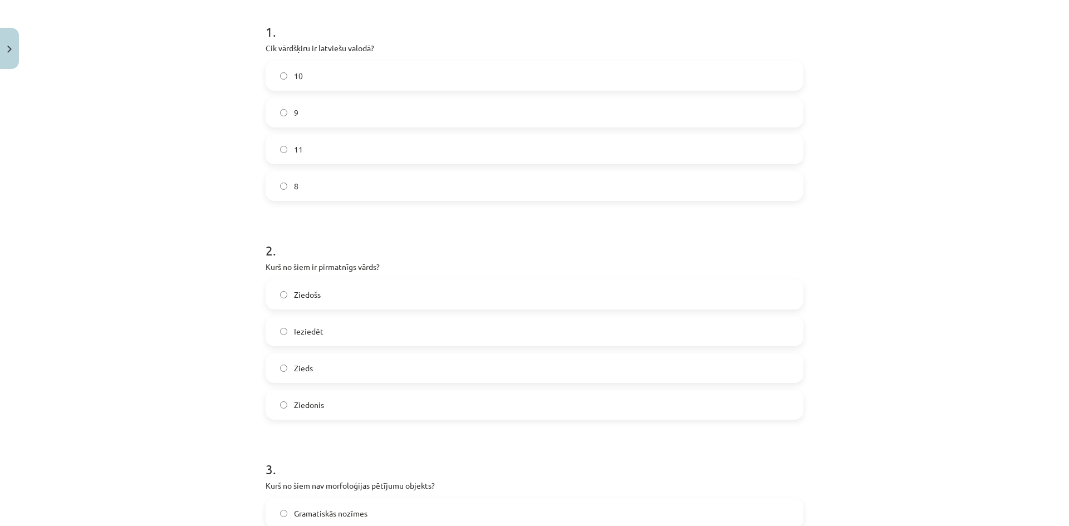
scroll to position [222, 0]
click at [429, 57] on div "10" at bounding box center [535, 71] width 538 height 30
click at [433, 70] on label "10" at bounding box center [535, 71] width 536 height 28
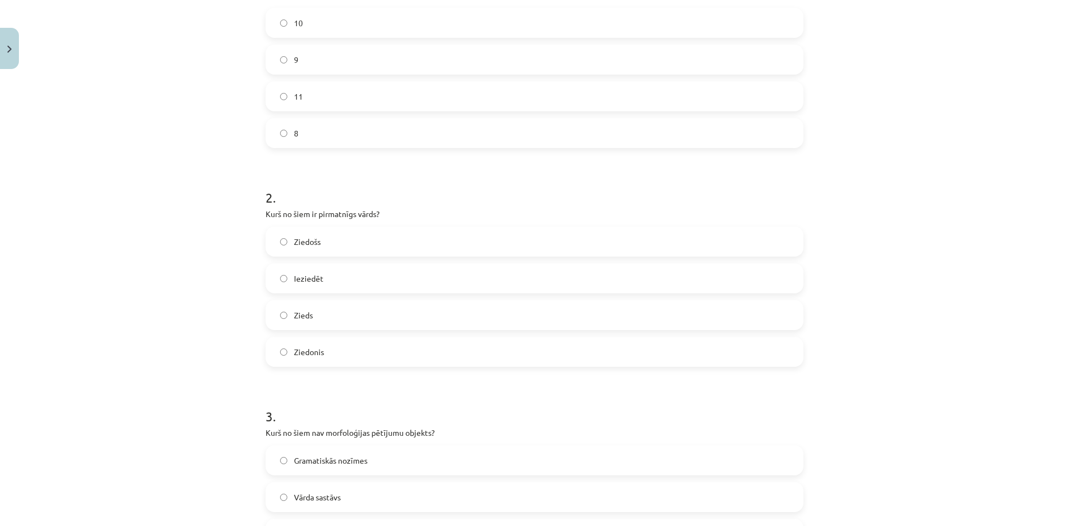
scroll to position [389, 0]
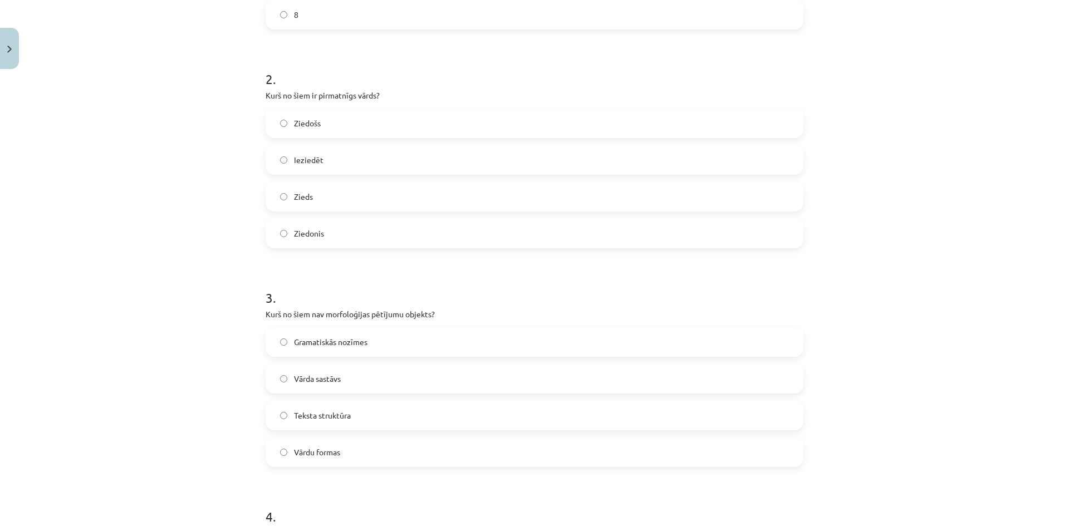
click at [361, 198] on label "Zieds" at bounding box center [535, 197] width 536 height 28
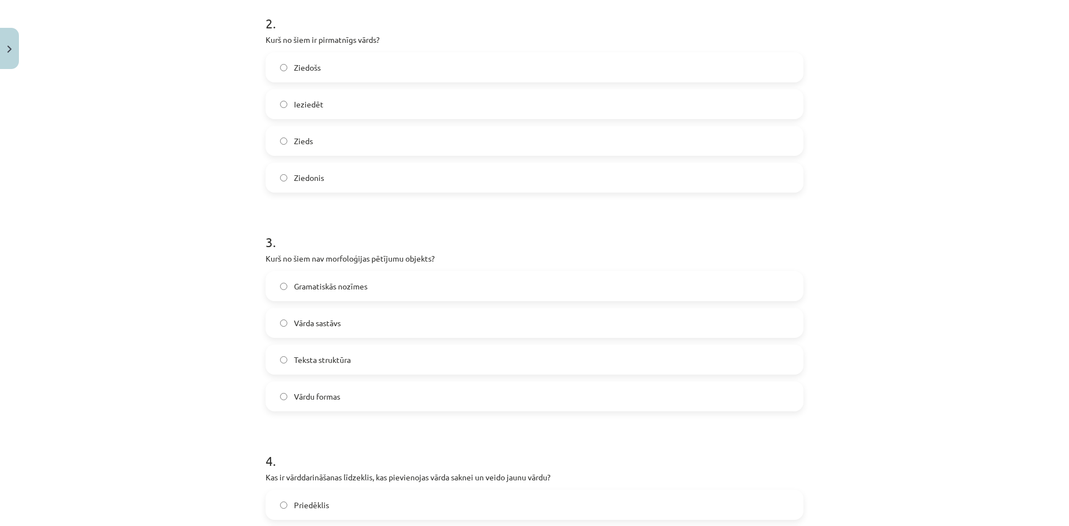
scroll to position [500, 0]
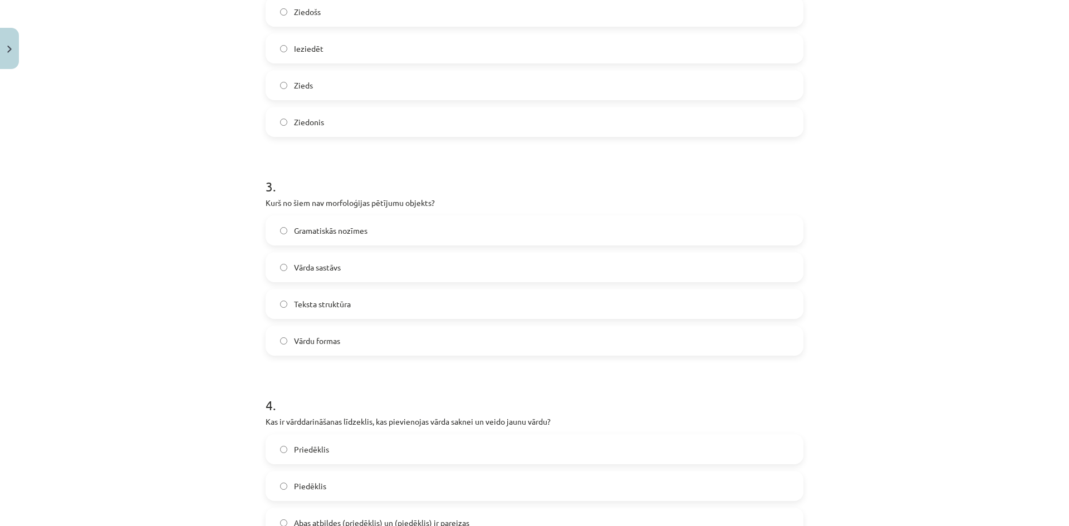
click at [332, 313] on label "Teksta struktūra" at bounding box center [535, 304] width 536 height 28
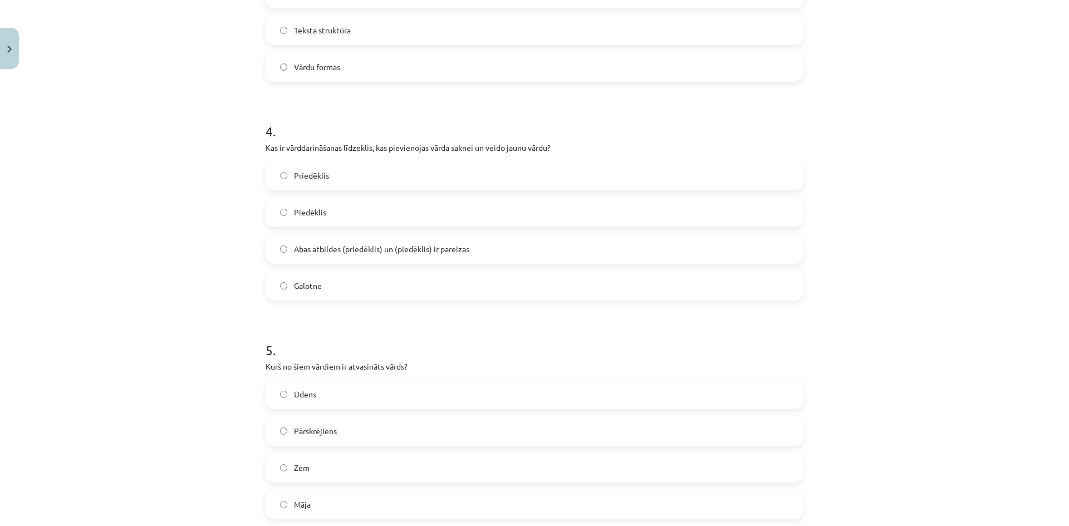
scroll to position [778, 0]
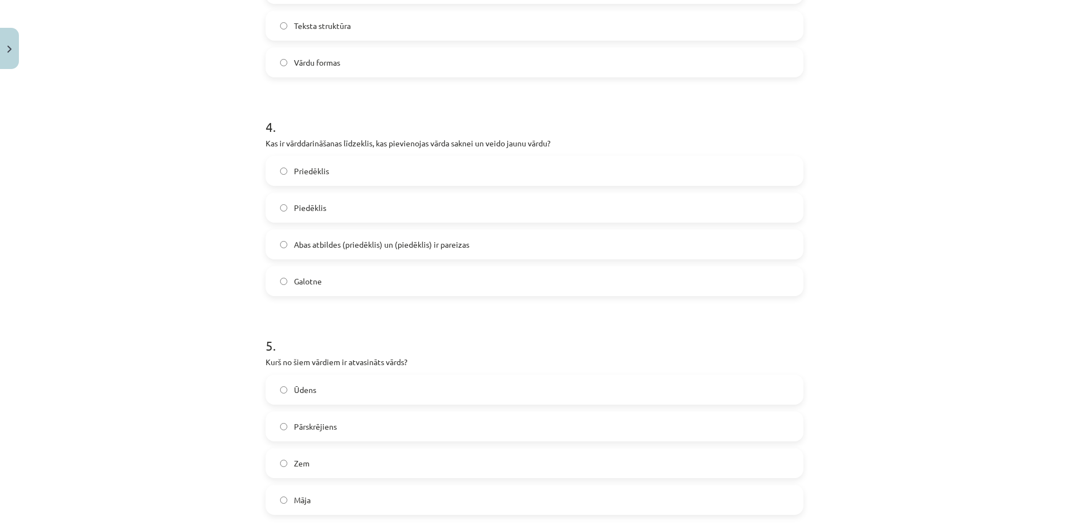
click at [371, 238] on label "Abas atbildes (priedēklis) un (piedēklis) ir pareizas" at bounding box center [535, 244] width 536 height 28
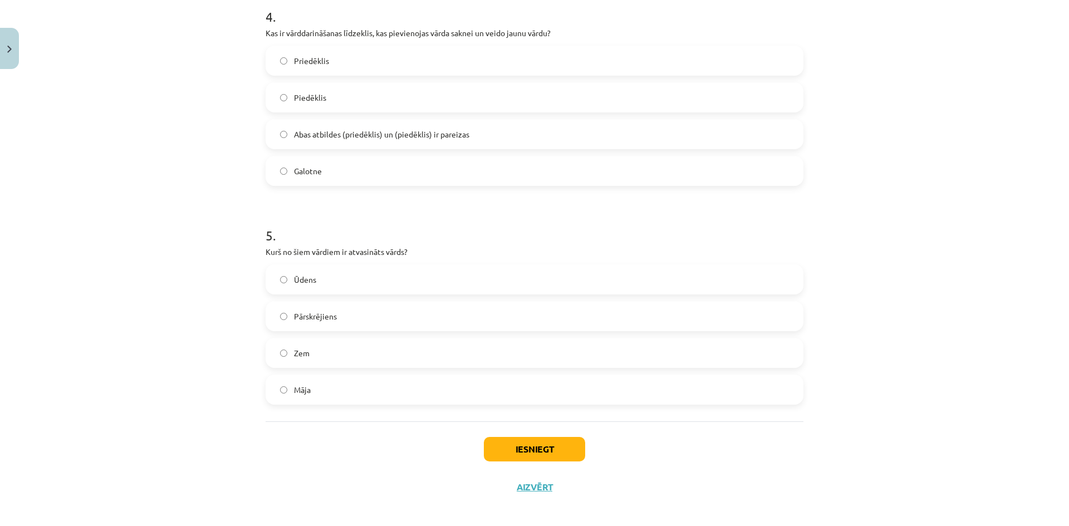
scroll to position [896, 0]
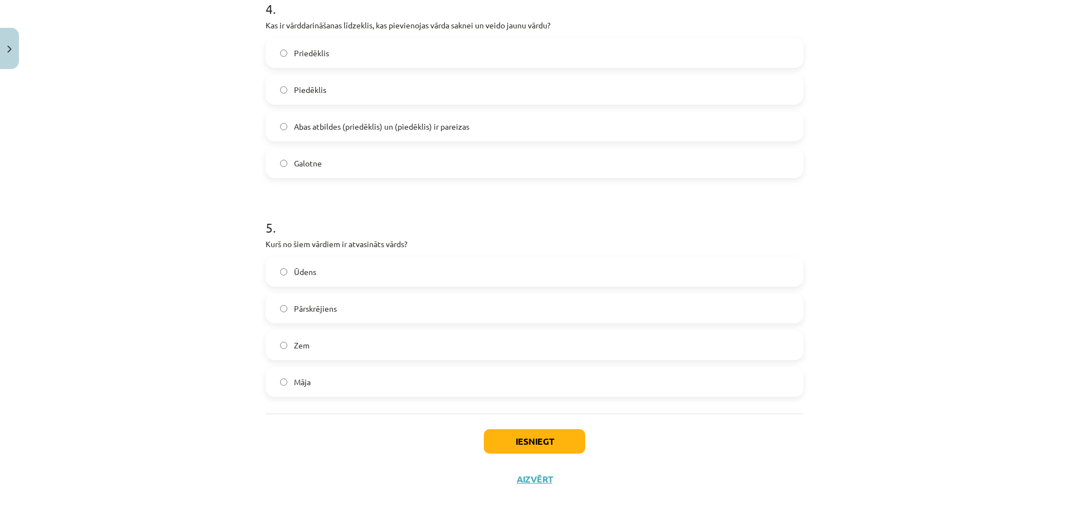
click at [405, 311] on label "Pārskrējiens" at bounding box center [535, 309] width 536 height 28
click at [488, 437] on button "Iesniegt" at bounding box center [534, 441] width 101 height 24
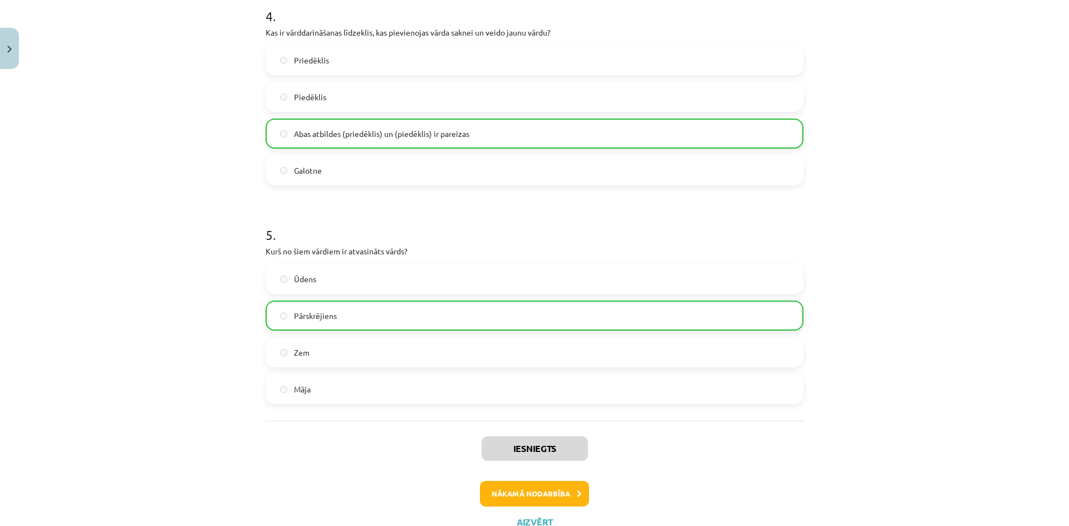
scroll to position [932, 0]
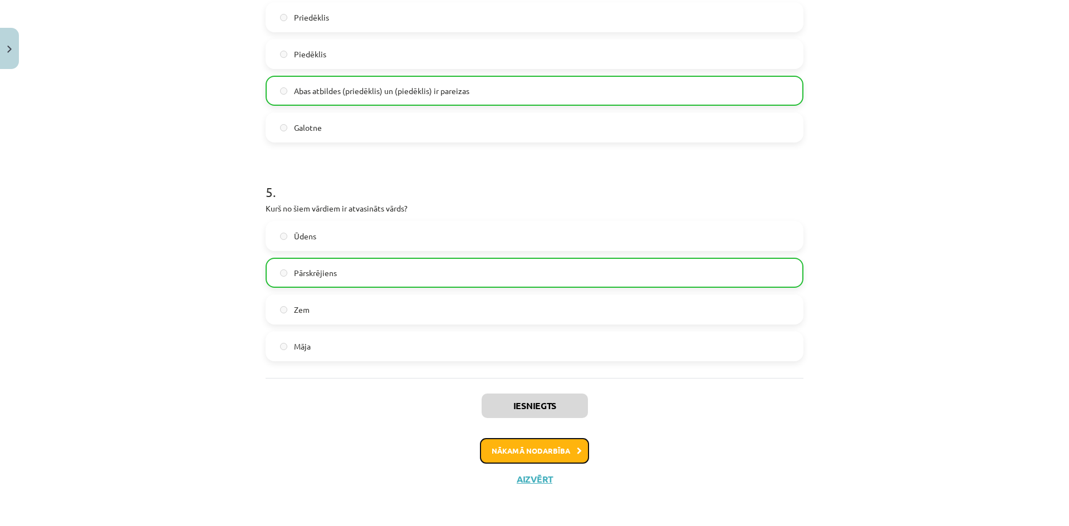
click at [543, 455] on button "Nākamā nodarbība" at bounding box center [534, 451] width 109 height 26
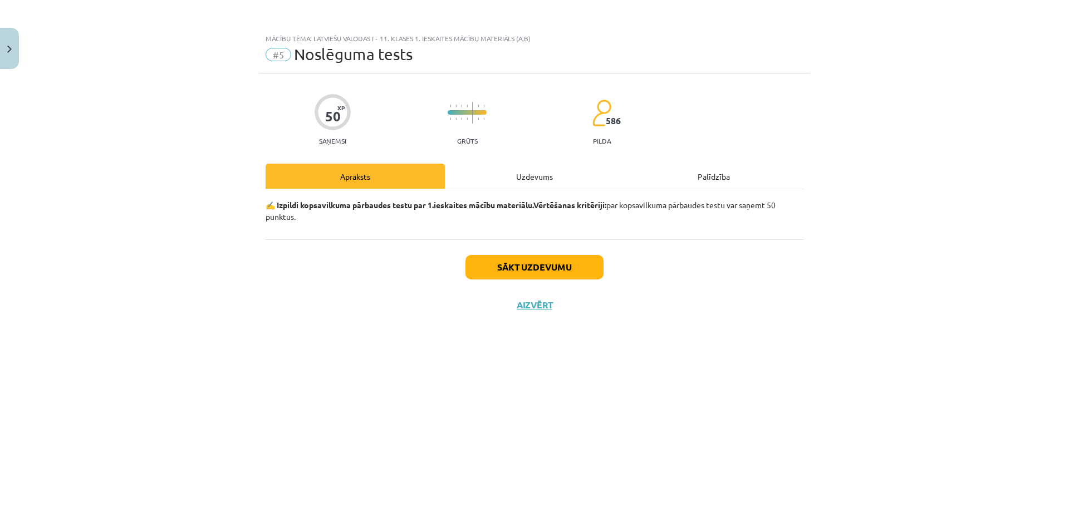
scroll to position [0, 0]
click at [539, 267] on button "Sākt uzdevumu" at bounding box center [534, 267] width 138 height 24
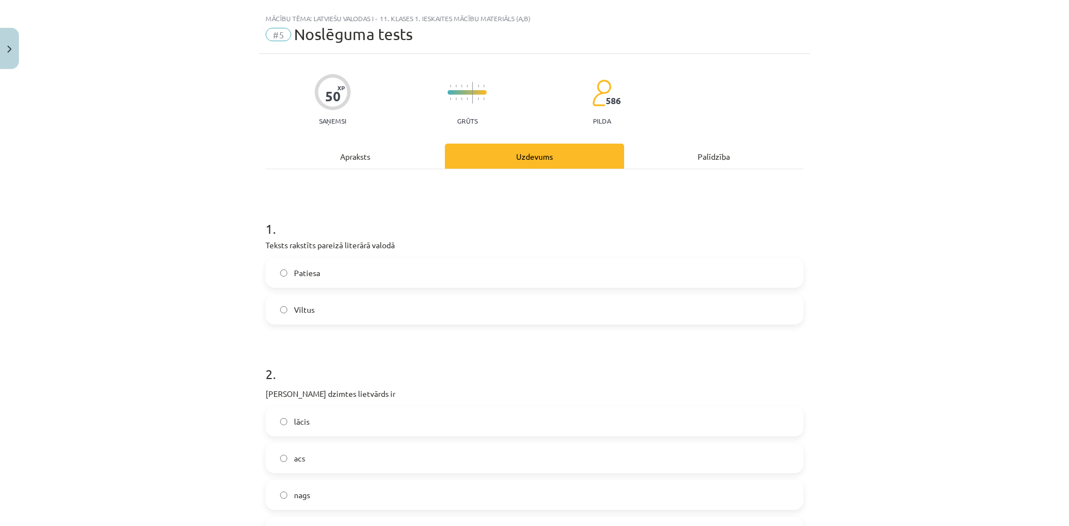
scroll to position [56, 0]
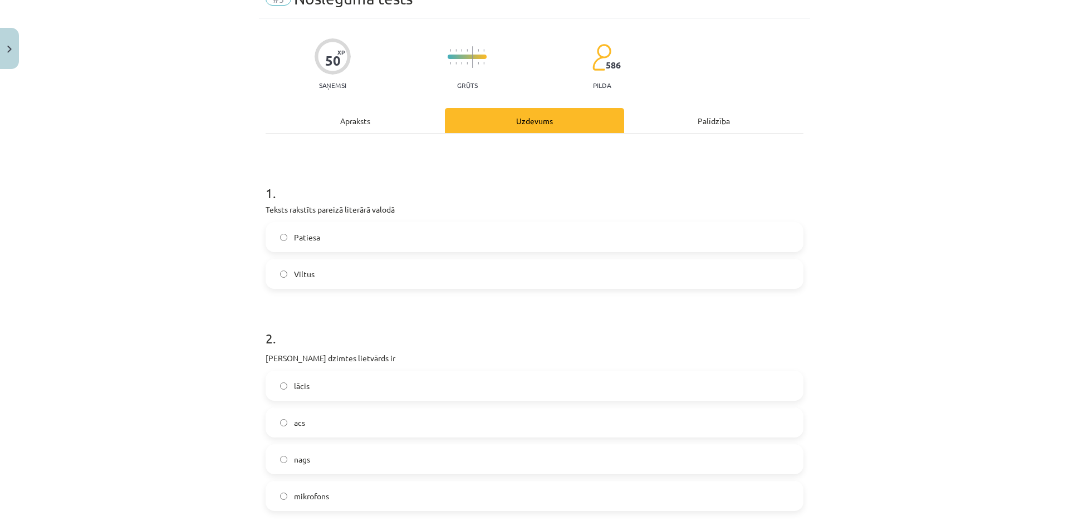
click at [395, 228] on label "Patiesa" at bounding box center [535, 237] width 536 height 28
click at [364, 421] on label "acs" at bounding box center [535, 423] width 536 height 28
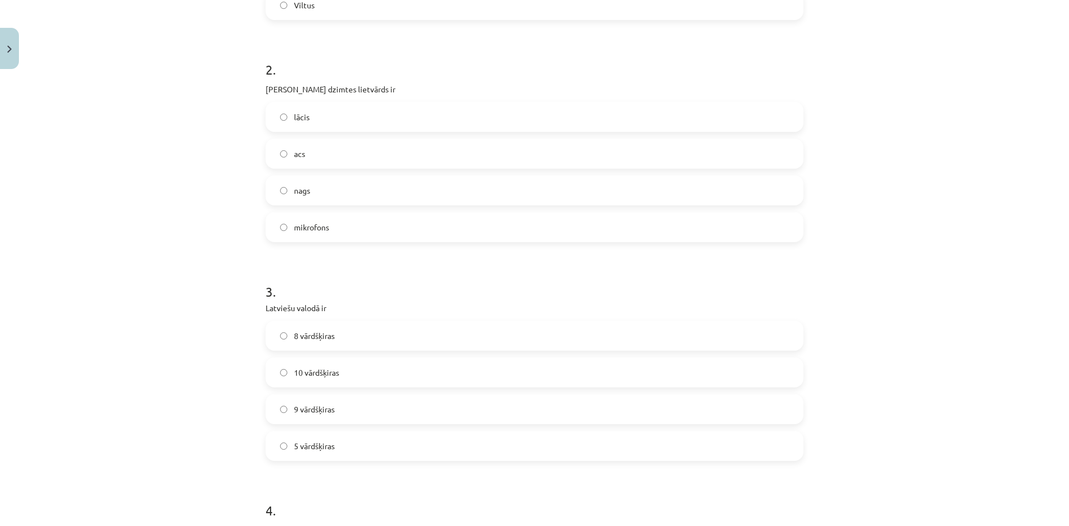
scroll to position [334, 0]
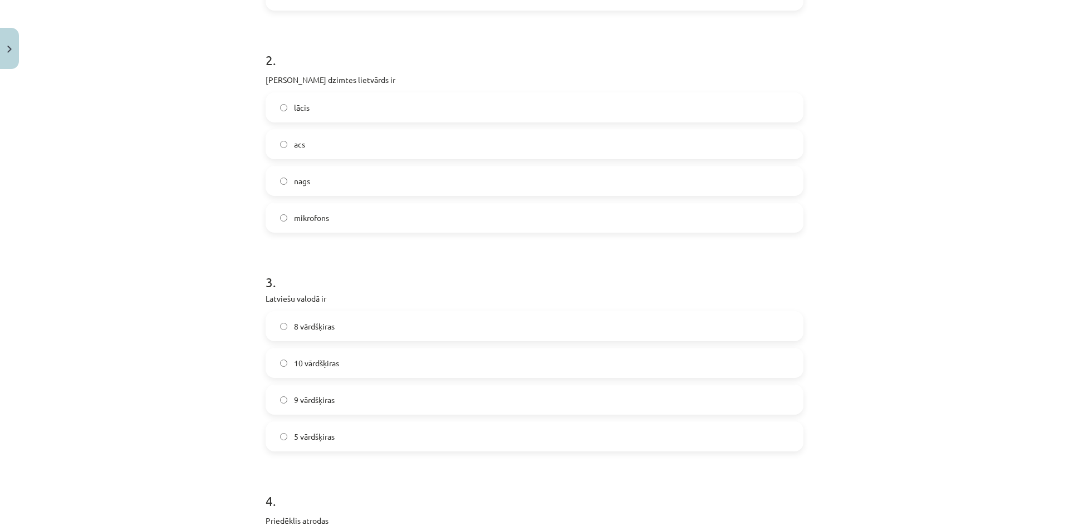
click at [347, 372] on label "10 vārdšķiras" at bounding box center [535, 363] width 536 height 28
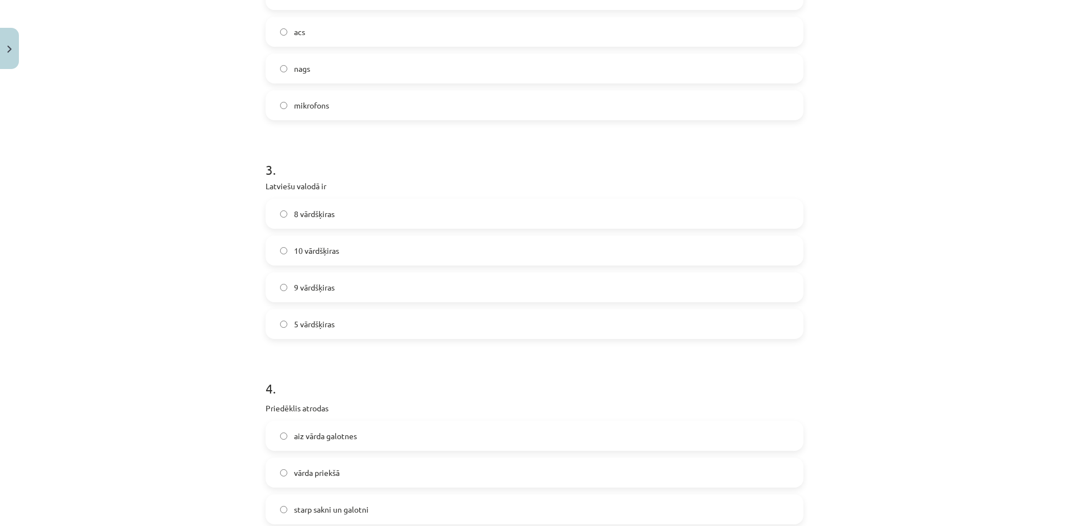
scroll to position [557, 0]
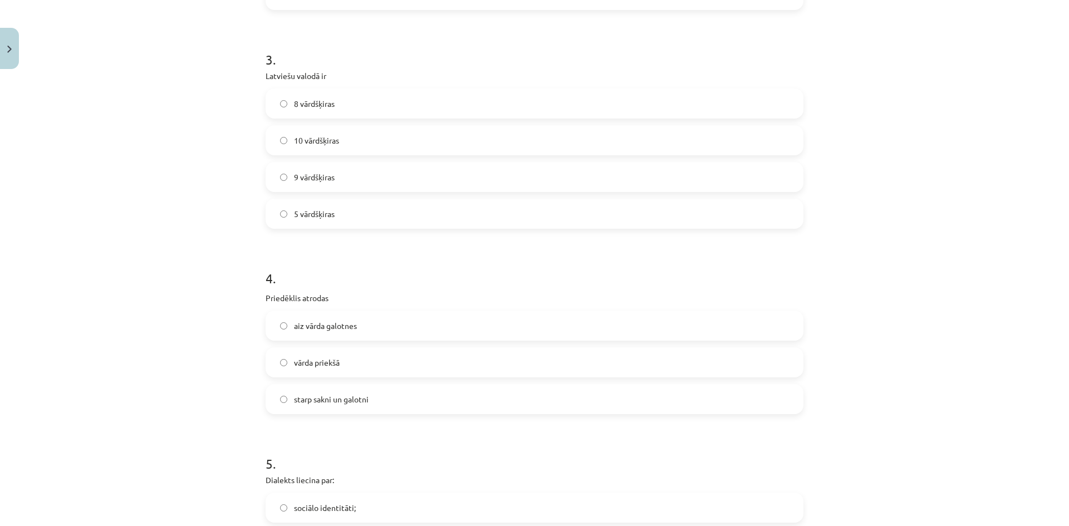
click at [347, 366] on label "vārda priekšā" at bounding box center [535, 363] width 536 height 28
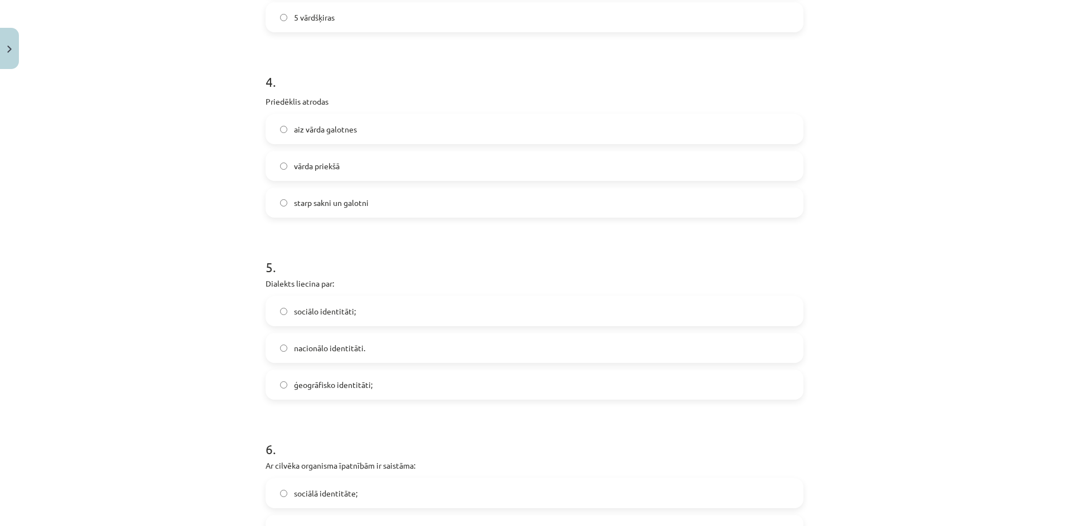
scroll to position [779, 0]
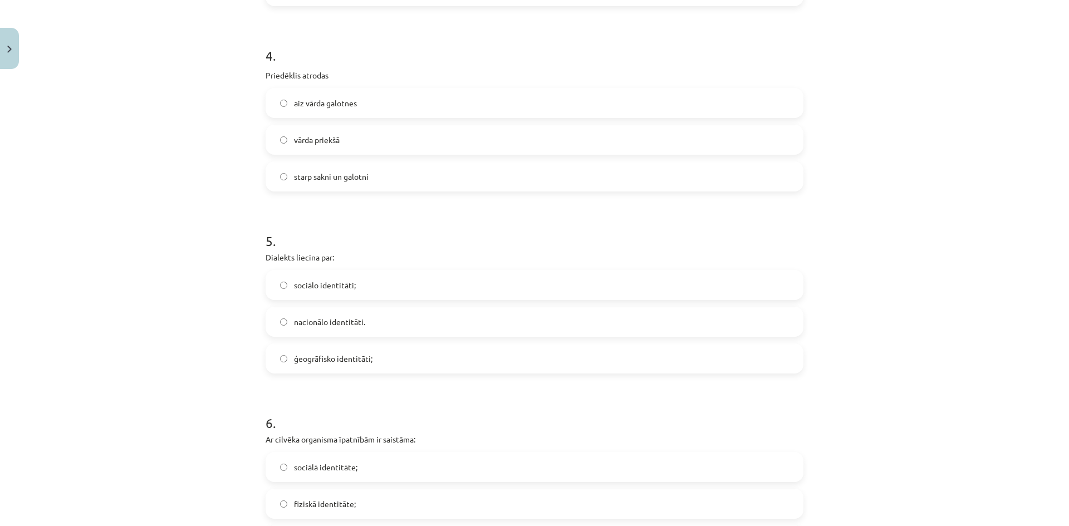
click at [341, 359] on span "ģeogrāfisko identitāti;" at bounding box center [333, 359] width 79 height 12
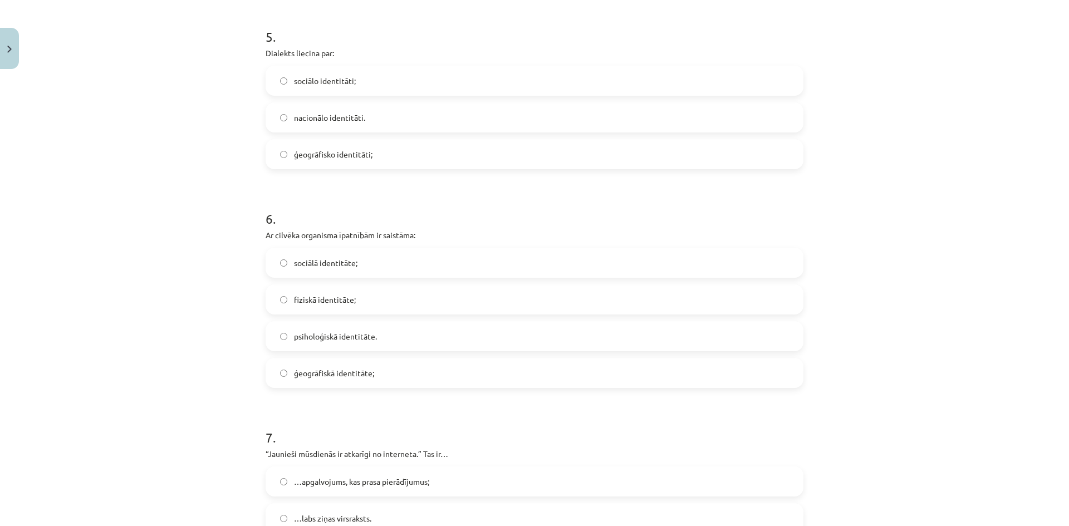
scroll to position [1002, 0]
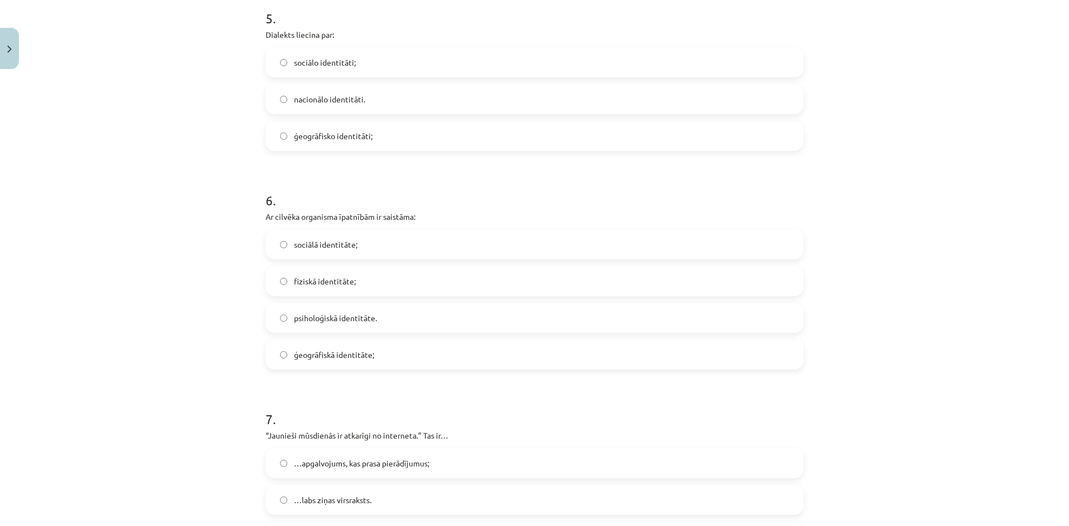
click at [359, 279] on label "fiziskā identitāte;" at bounding box center [535, 281] width 536 height 28
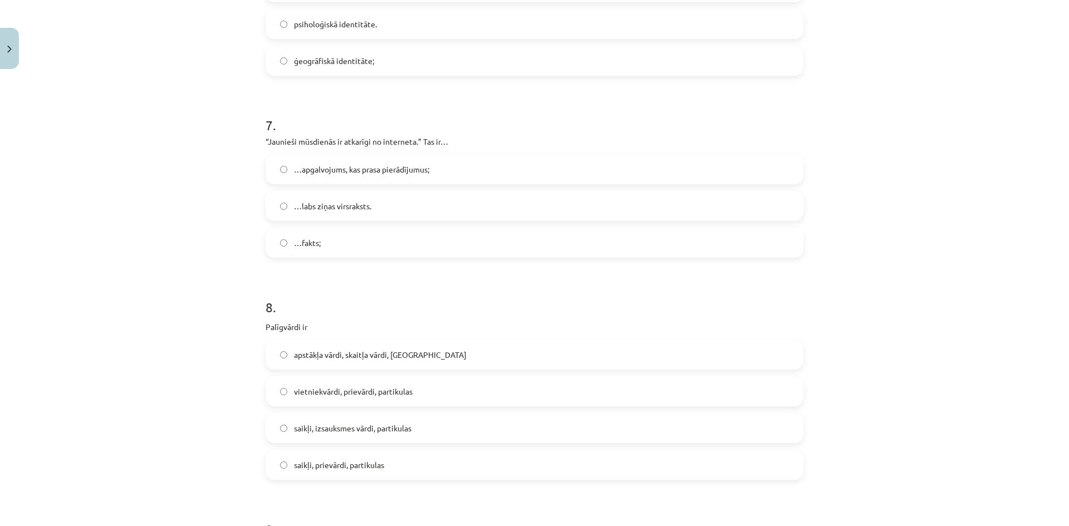
scroll to position [1316, 0]
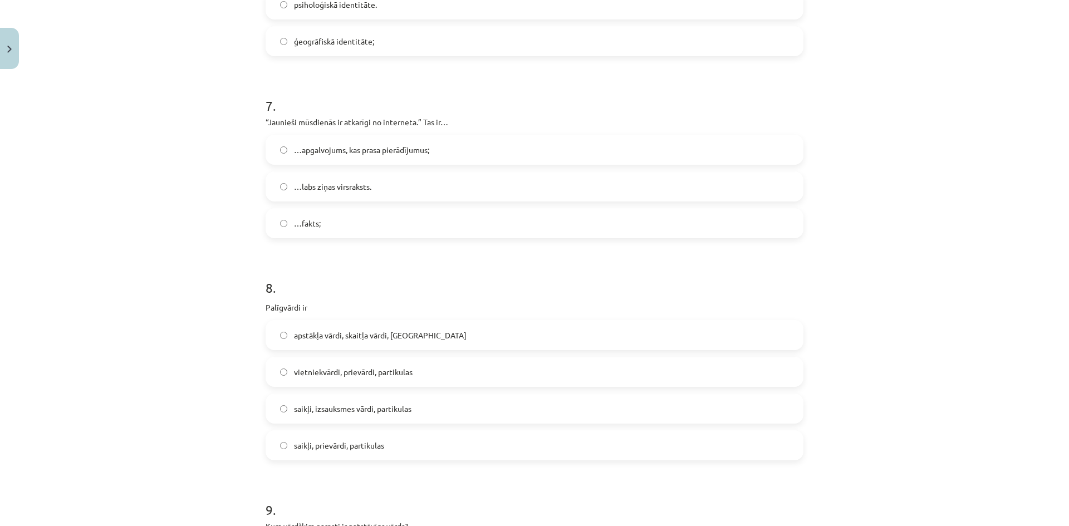
click at [358, 150] on span "…apgalvojums, kas prasa pierādījumus;" at bounding box center [361, 150] width 135 height 12
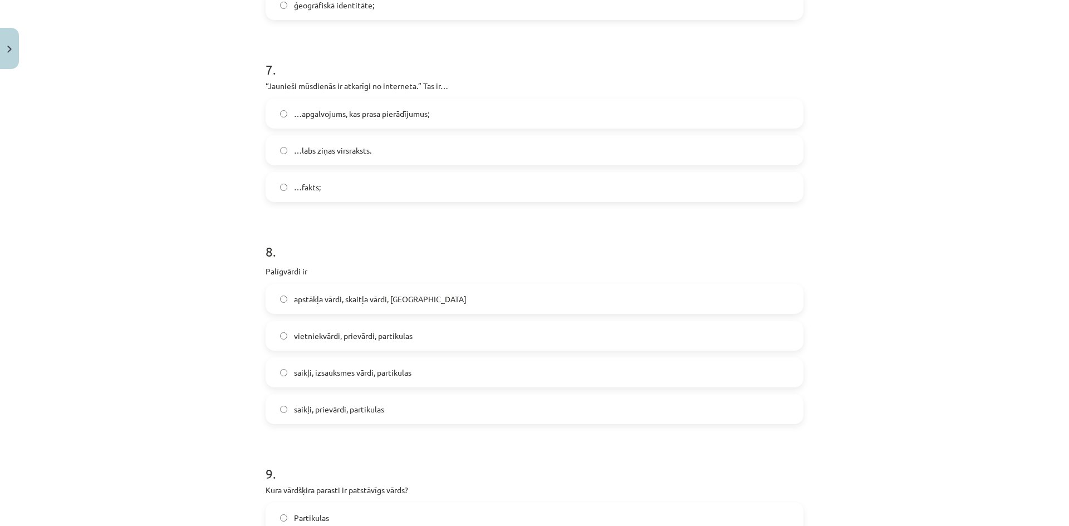
scroll to position [1371, 0]
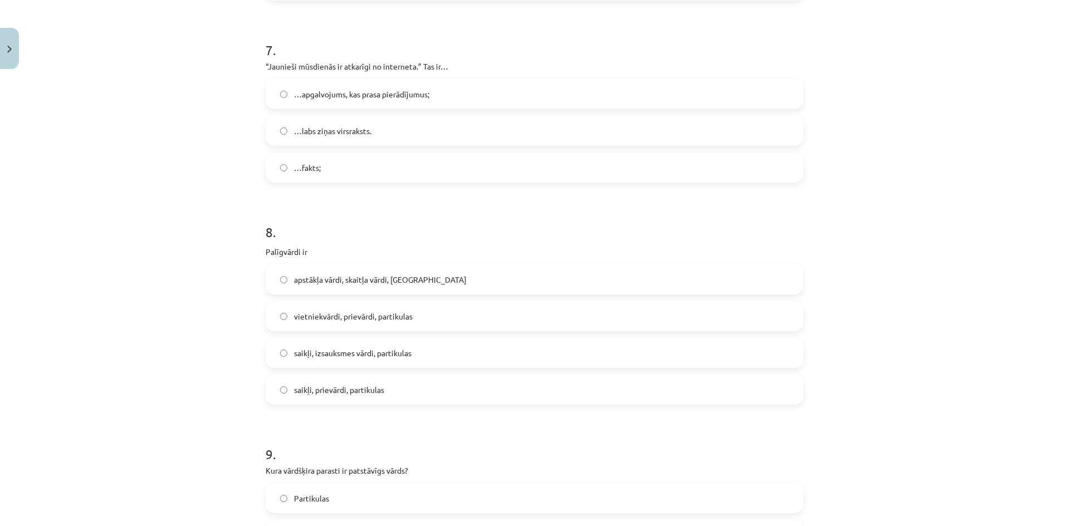
click at [331, 389] on span "saikļi, prievārdi, partikulas" at bounding box center [339, 390] width 90 height 12
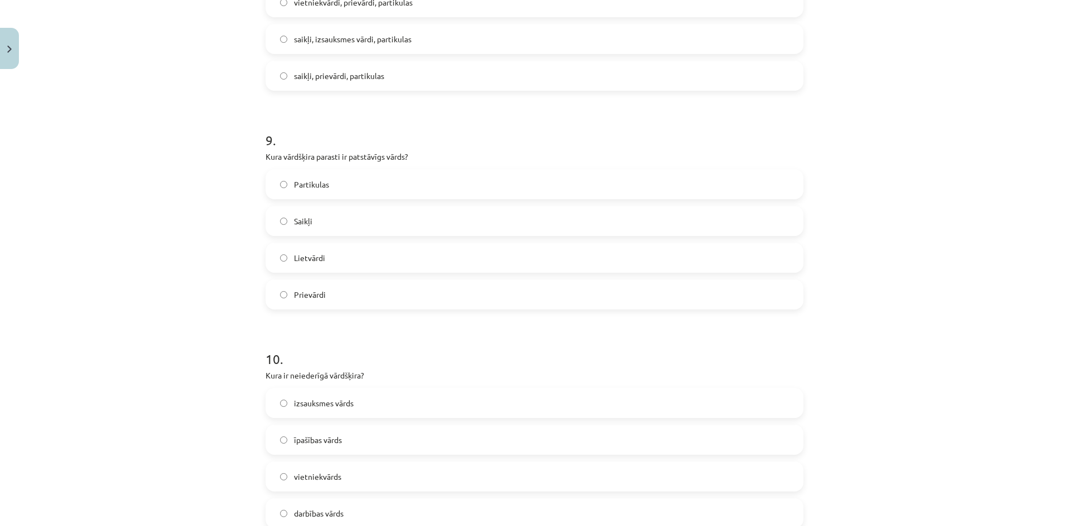
scroll to position [1705, 0]
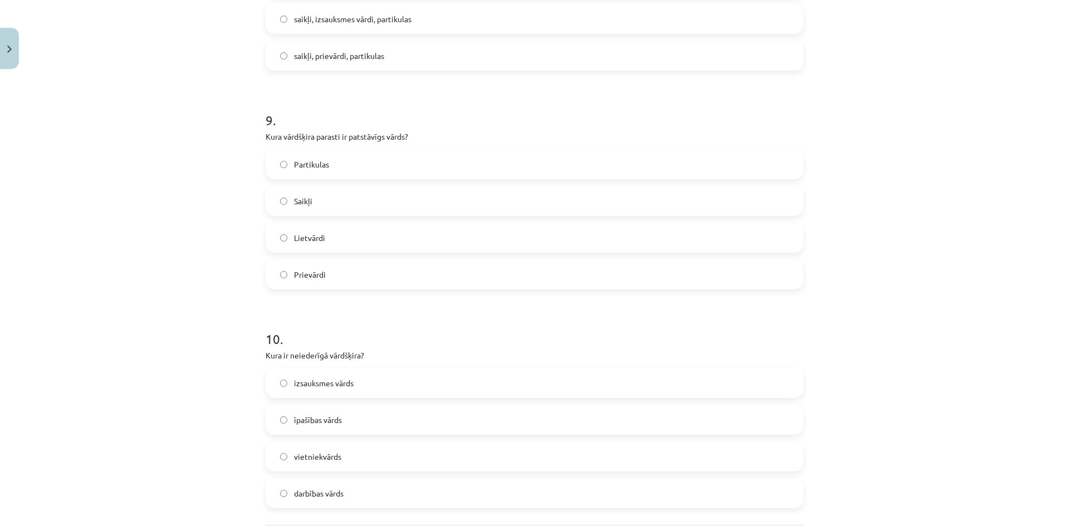
click at [305, 233] on span "Lietvārdi" at bounding box center [309, 238] width 31 height 12
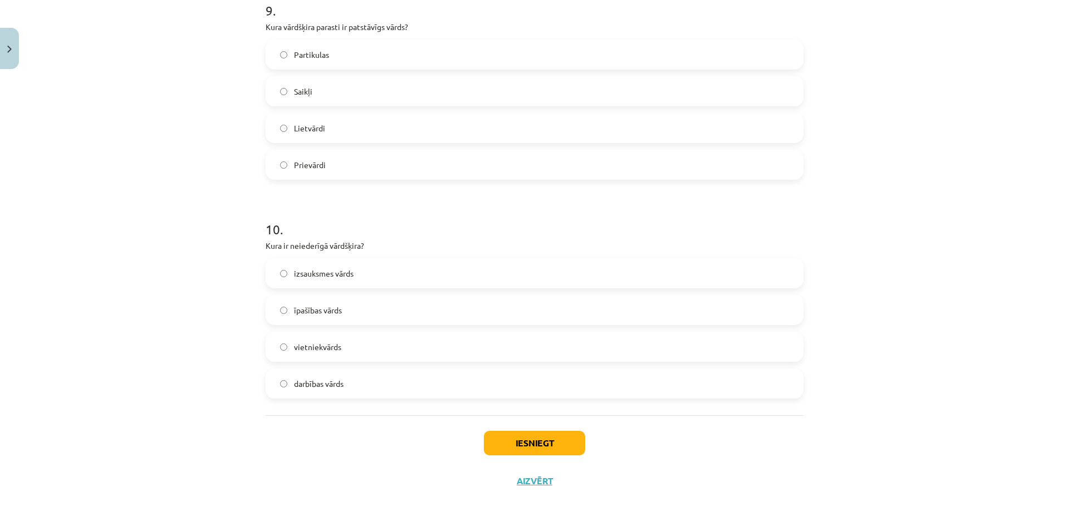
scroll to position [1817, 0]
click at [303, 264] on label "izsauksmes vārds" at bounding box center [535, 272] width 536 height 28
click at [501, 441] on button "Iesniegt" at bounding box center [534, 441] width 101 height 24
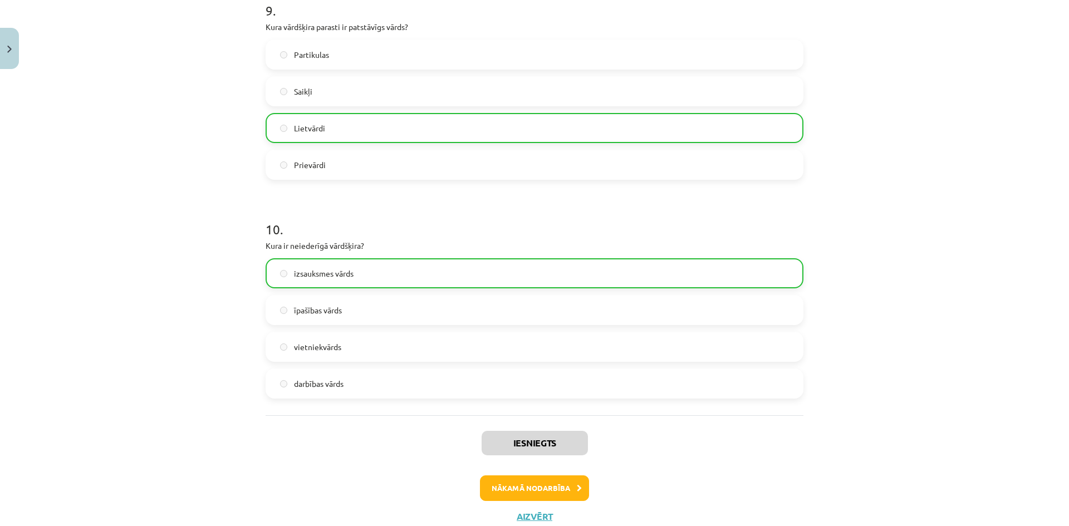
scroll to position [1852, 0]
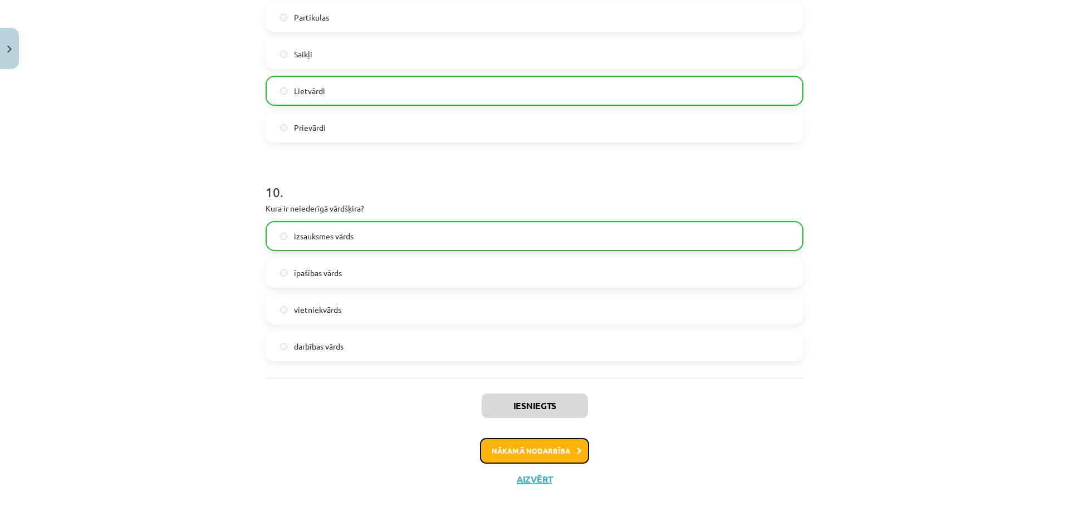
click at [513, 440] on button "Nākamā nodarbība" at bounding box center [534, 451] width 109 height 26
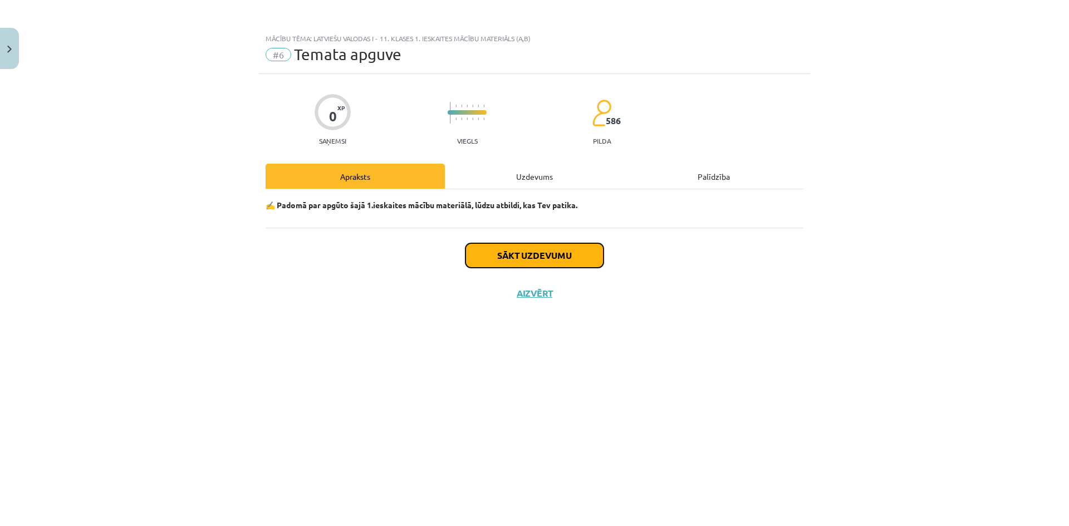
click at [497, 254] on button "Sākt uzdevumu" at bounding box center [534, 255] width 138 height 24
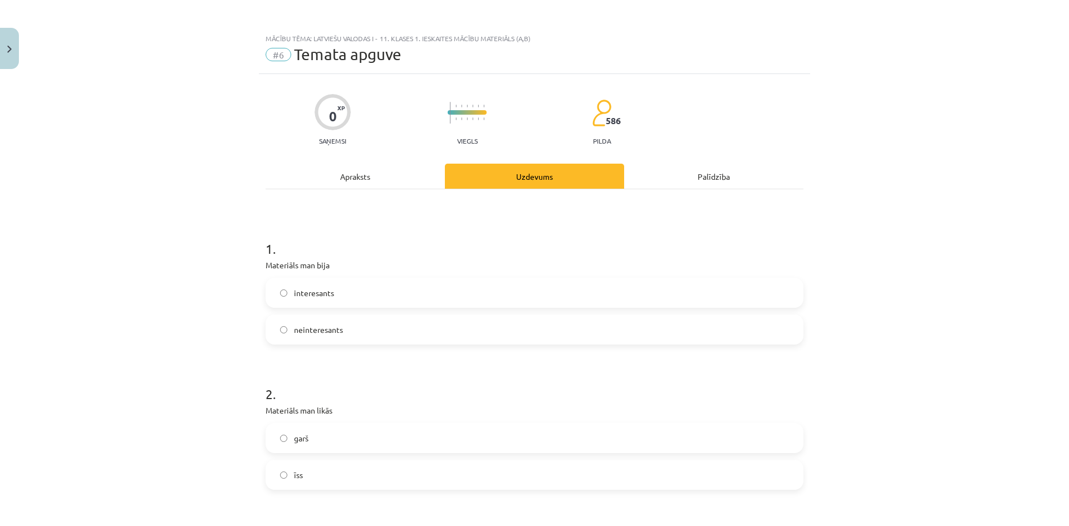
click at [447, 281] on label "interesants" at bounding box center [535, 293] width 536 height 28
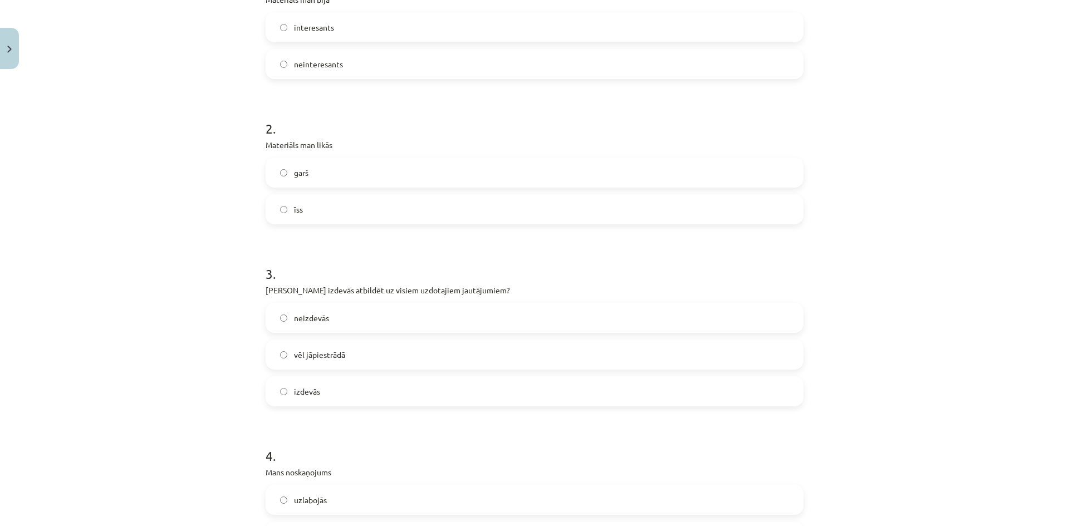
scroll to position [278, 0]
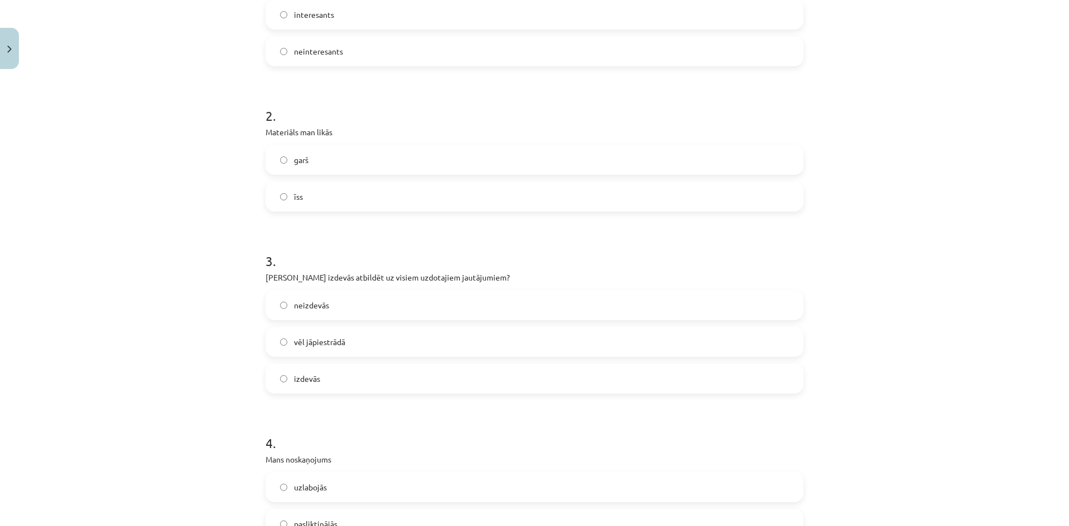
click at [375, 189] on label "īss" at bounding box center [535, 197] width 536 height 28
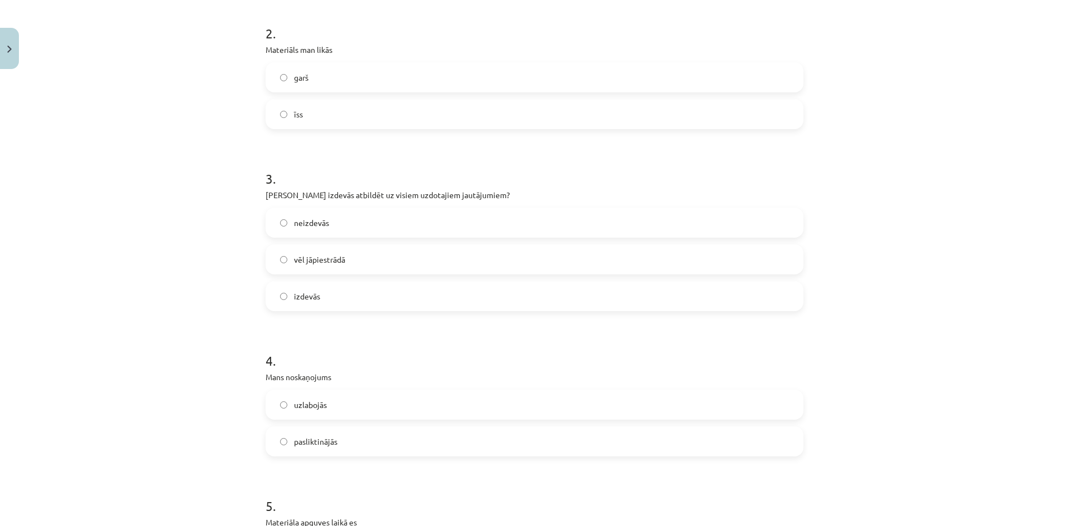
scroll to position [390, 0]
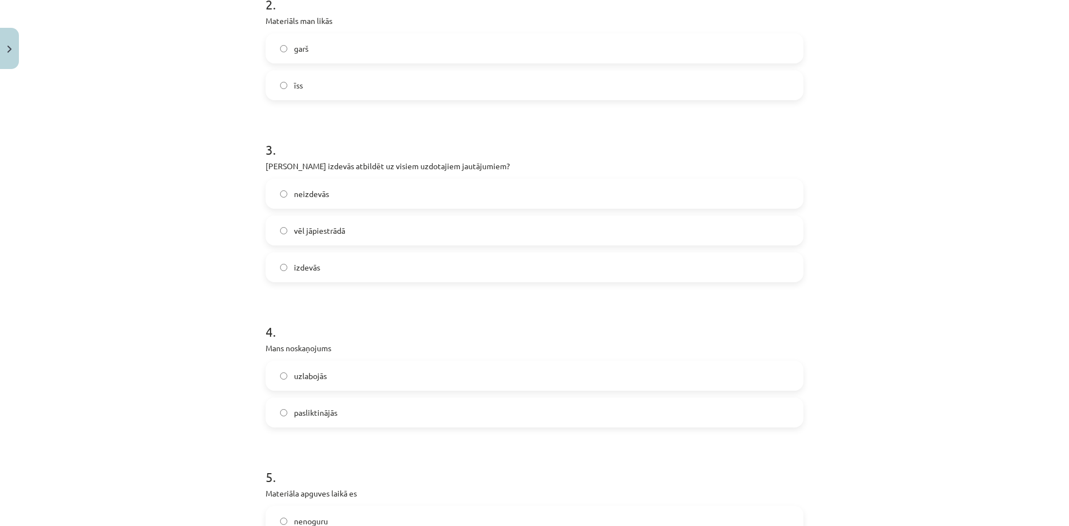
click at [366, 267] on label "izdevās" at bounding box center [535, 267] width 536 height 28
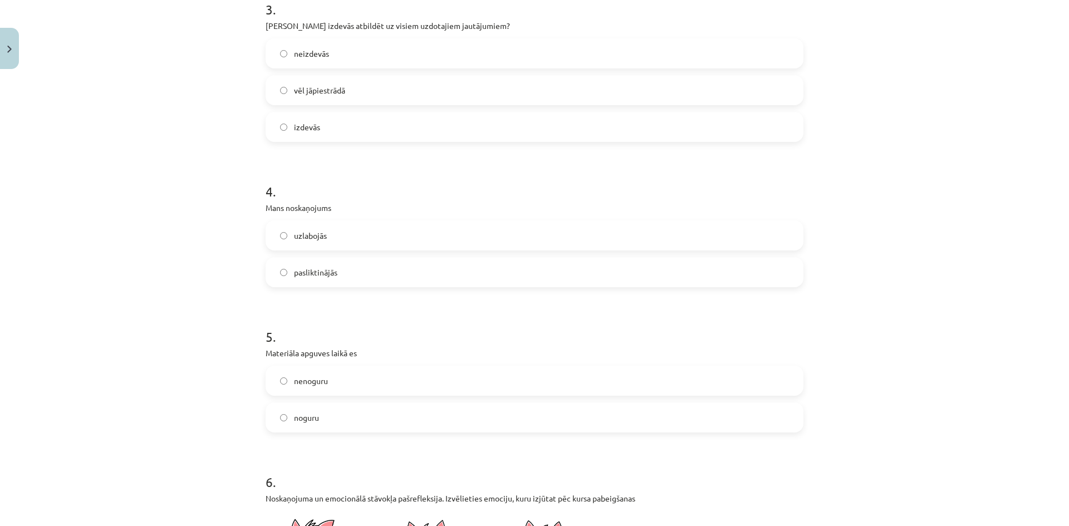
scroll to position [557, 0]
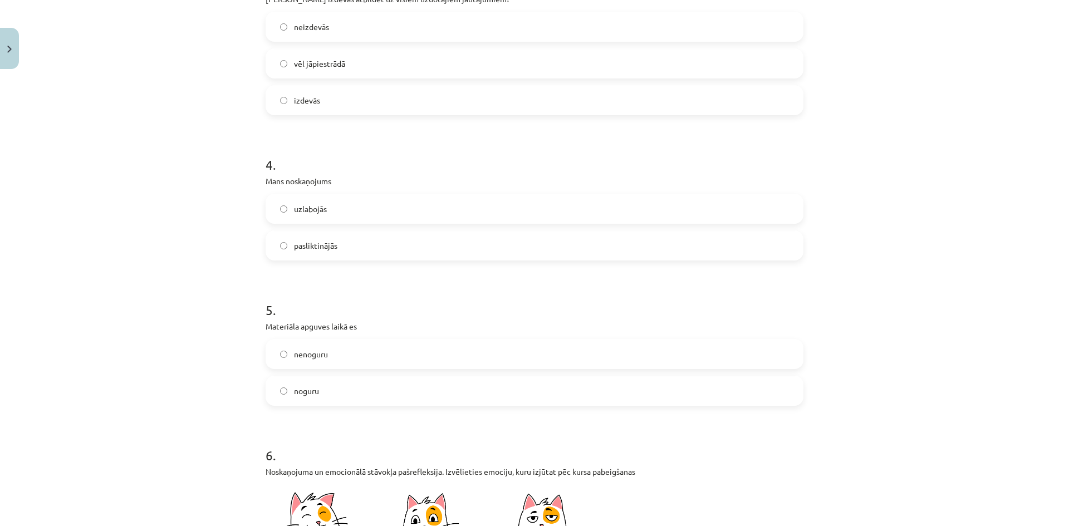
click at [366, 204] on label "uzlabojās" at bounding box center [535, 209] width 536 height 28
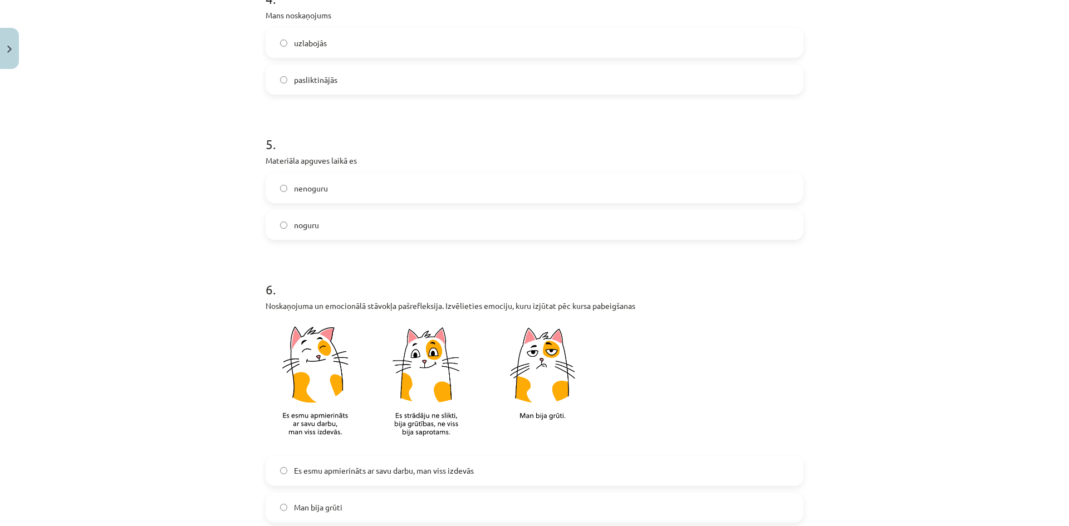
scroll to position [724, 0]
click at [372, 190] on label "nenoguru" at bounding box center [535, 187] width 536 height 28
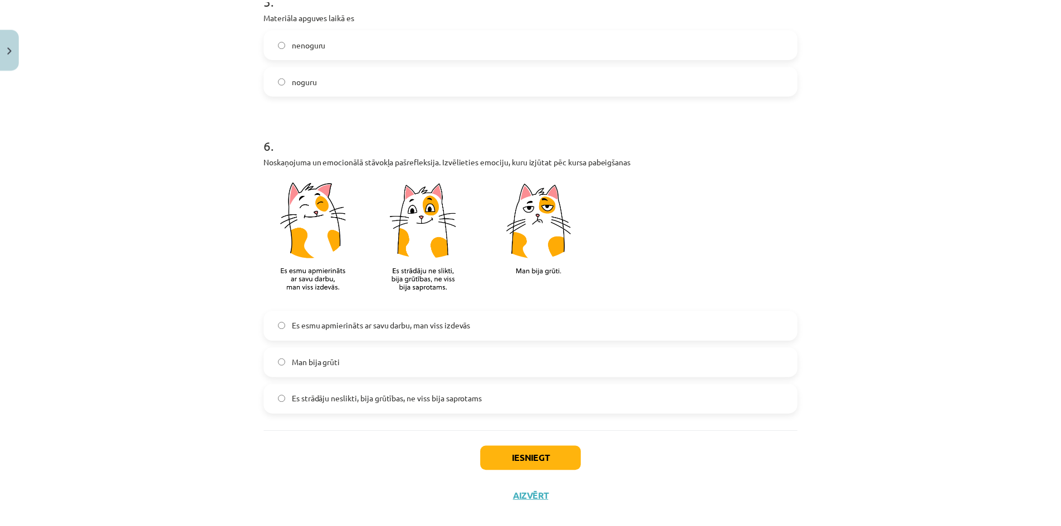
scroll to position [885, 0]
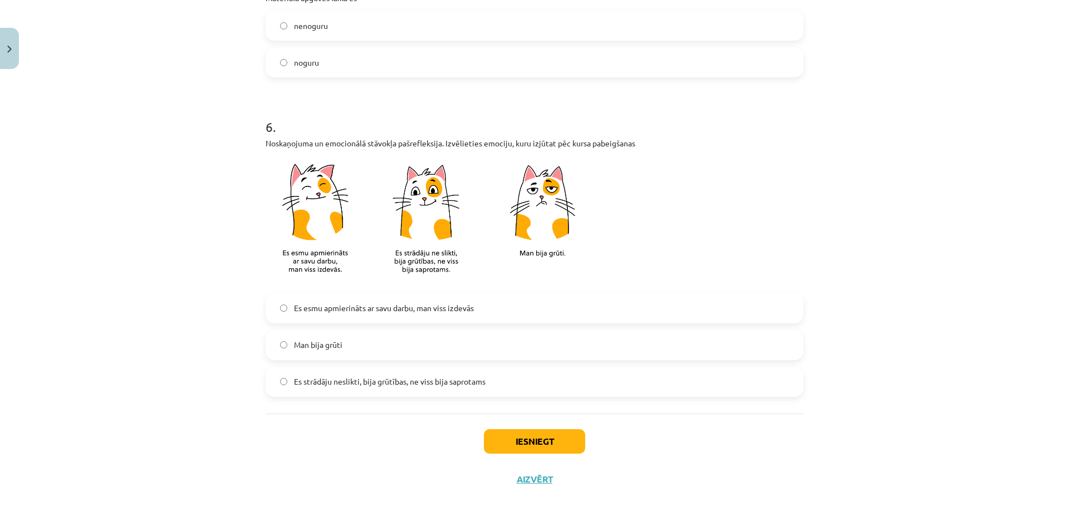
click at [420, 310] on span "Es esmu apmierināts ar savu darbu, man viss izdevās" at bounding box center [384, 308] width 180 height 12
click at [507, 452] on button "Iesniegt" at bounding box center [534, 441] width 101 height 24
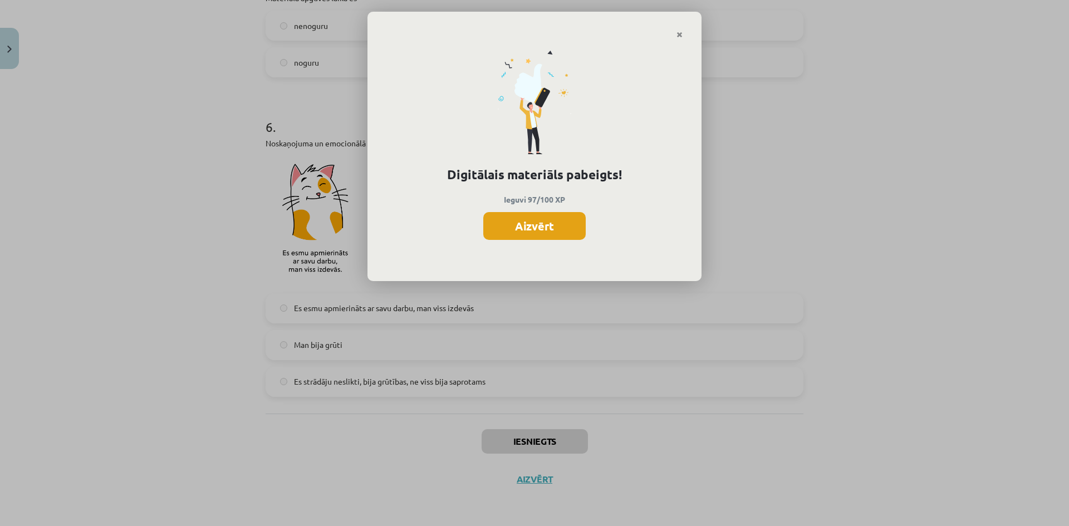
click at [516, 230] on button "Aizvērt" at bounding box center [534, 226] width 102 height 28
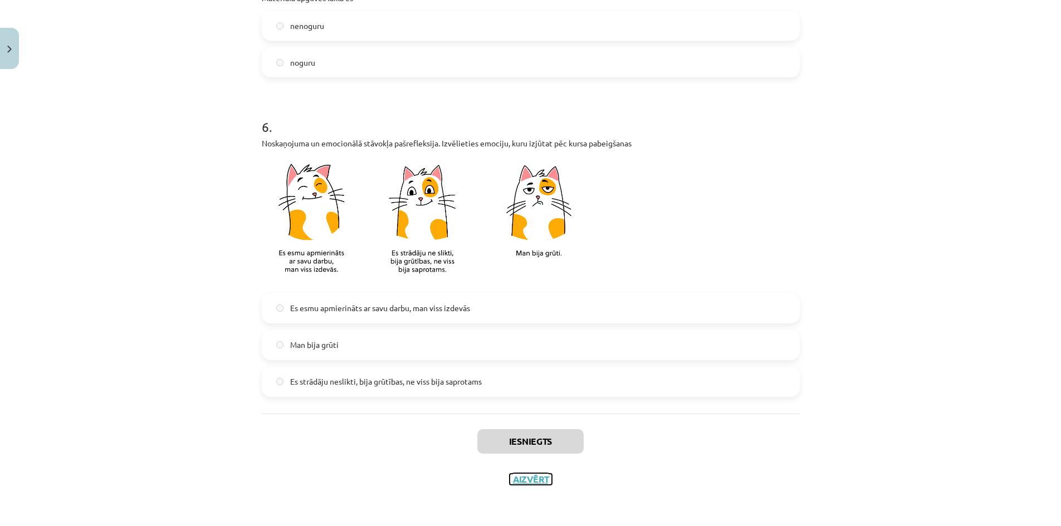
click at [515, 481] on button "Aizvērt" at bounding box center [530, 479] width 42 height 11
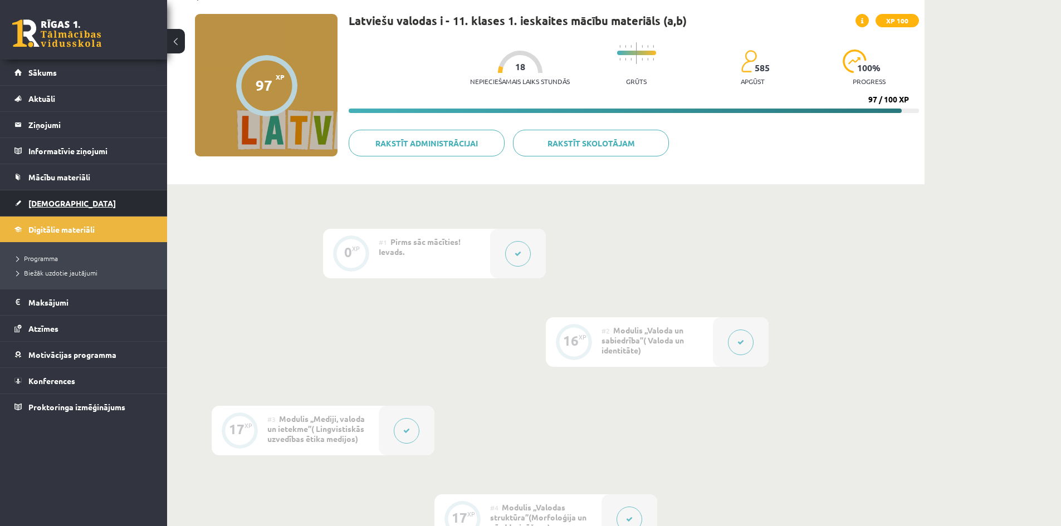
click at [86, 205] on link "[DEMOGRAPHIC_DATA]" at bounding box center [83, 203] width 139 height 26
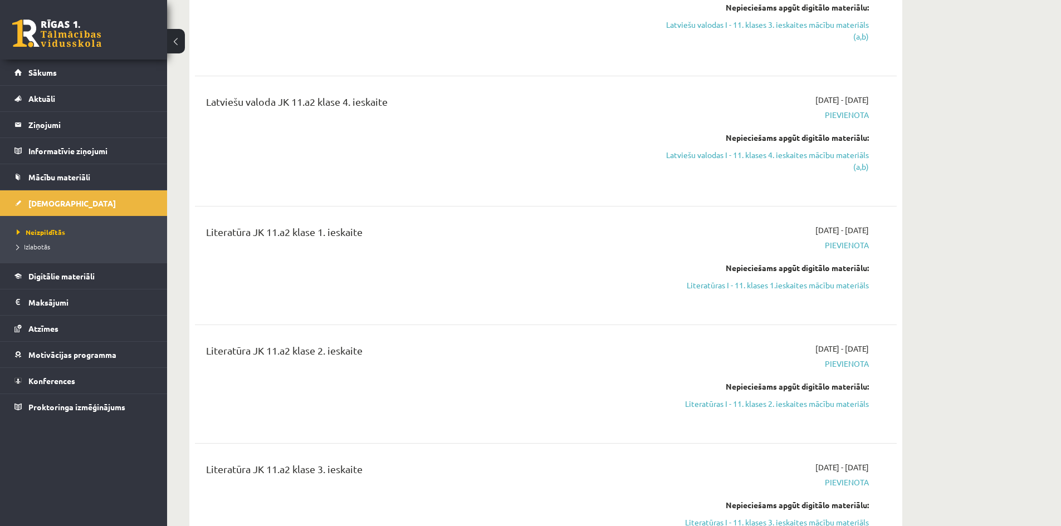
scroll to position [1726, 0]
